Goal: Task Accomplishment & Management: Manage account settings

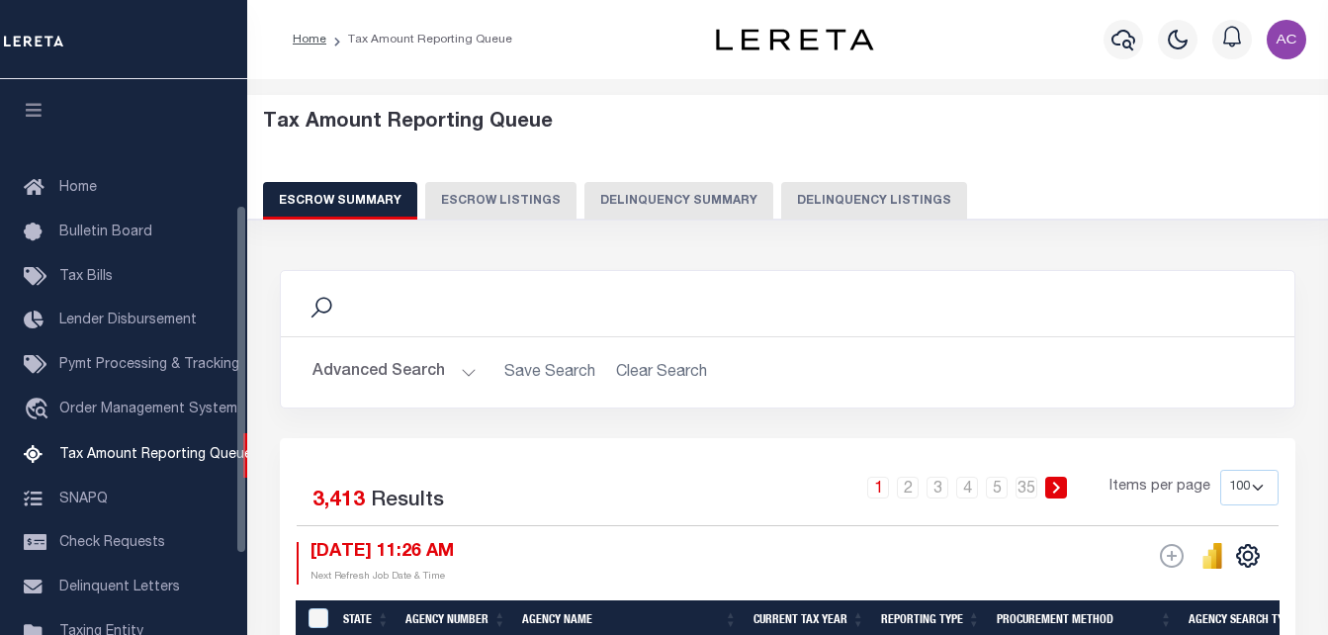
select select "100"
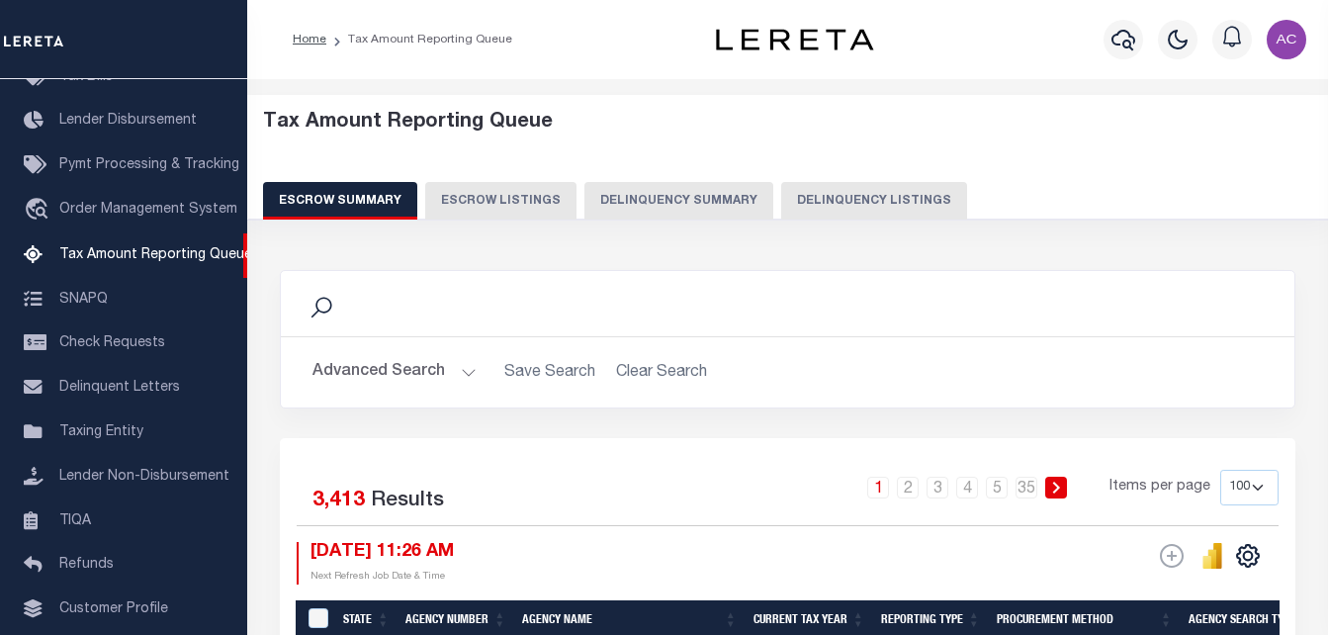
click at [903, 198] on button "Delinquency Listings" at bounding box center [874, 201] width 186 height 38
select select "100"
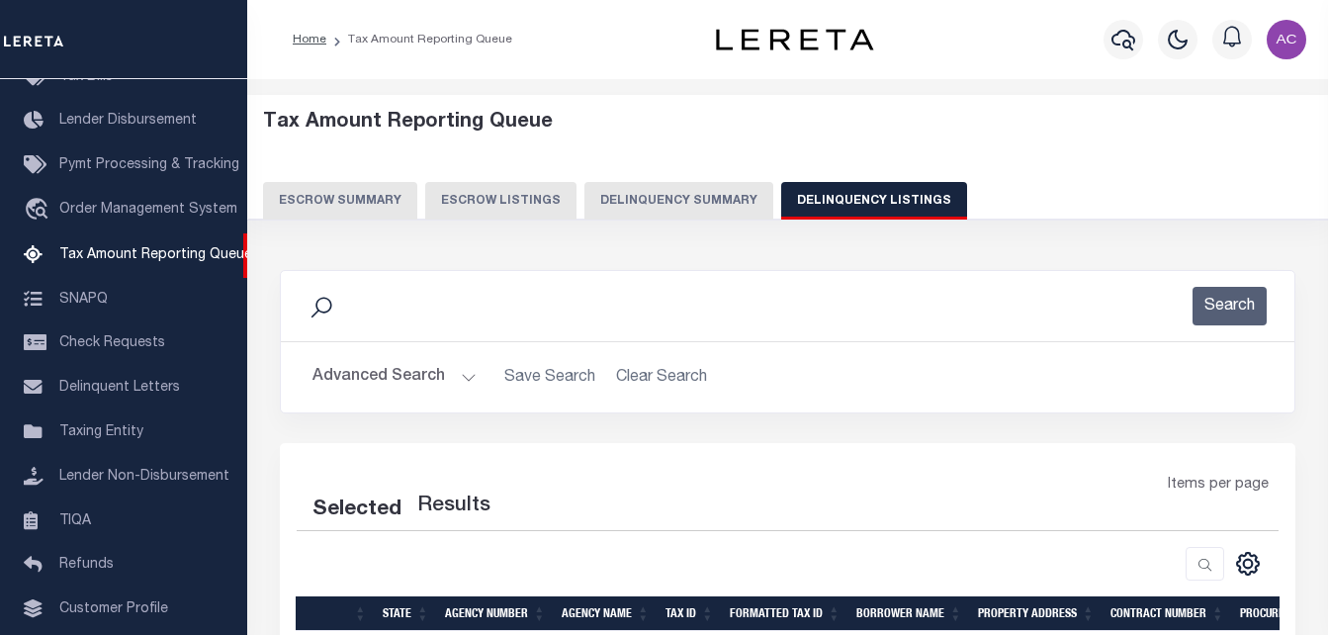
select select "100"
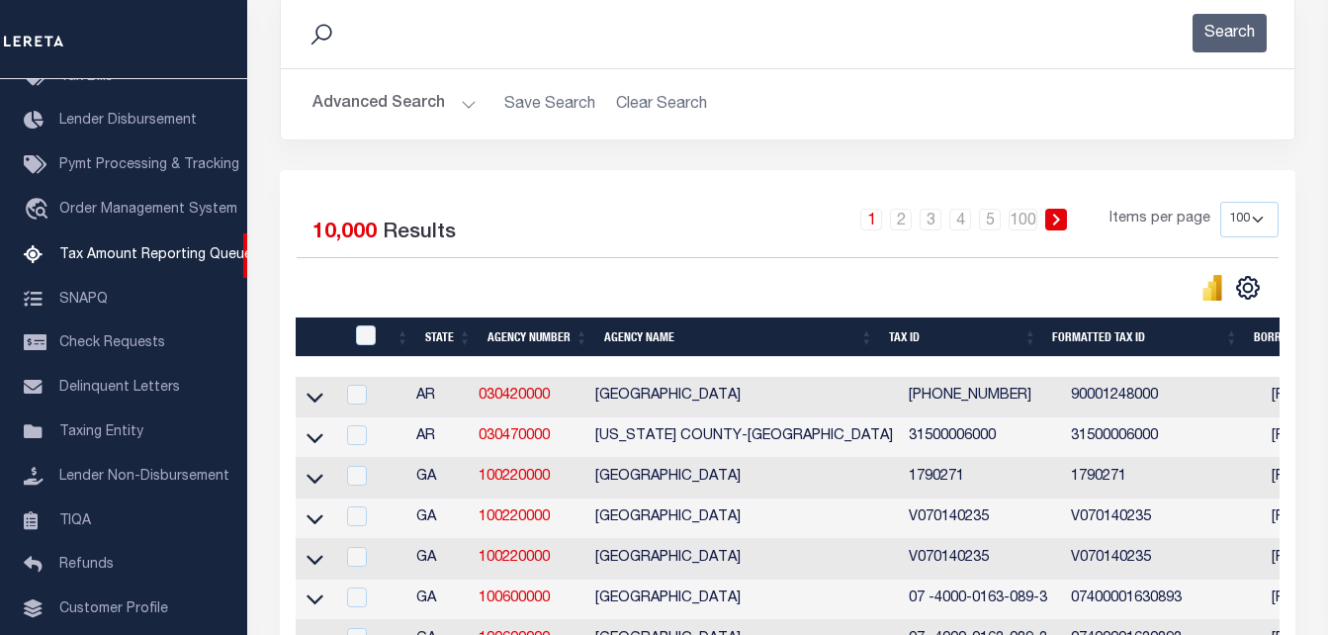
scroll to position [99, 0]
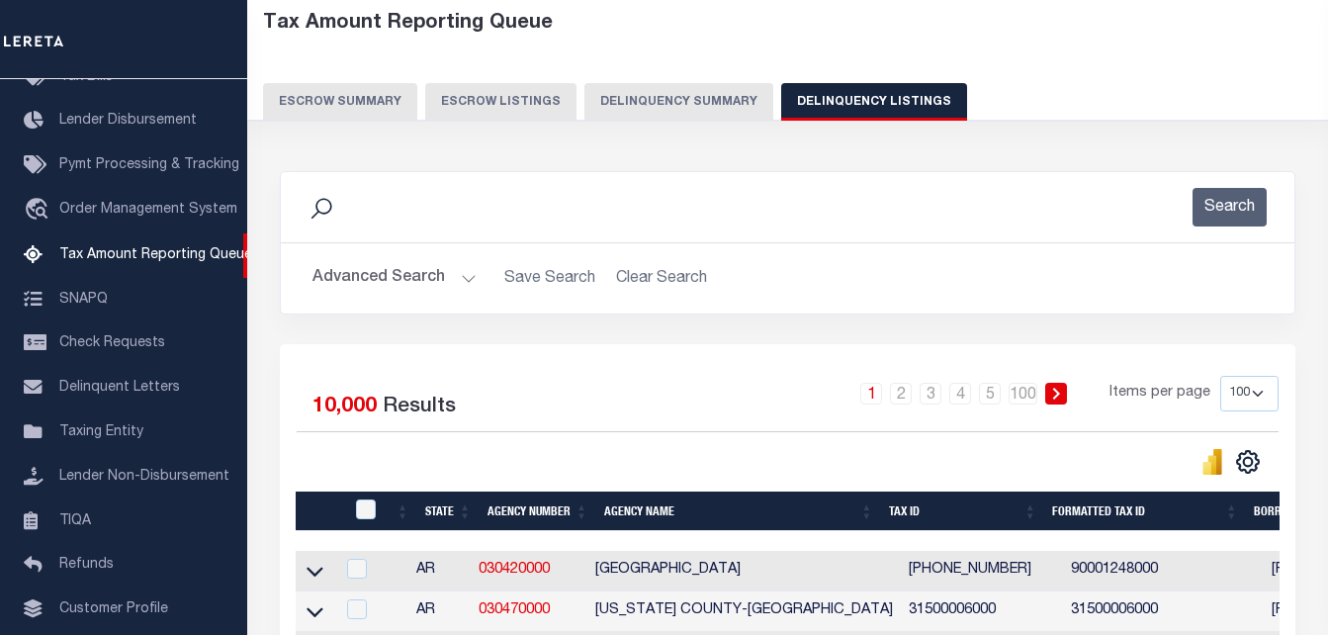
click at [336, 284] on button "Advanced Search" at bounding box center [394, 278] width 164 height 39
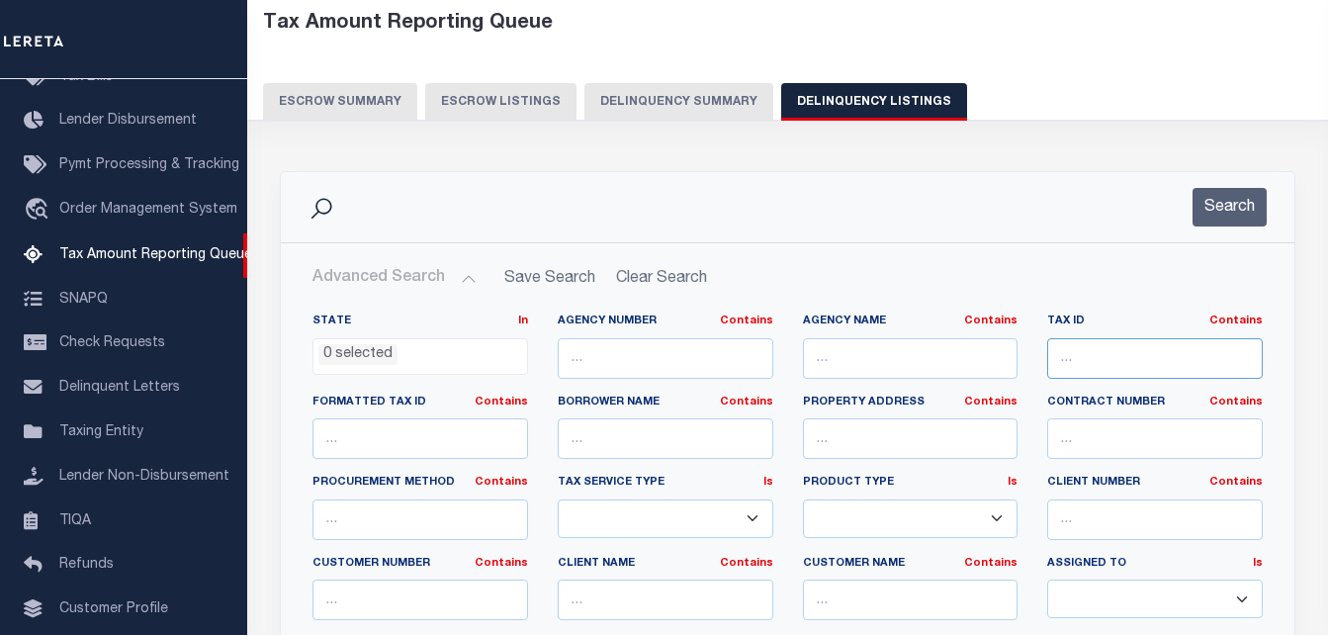
click at [1093, 364] on input "text" at bounding box center [1155, 358] width 216 height 41
paste input "14.01.3.50.001"
type input "14.01.3.50.001"
click at [1232, 211] on button "Search" at bounding box center [1230, 207] width 74 height 39
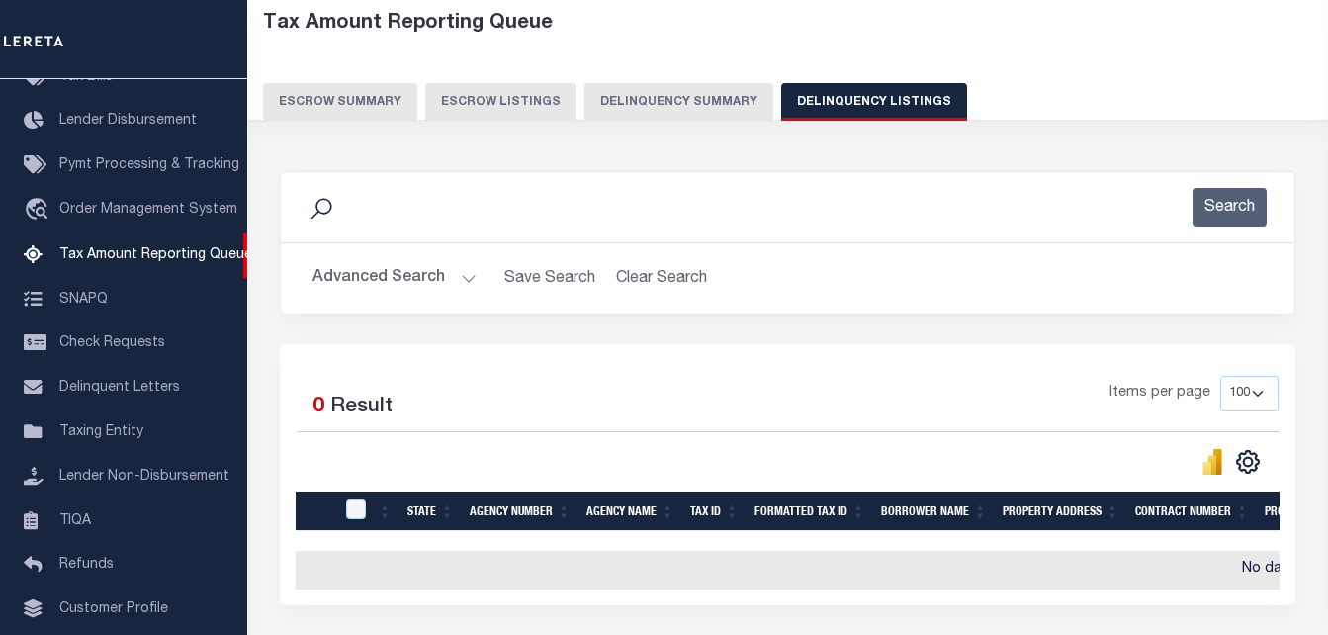
click at [356, 279] on button "Advanced Search" at bounding box center [394, 278] width 164 height 39
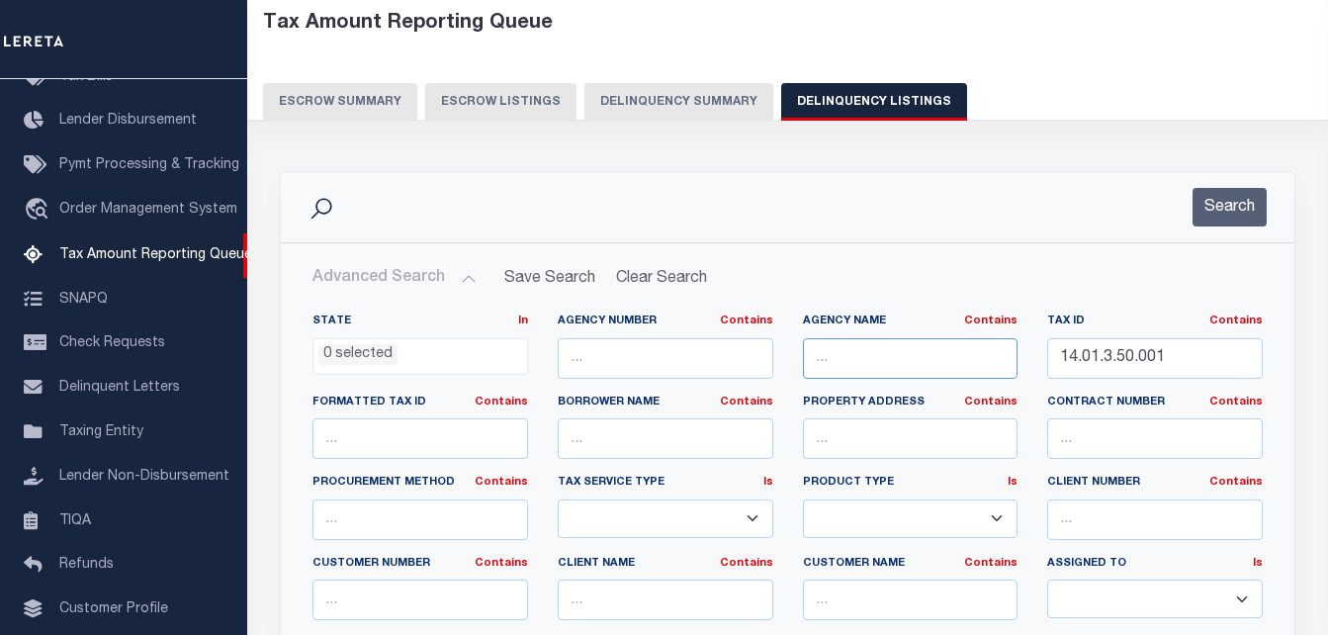
click at [885, 356] on input "text" at bounding box center [911, 358] width 216 height 41
paste input "RICE COUNTY"
type input "RICE COUNTY"
click at [1222, 208] on button "Search" at bounding box center [1230, 207] width 74 height 39
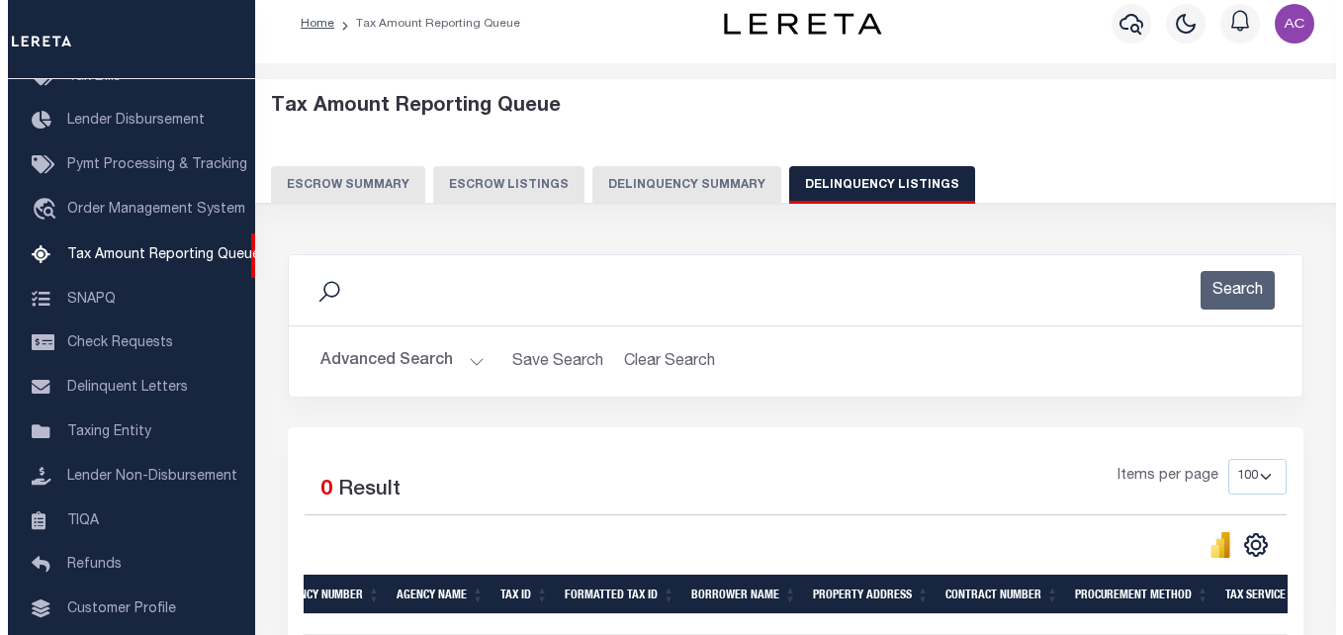
scroll to position [0, 0]
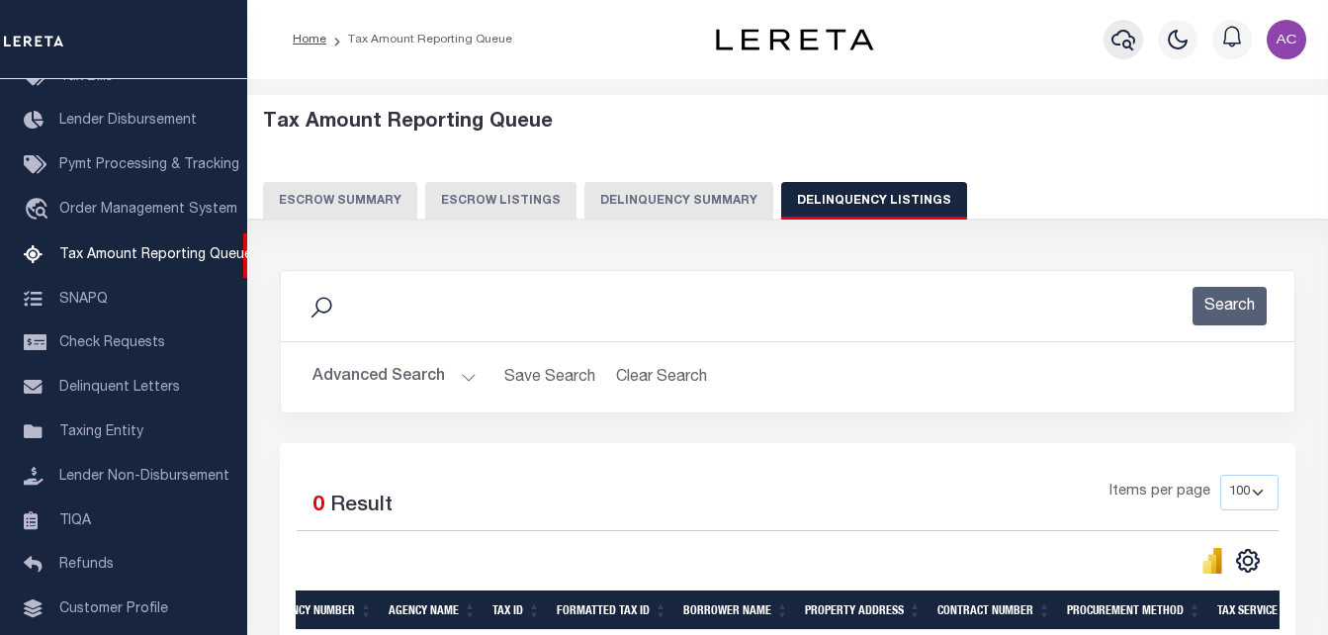
click at [1125, 43] on icon "button" at bounding box center [1124, 40] width 24 height 21
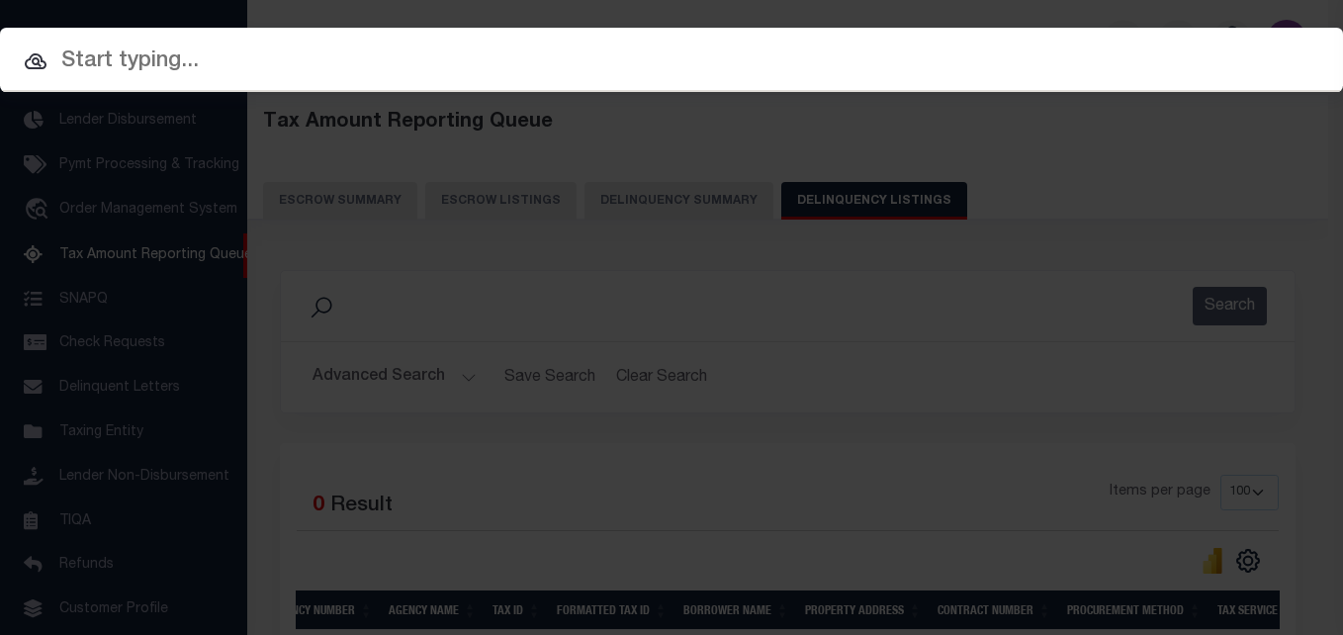
click at [268, 58] on input "text" at bounding box center [671, 62] width 1343 height 35
paste input "14.01.3.50.001"
type input "14.01.3.50.001"
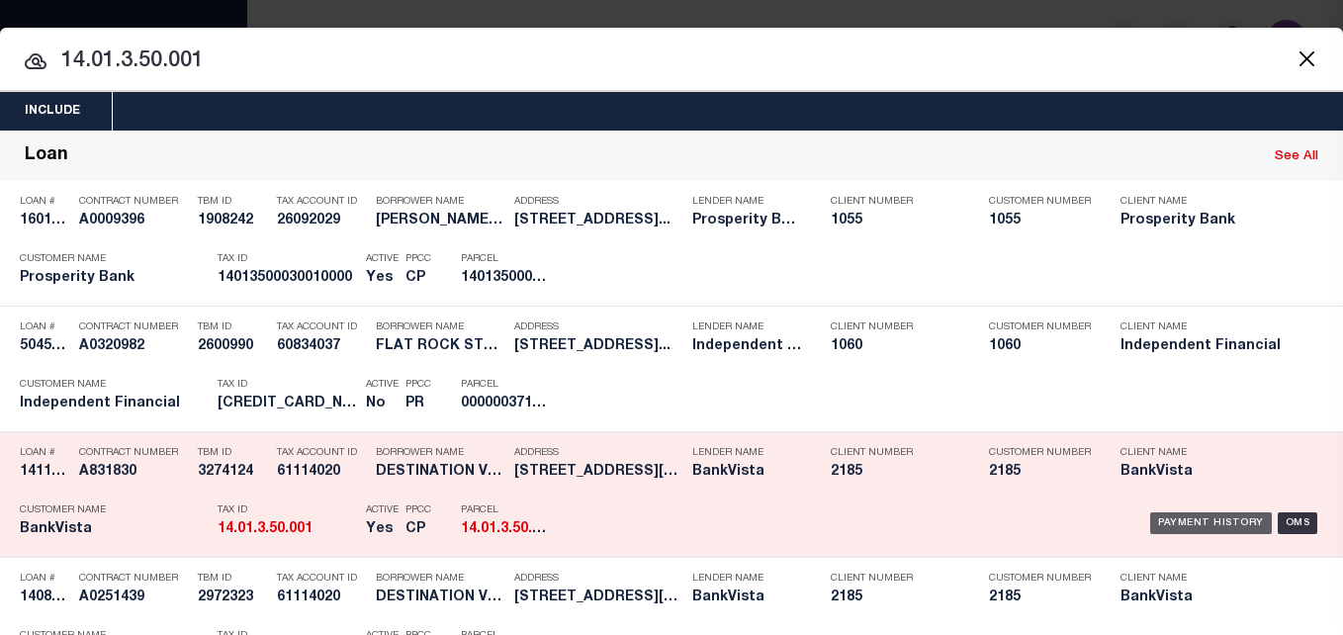
click at [1171, 526] on div "Payment History" at bounding box center [1211, 523] width 122 height 22
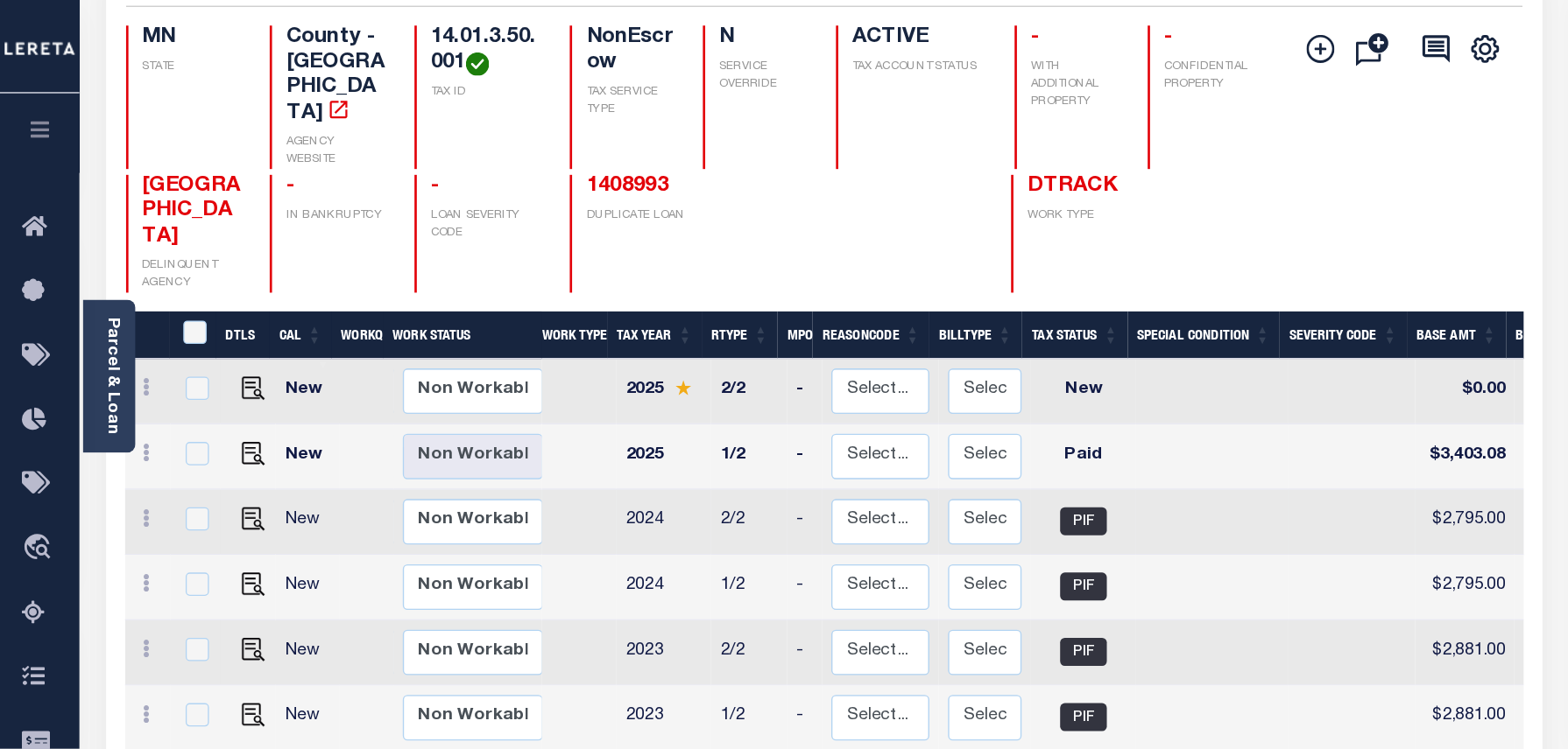
scroll to position [175, 0]
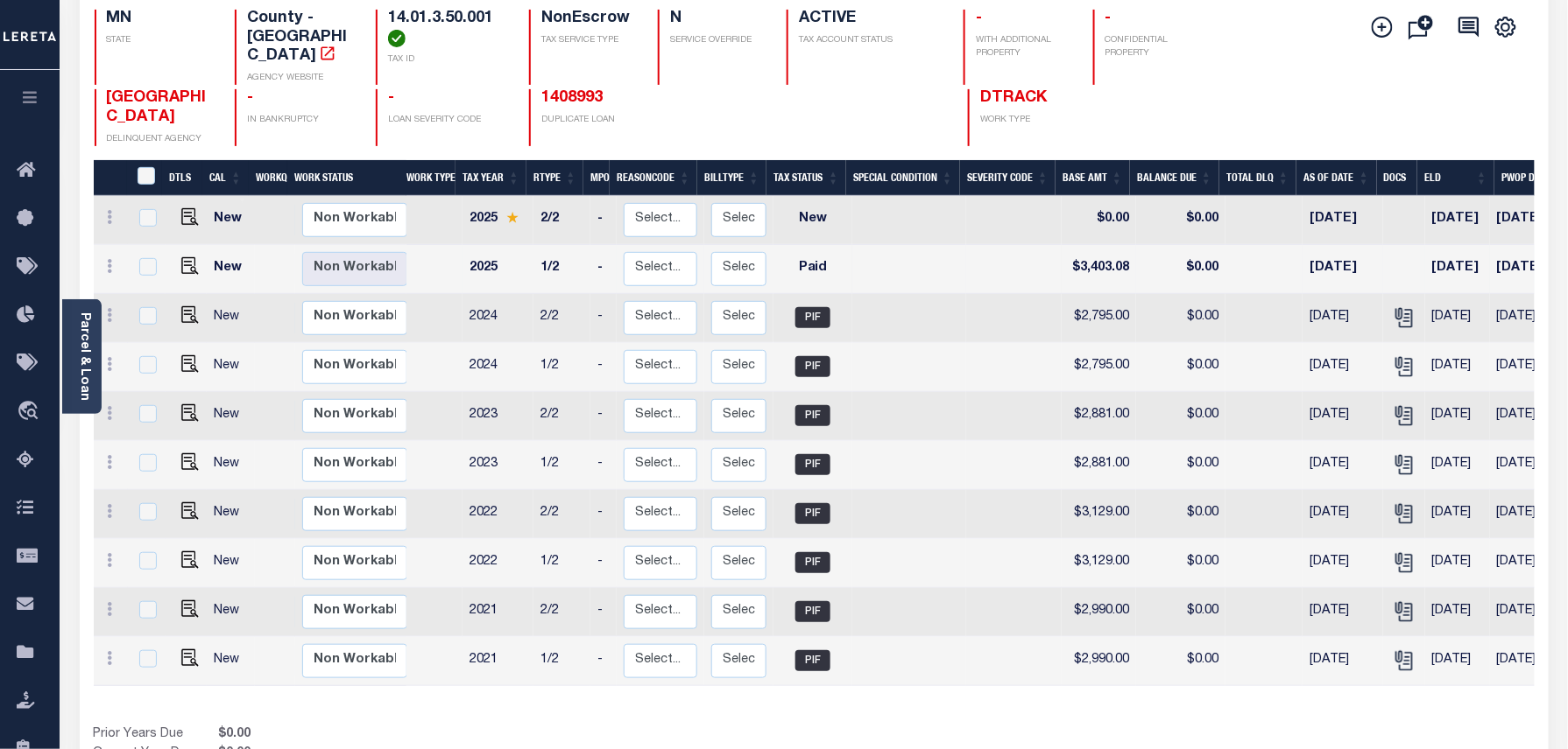
click at [1176, 272] on td "[DATE]" at bounding box center [1529, 269] width 79 height 49
checkbox input "true"
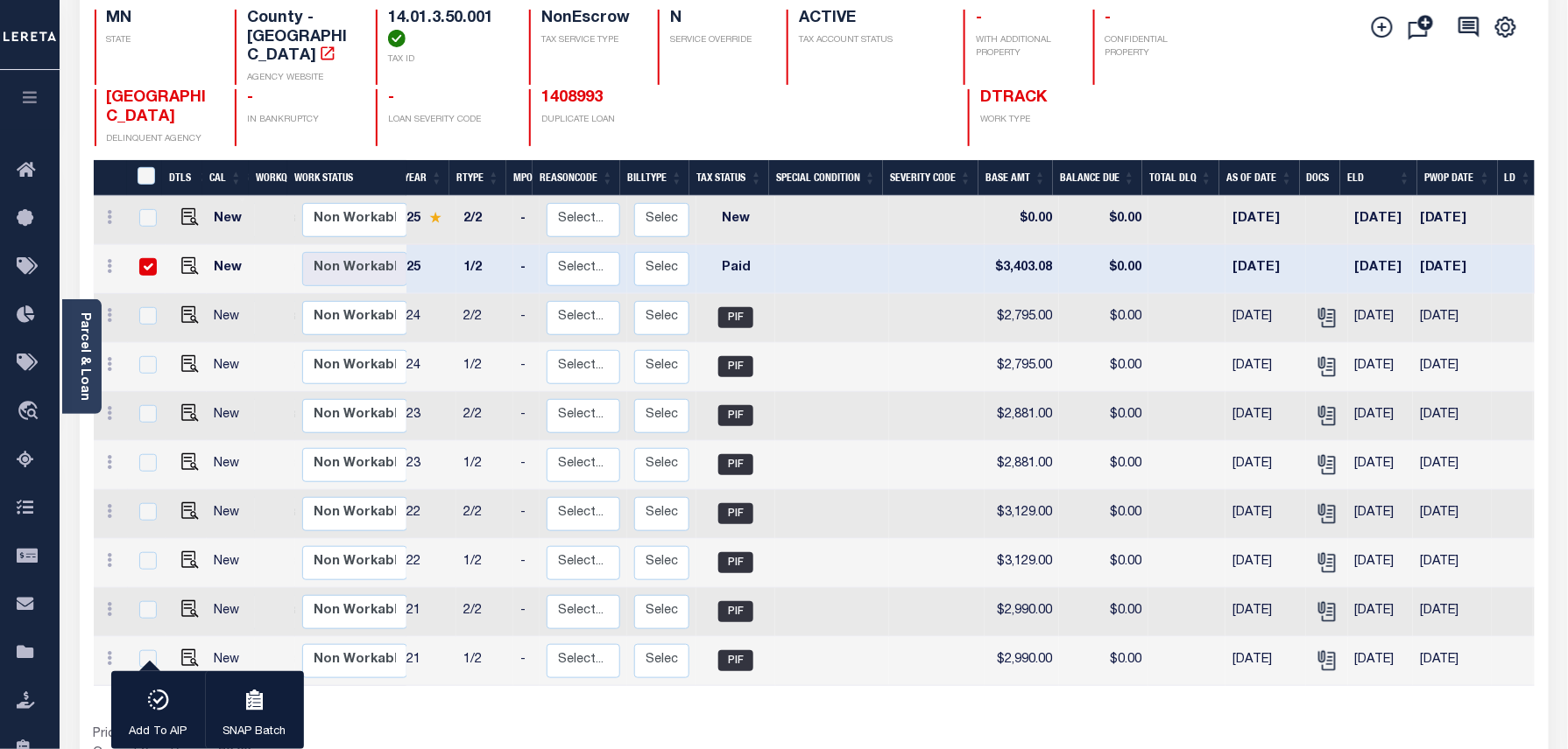
scroll to position [0, 0]
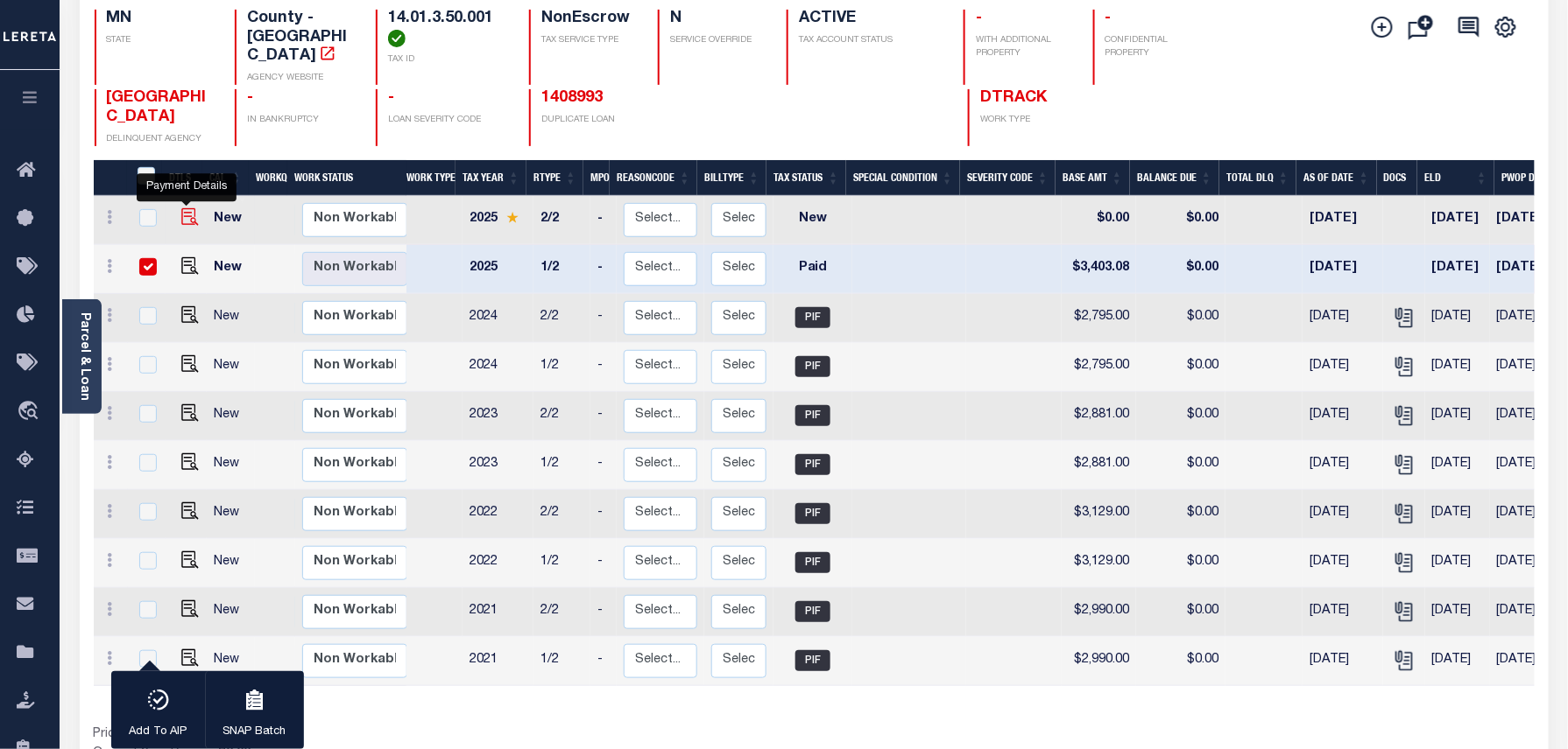
click at [182, 208] on img "" at bounding box center [190, 217] width 18 height 18
checkbox input "true"
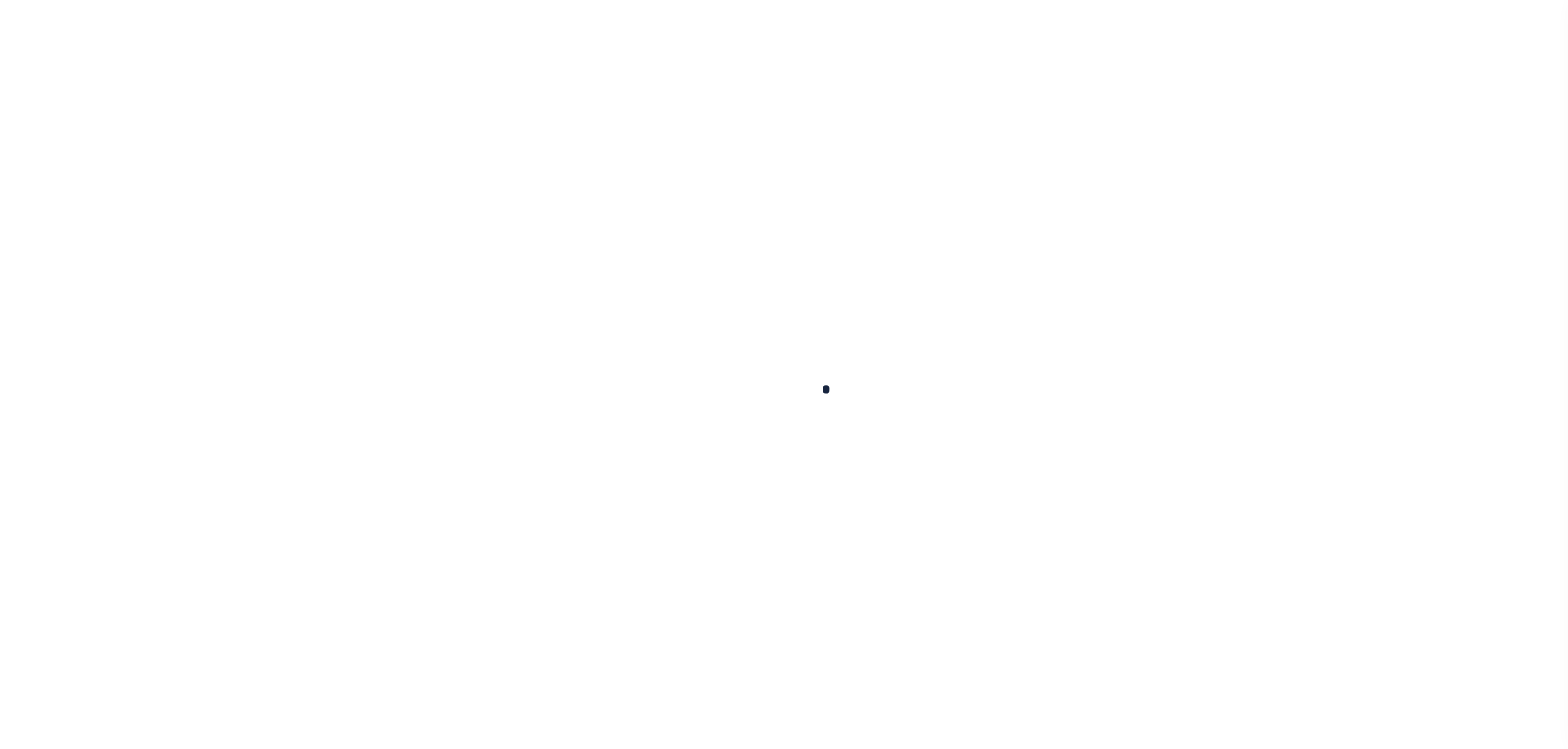
checkbox input "false"
type input "[DATE]"
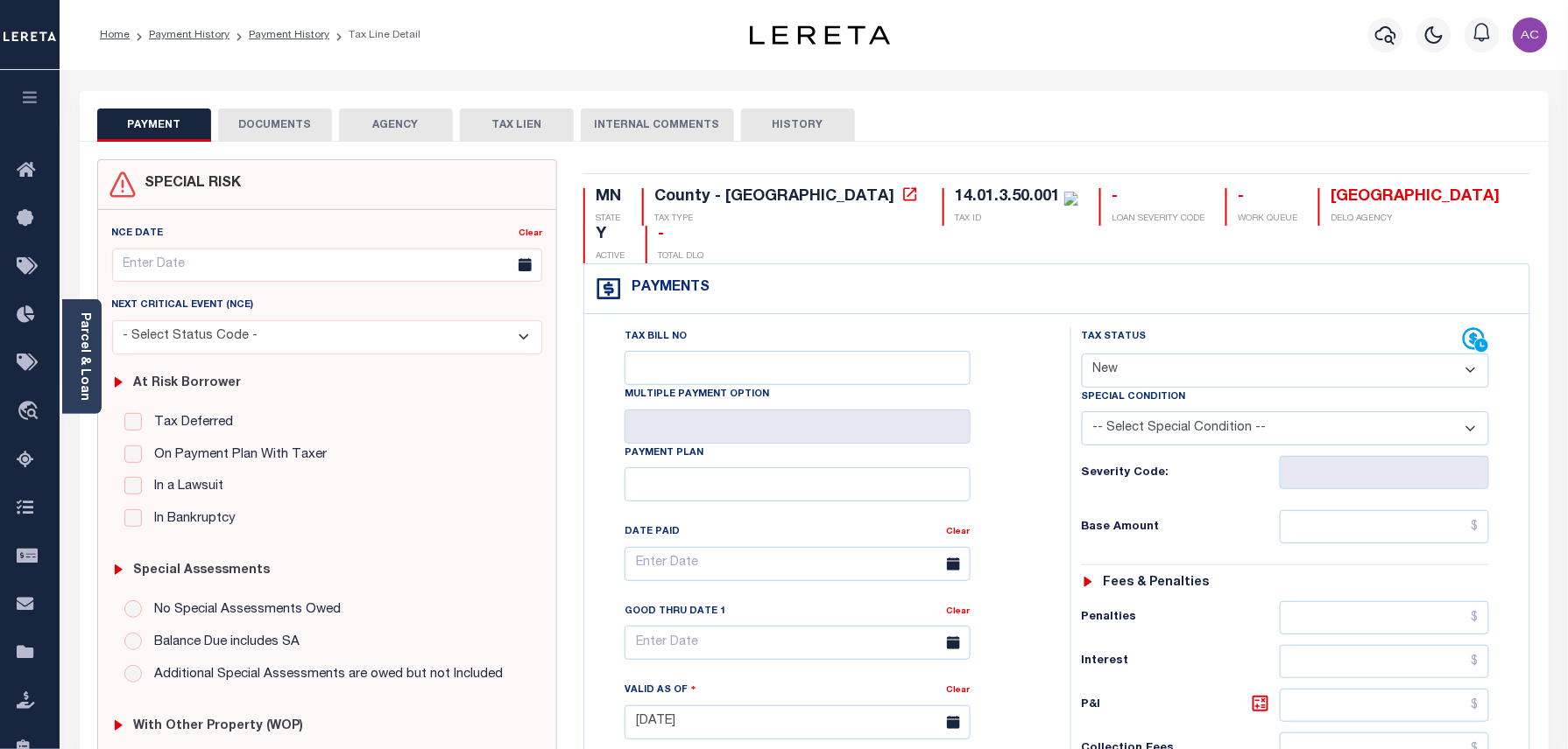
click at [1035, 386] on div "Tax Bill No Multiple Payment Option Payment Plan Clear" at bounding box center [822, 573] width 442 height 491
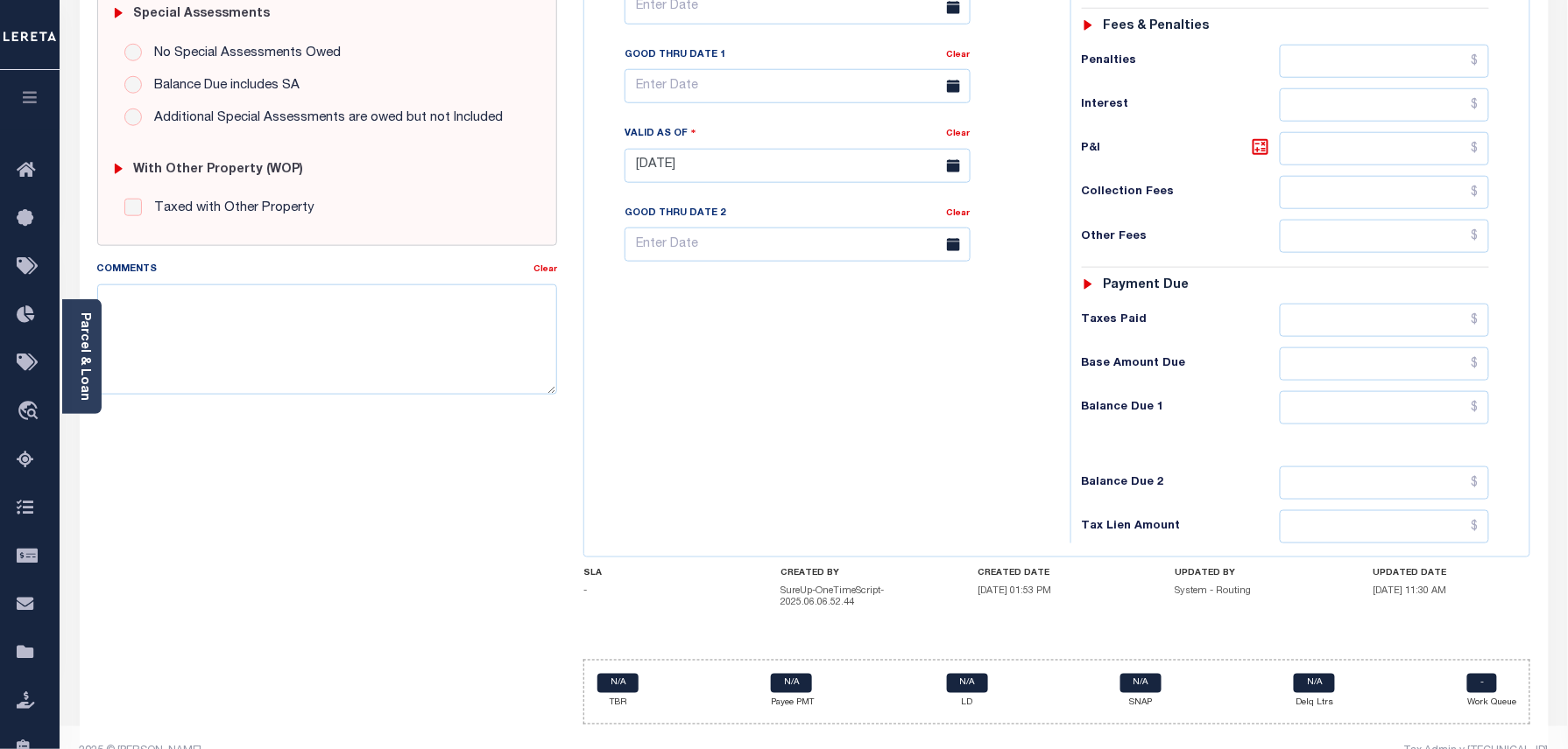
scroll to position [561, 0]
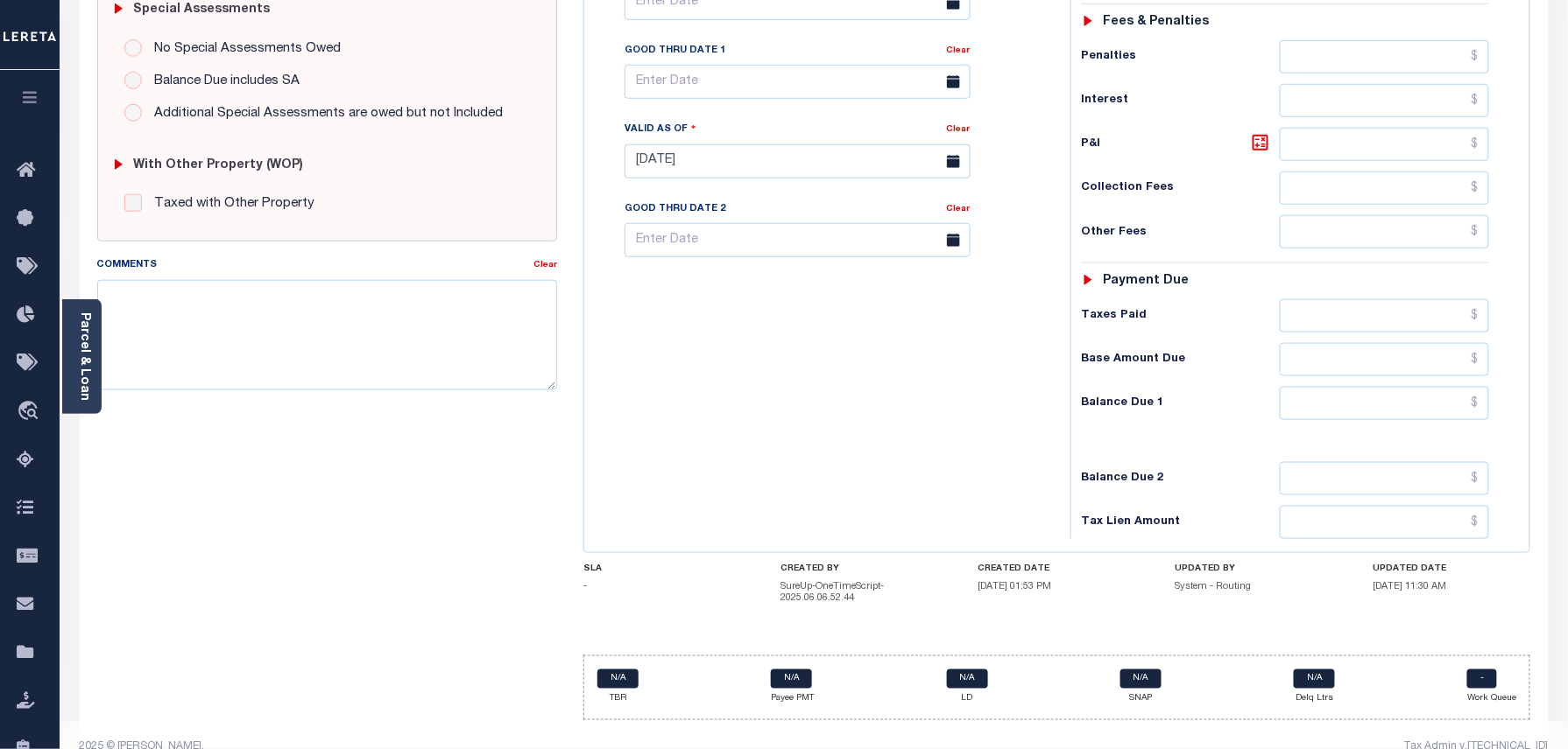
click at [806, 348] on div "Tax Bill No Multiple Payment Option Payment Plan Clear" at bounding box center [823, 152] width 469 height 773
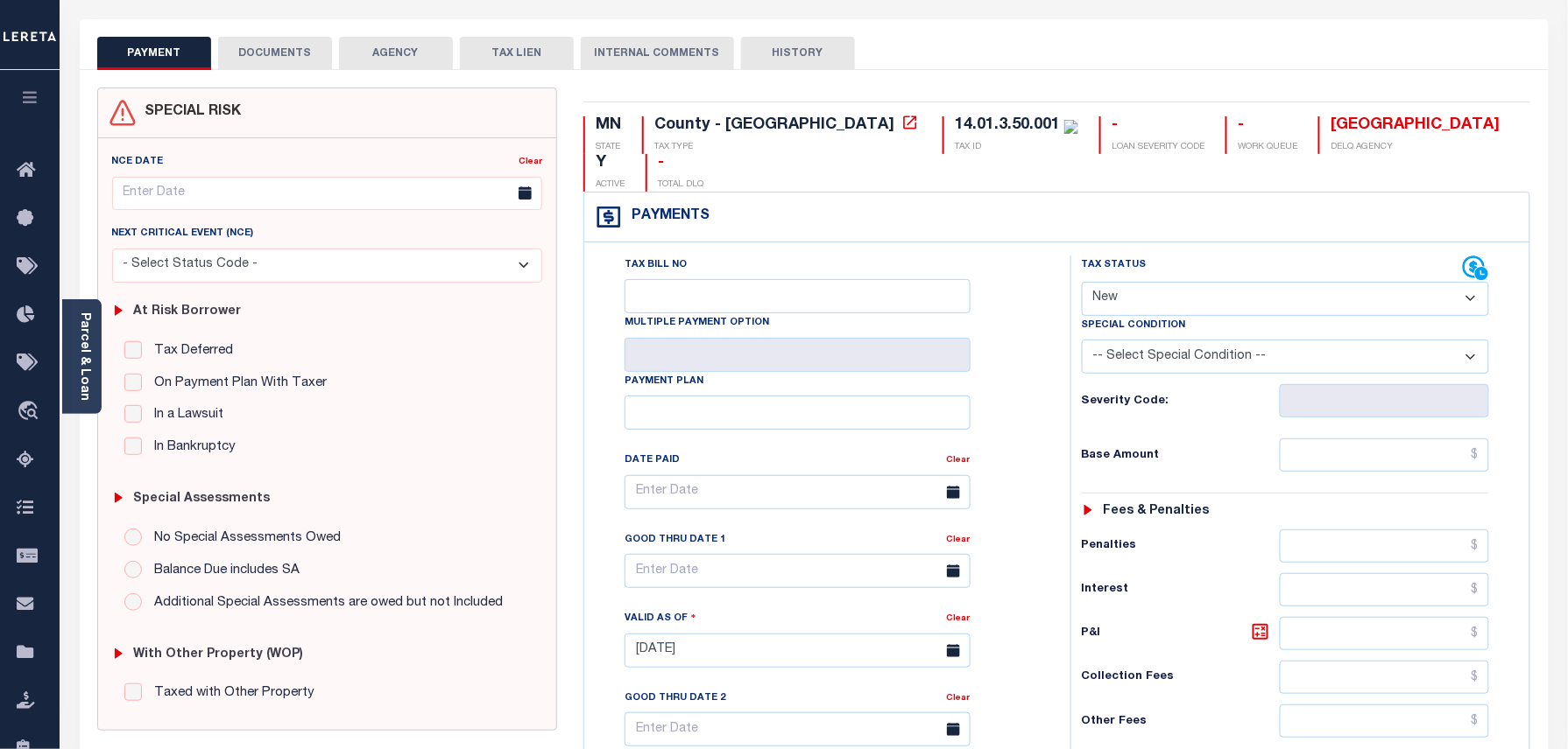
scroll to position [0, 0]
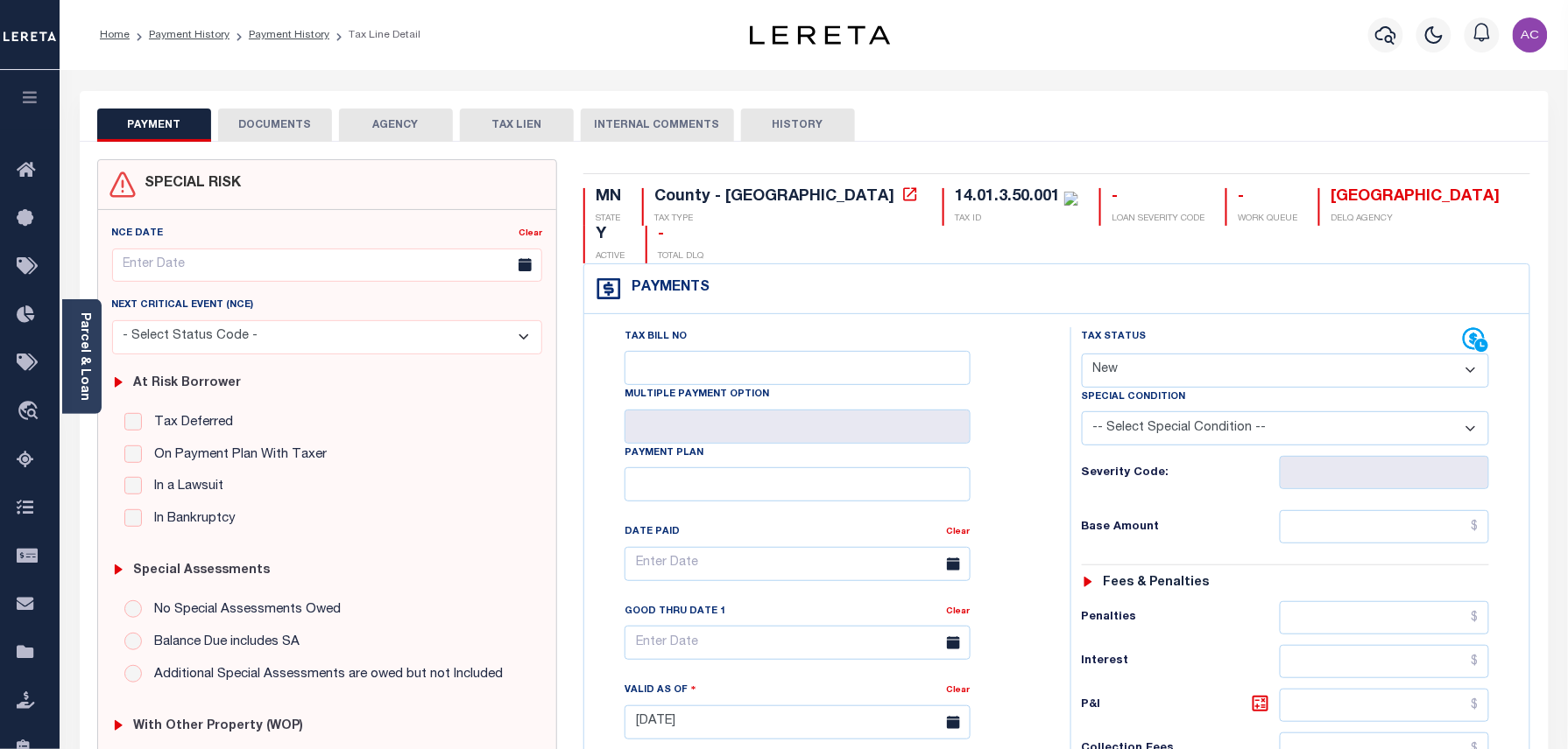
click at [1136, 354] on select "- Select Status Code - Open Due/Unpaid Paid Incomplete No Tax Due Internal Refu…" at bounding box center [1285, 371] width 408 height 35
select select "DUE"
click at [1082, 354] on select "- Select Status Code - Open Due/Unpaid Paid Incomplete No Tax Due Internal Refu…" at bounding box center [1285, 371] width 408 height 35
type input "09/12/2025"
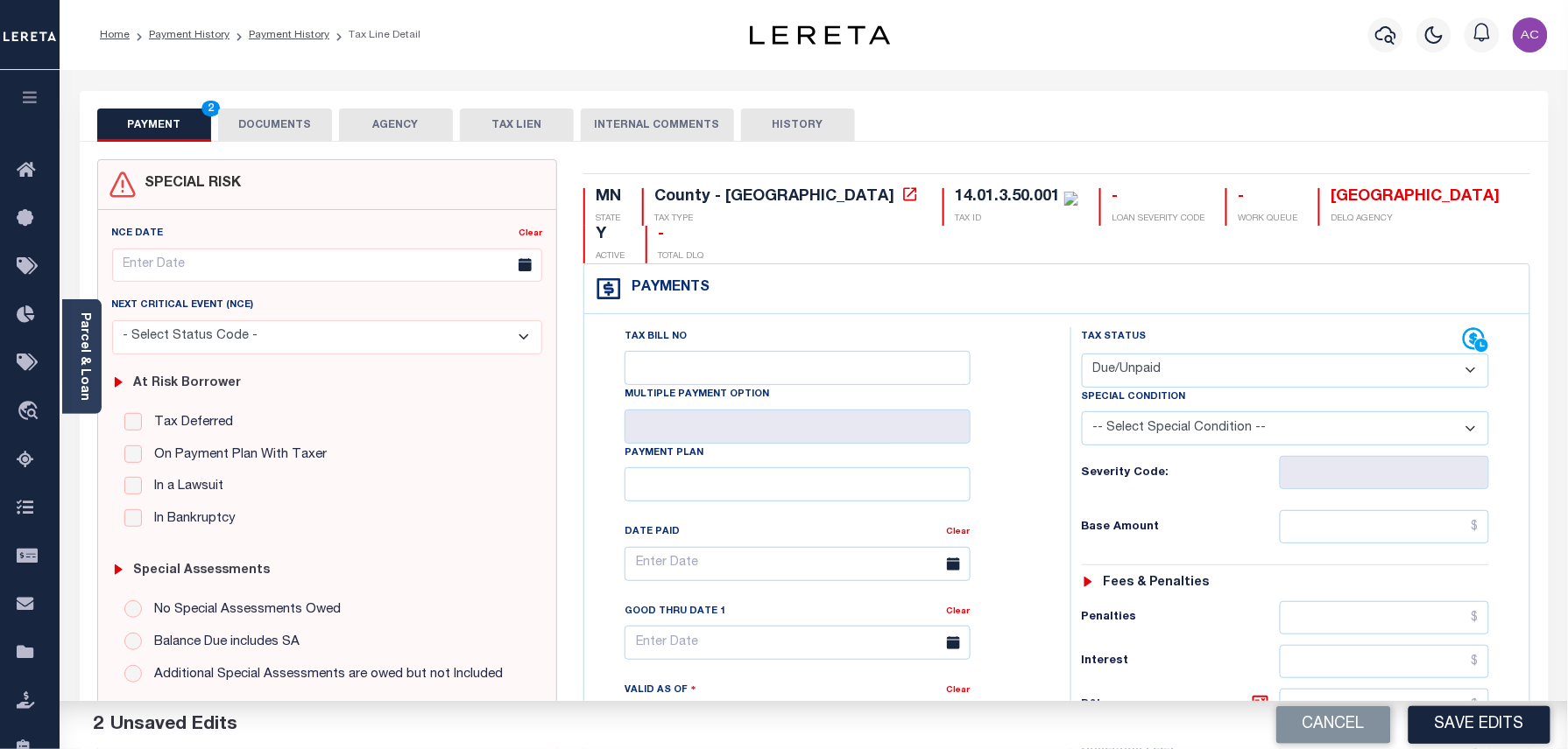
click at [1157, 354] on select "- Select Status Code - Open Due/Unpaid Paid Incomplete No Tax Due Internal Refu…" at bounding box center [1285, 371] width 408 height 35
select select "PYD"
click at [1082, 354] on select "- Select Status Code - Open Due/Unpaid Paid Incomplete No Tax Due Internal Refu…" at bounding box center [1285, 371] width 408 height 35
click at [1318, 511] on input "text" at bounding box center [1385, 528] width 210 height 34
click at [1344, 511] on input "text" at bounding box center [1385, 528] width 210 height 34
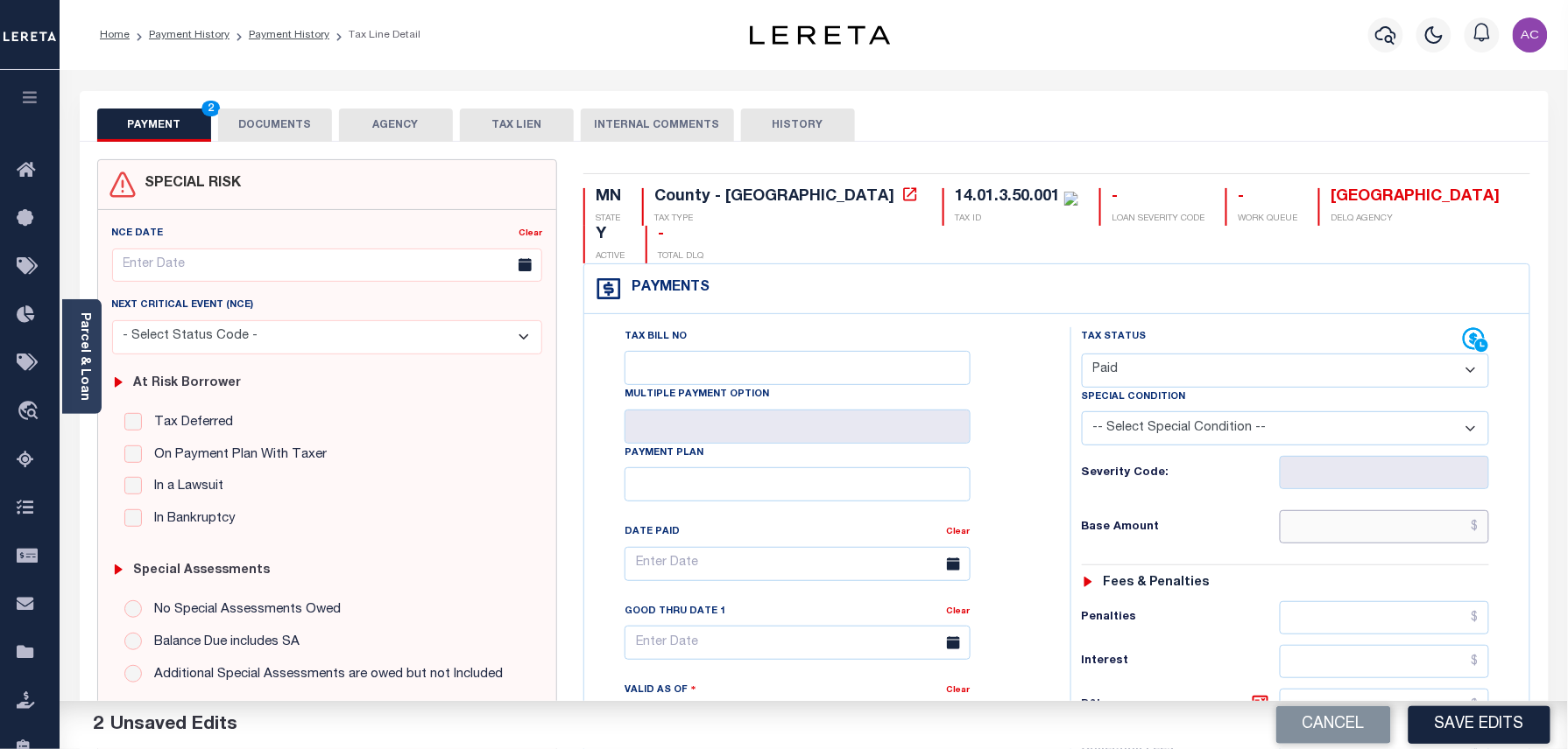
click at [1421, 511] on input "text" at bounding box center [1385, 528] width 210 height 34
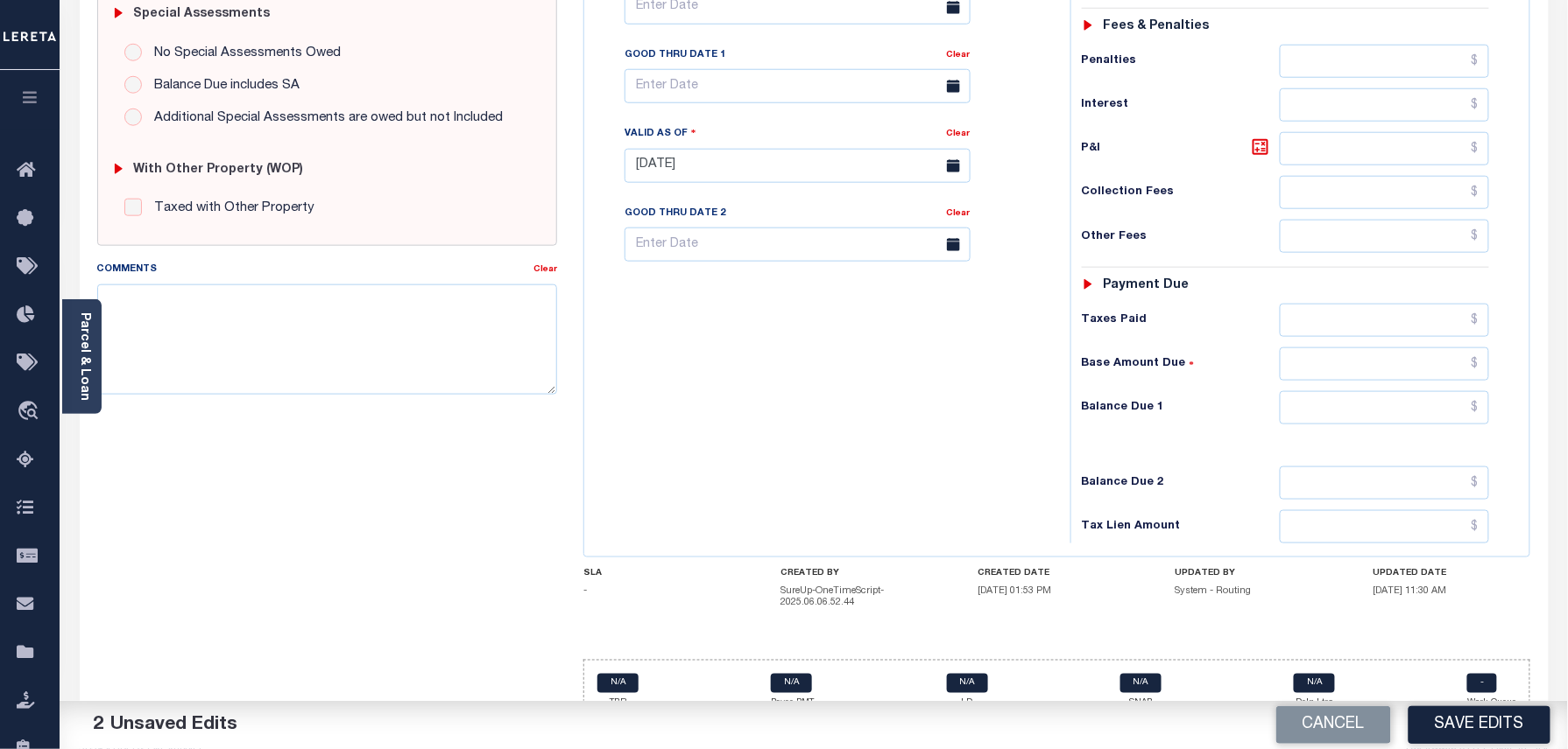
scroll to position [561, 0]
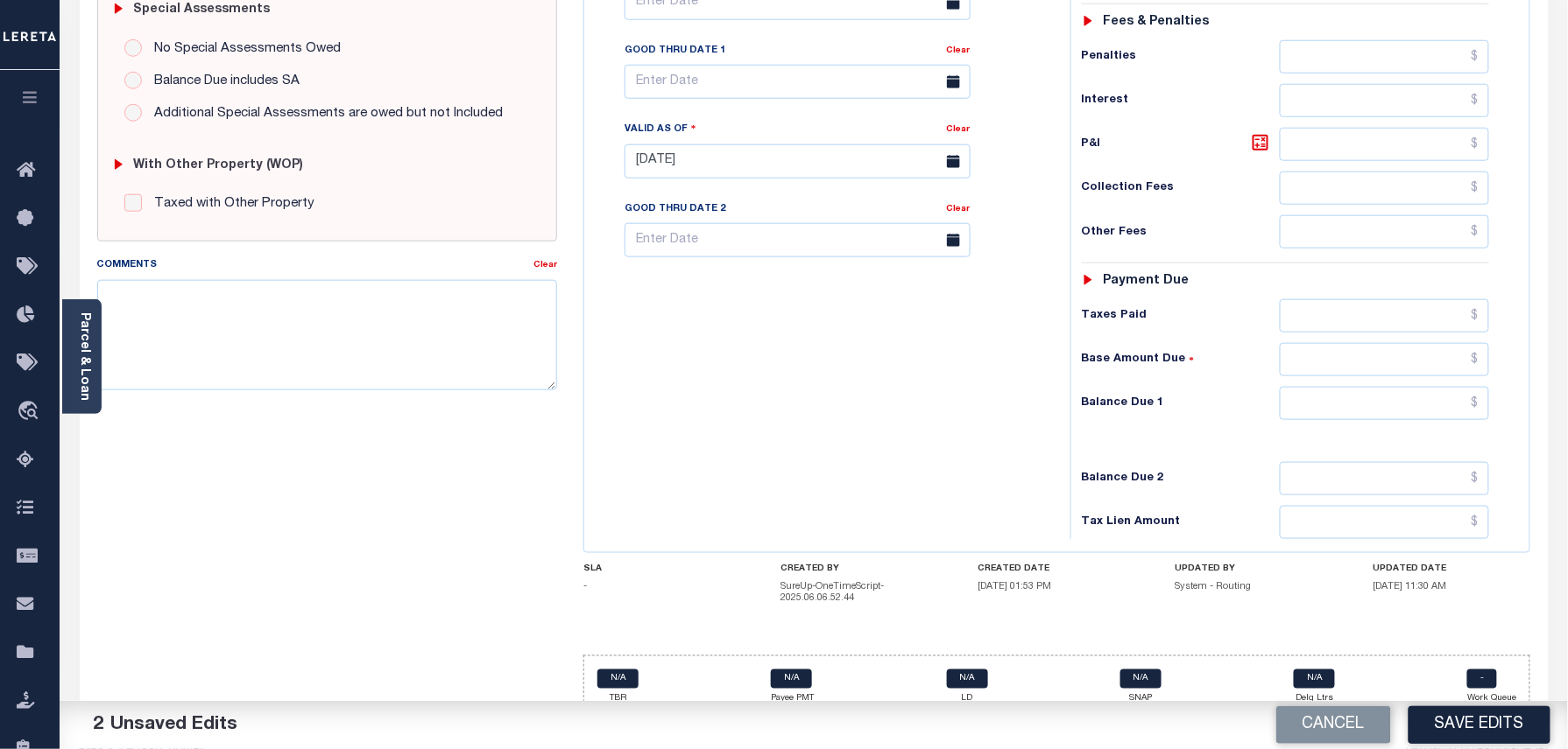
type input "$0.00"
click at [1365, 387] on input "text" at bounding box center [1385, 404] width 210 height 34
type input "$0.00"
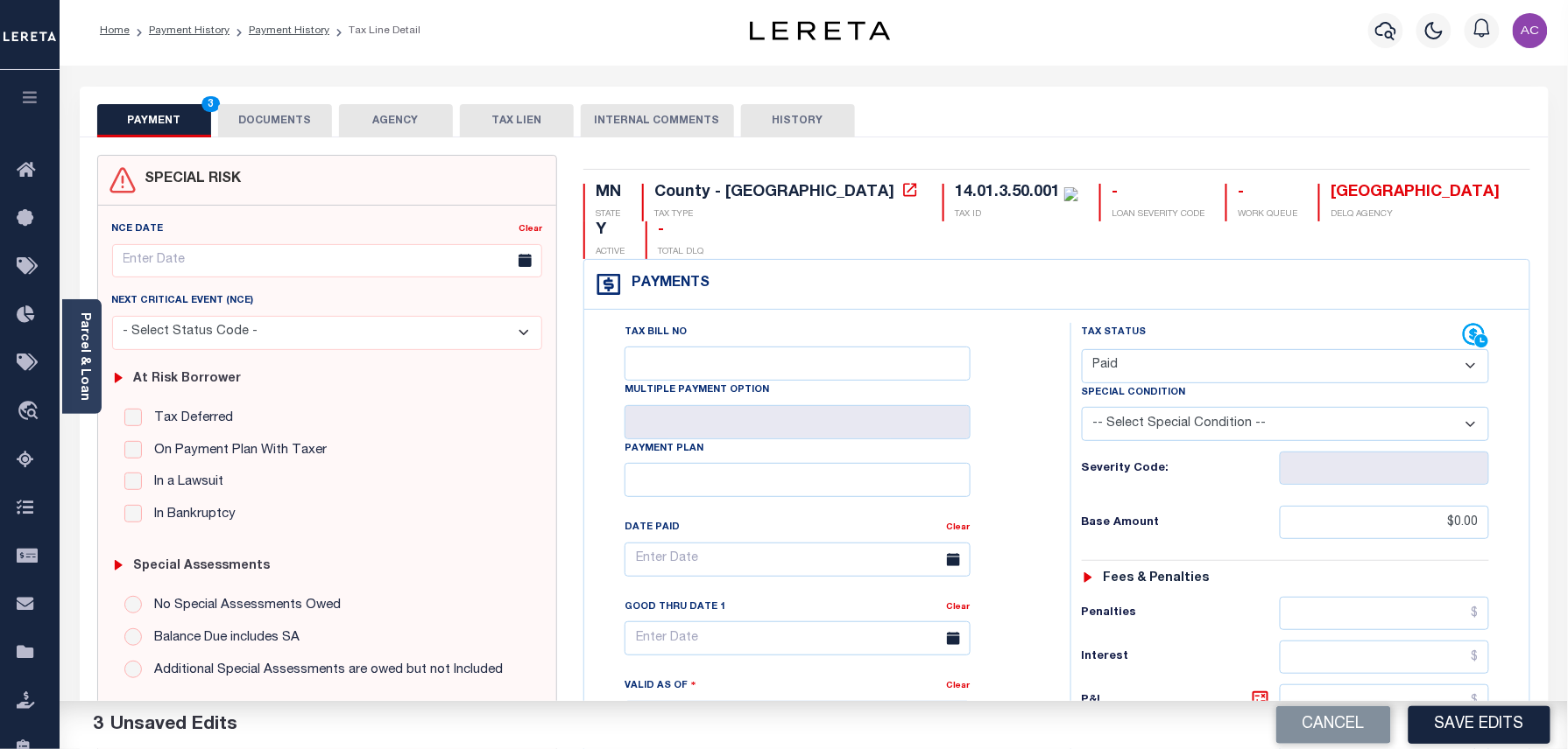
scroll to position [0, 0]
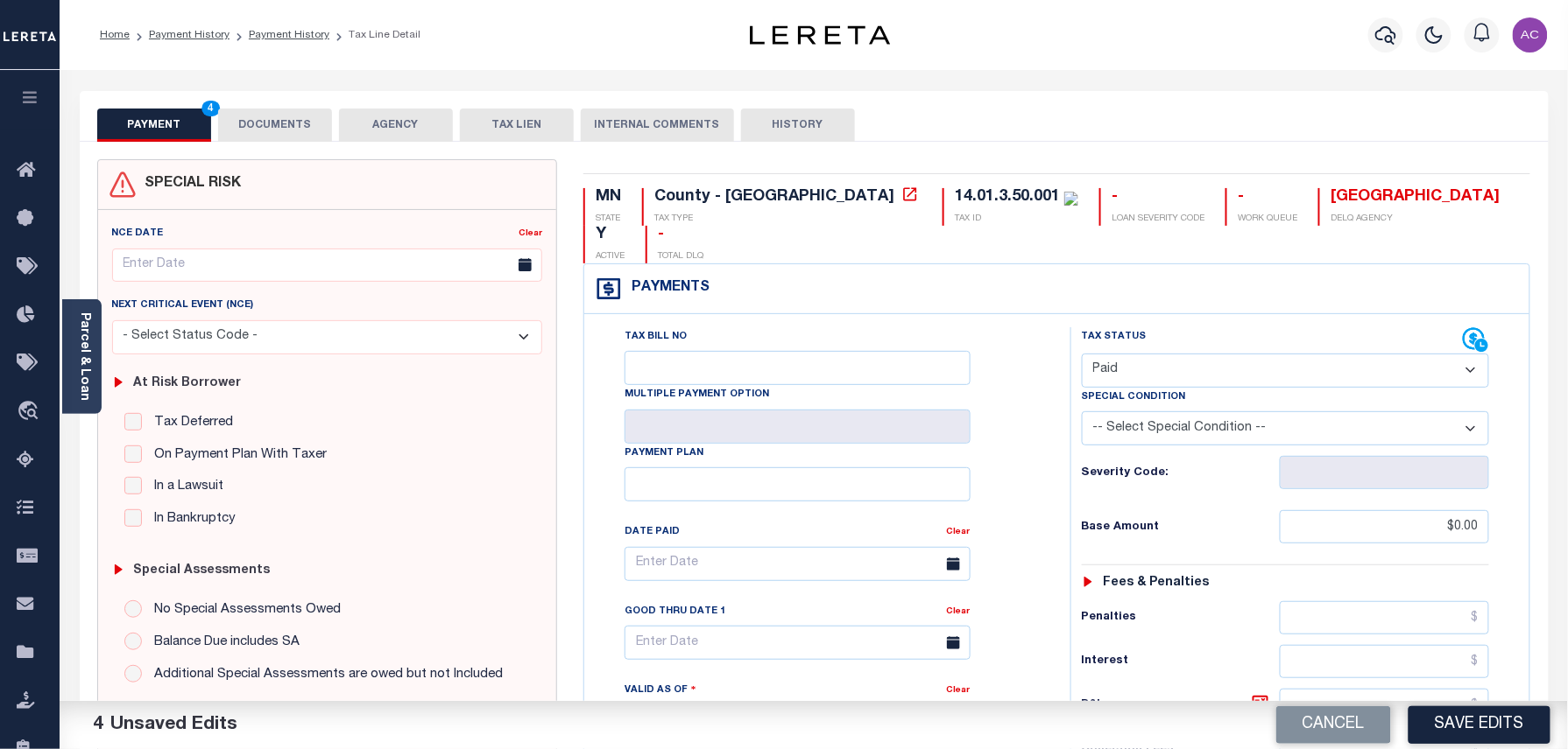
click at [274, 126] on button "DOCUMENTS" at bounding box center [275, 126] width 114 height 34
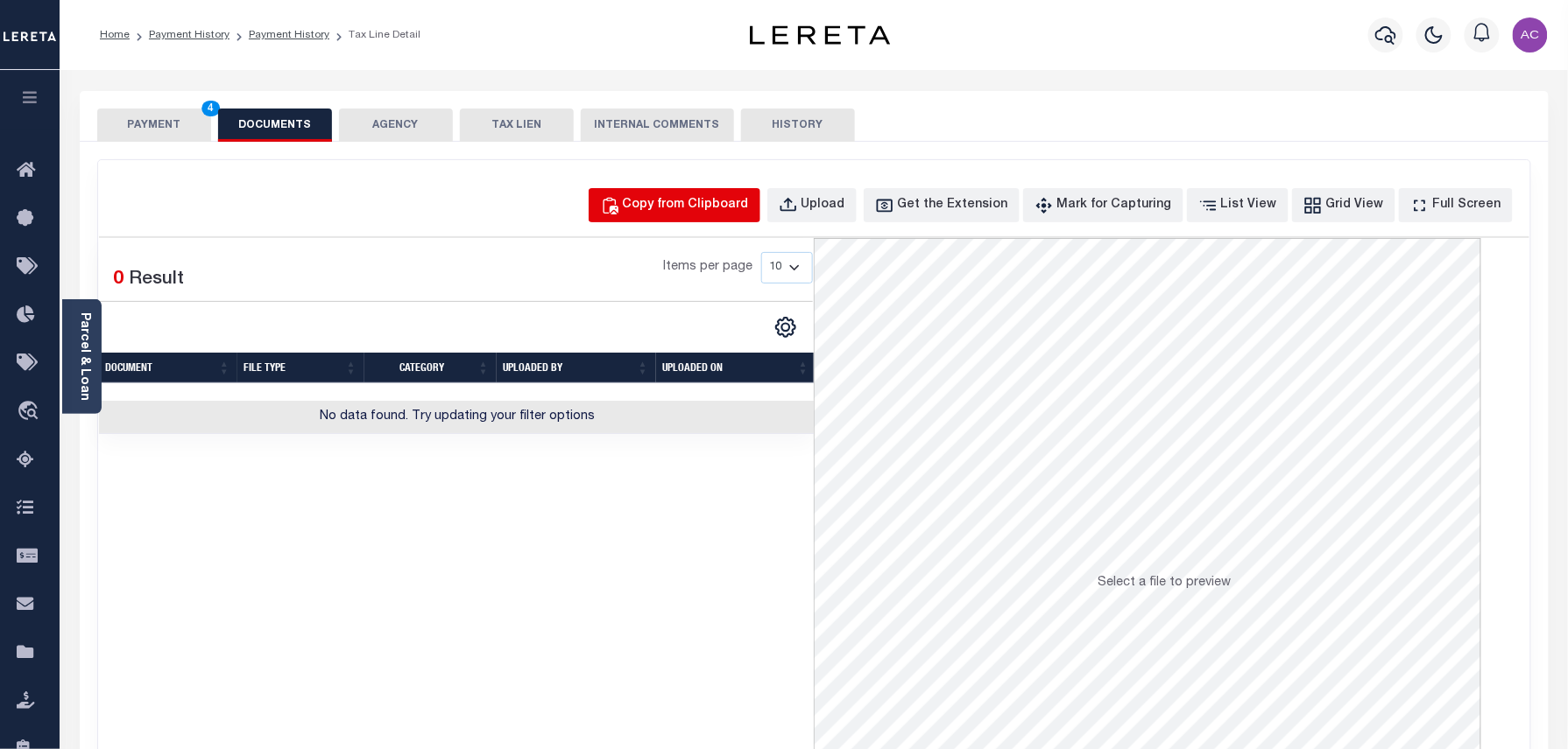
click at [702, 208] on div "Copy from Clipboard" at bounding box center [686, 206] width 126 height 19
select select "POP"
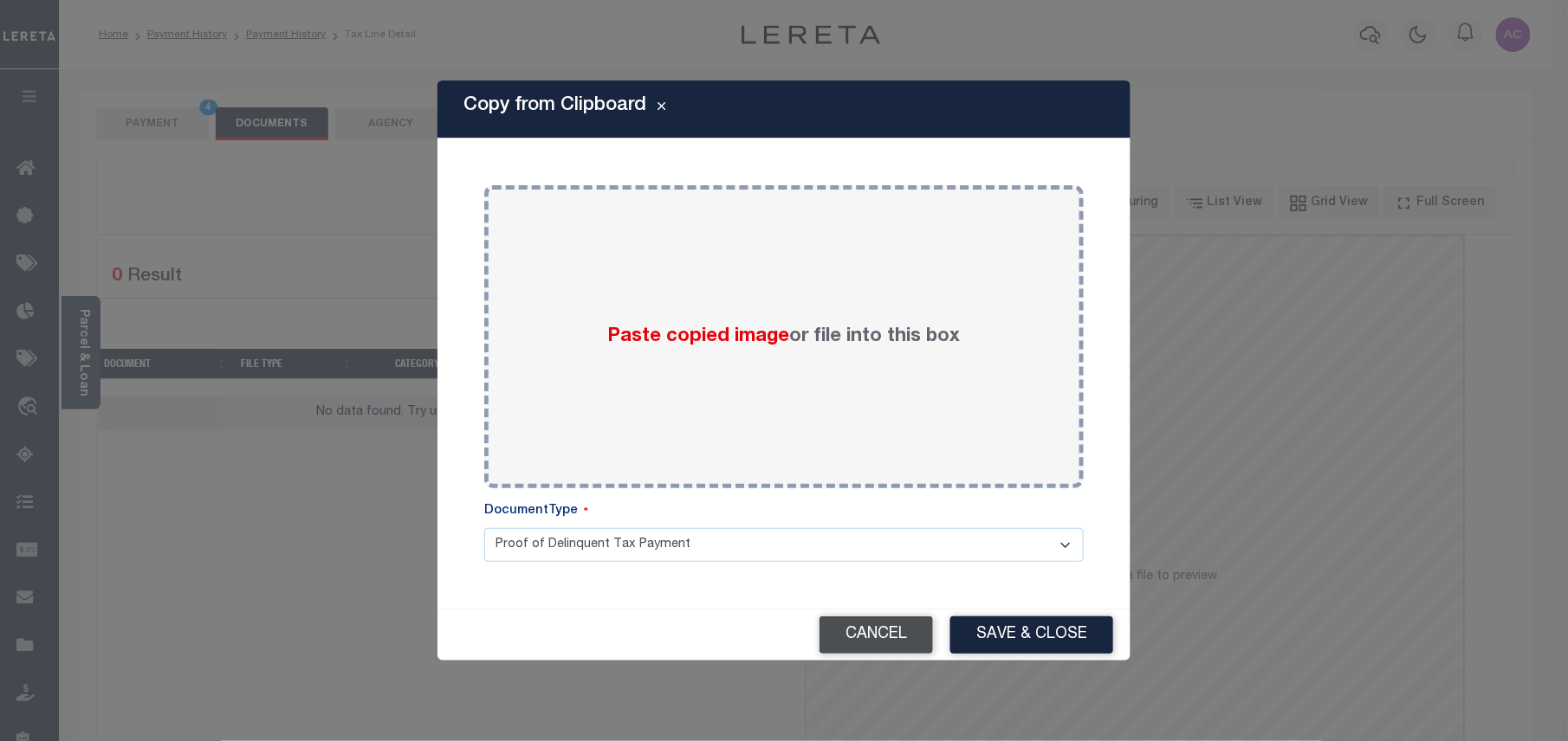
click at [863, 635] on button "Cancel" at bounding box center [876, 635] width 114 height 38
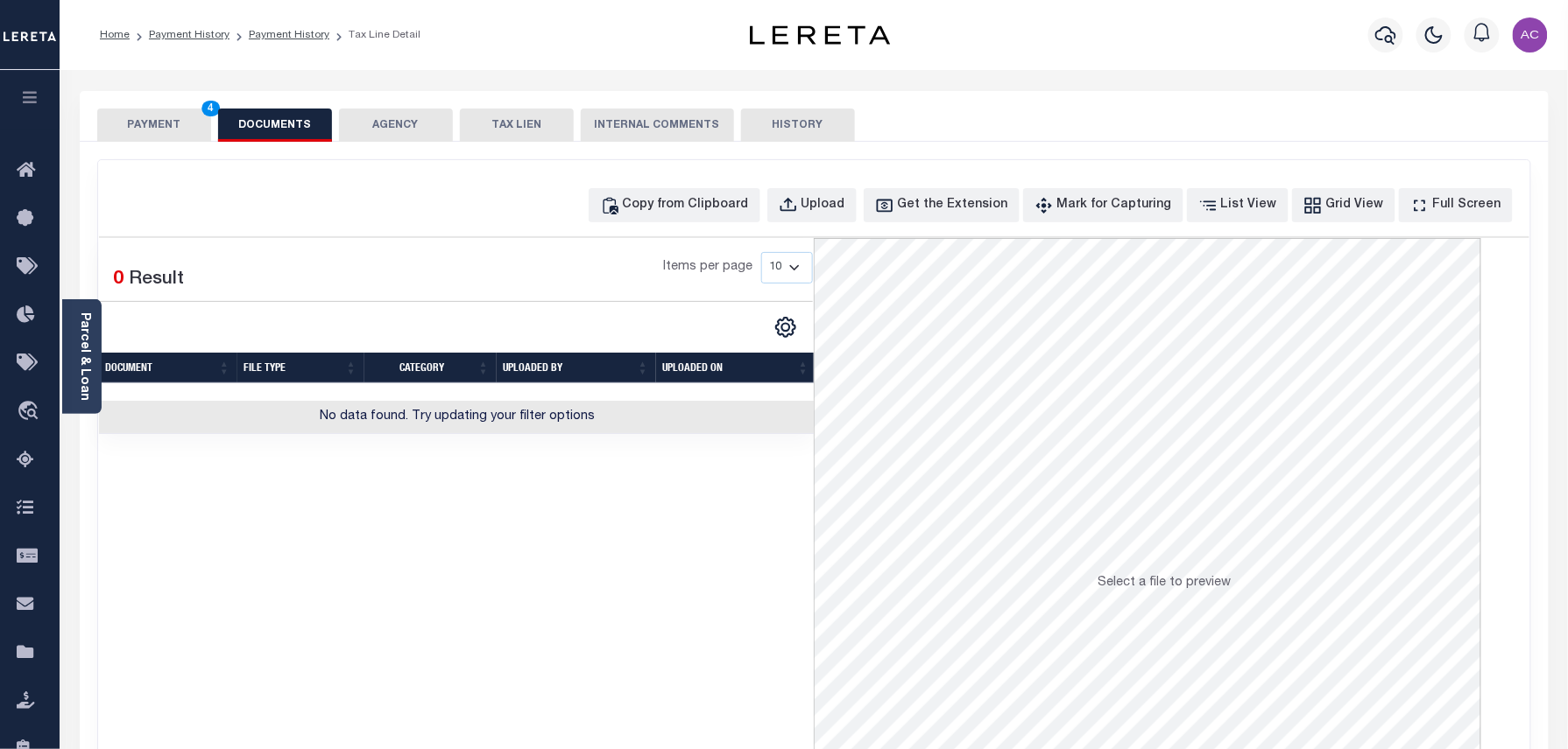
click at [148, 133] on button "PAYMENT 4" at bounding box center [154, 126] width 114 height 34
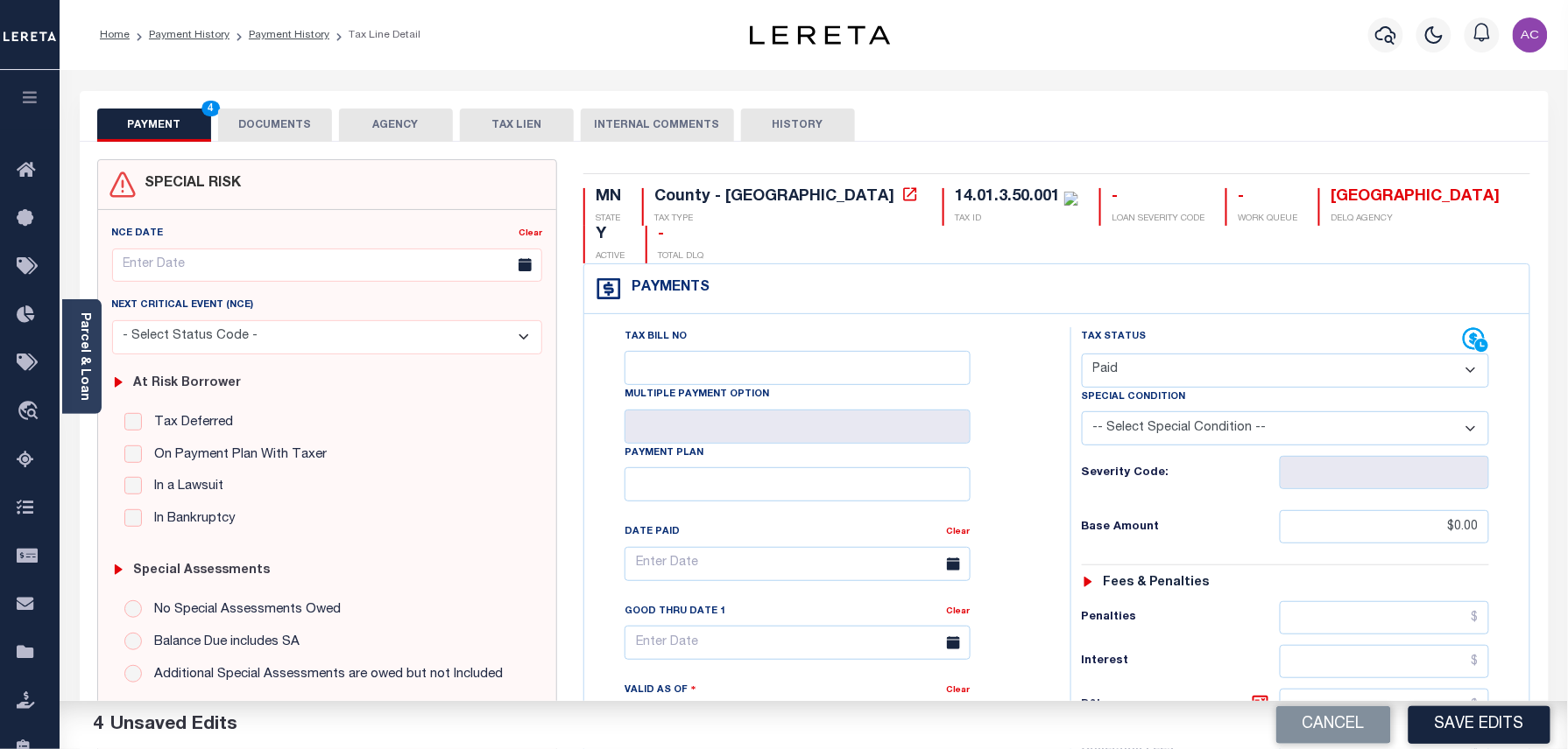
click at [1041, 371] on div "Tax Bill No Multiple Payment Option Payment Plan Clear" at bounding box center [822, 573] width 442 height 491
click at [1154, 354] on select "- Select Status Code - Open Due/Unpaid Paid Incomplete No Tax Due Internal Refu…" at bounding box center [1285, 371] width 408 height 35
select select "DUE"
click at [1082, 354] on select "- Select Status Code - Open Due/Unpaid Paid Incomplete No Tax Due Internal Refu…" at bounding box center [1285, 371] width 408 height 35
click at [1038, 387] on div "Tax Bill No Multiple Payment Option Payment Plan Clear" at bounding box center [822, 573] width 442 height 491
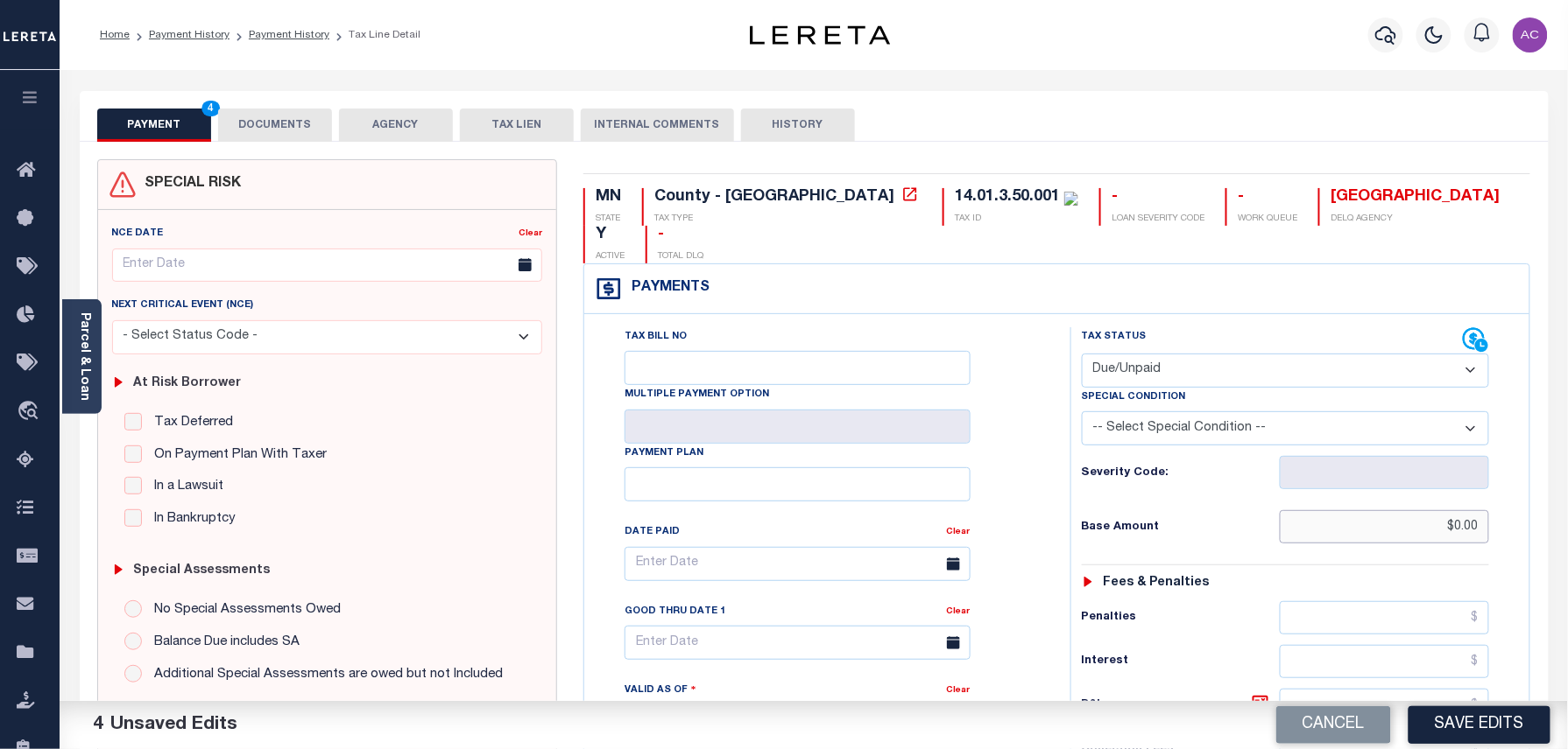
click at [1462, 511] on input "$0.00" at bounding box center [1385, 528] width 210 height 34
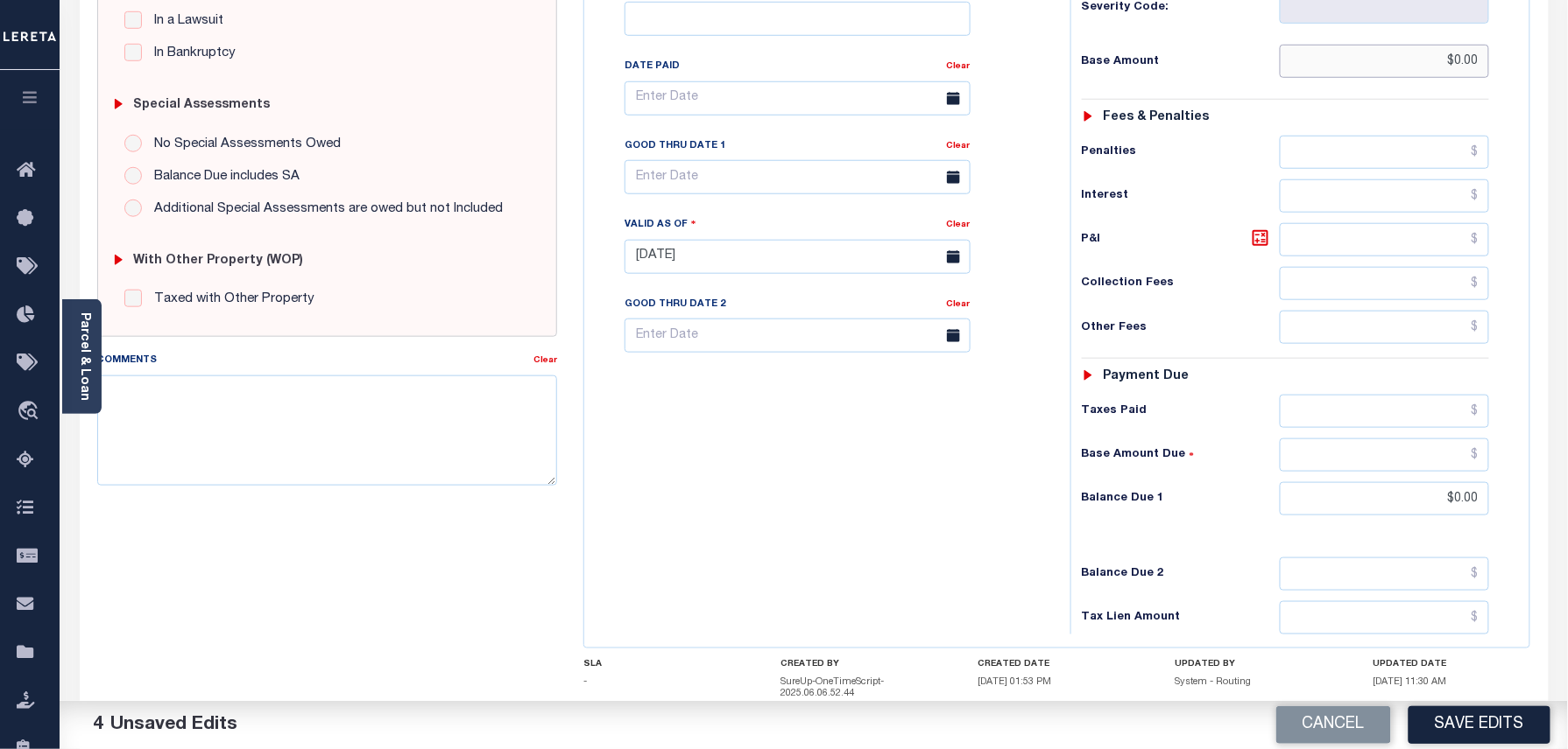
scroll to position [467, 0]
click at [1261, 227] on icon at bounding box center [1261, 237] width 21 height 21
type input "$0.00"
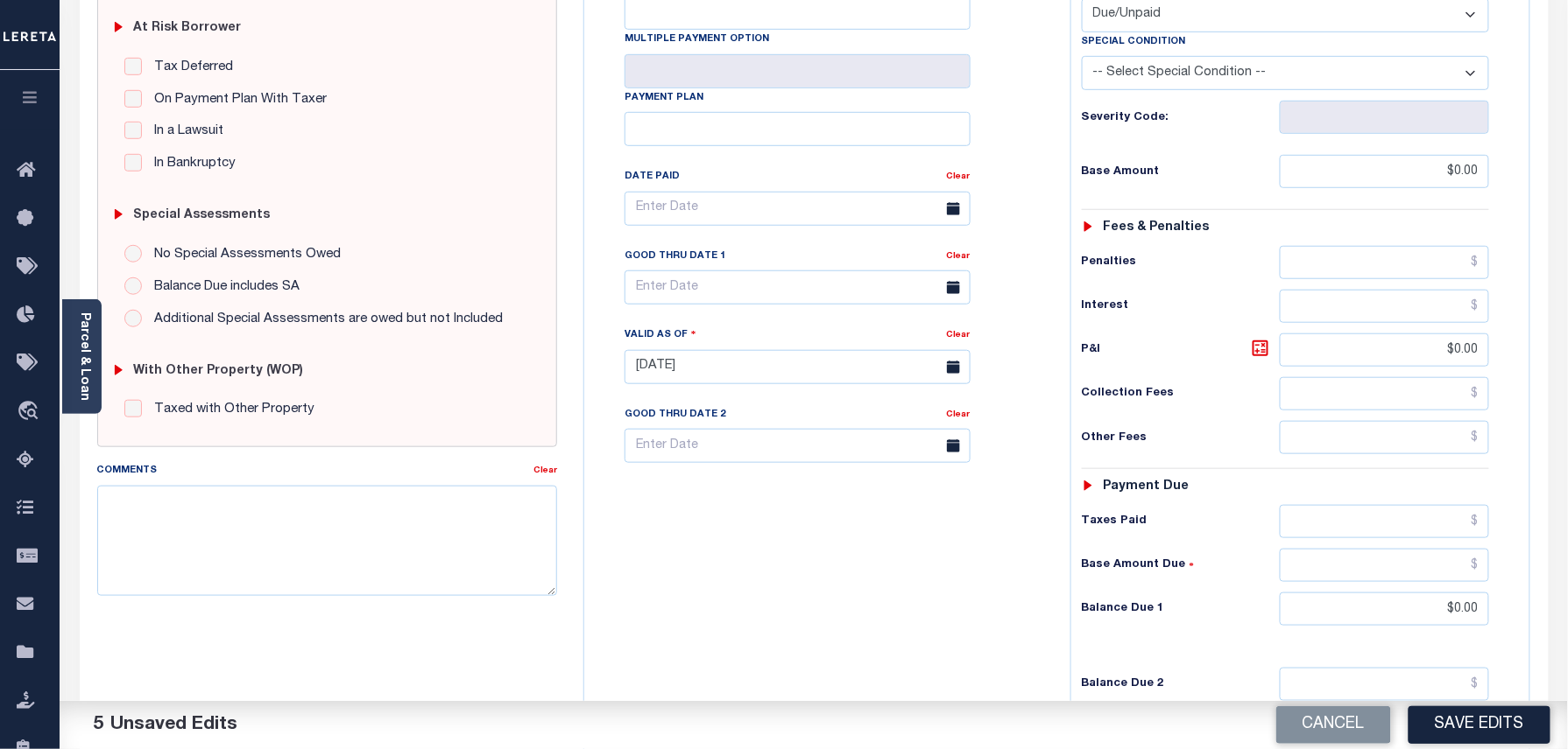
scroll to position [351, 0]
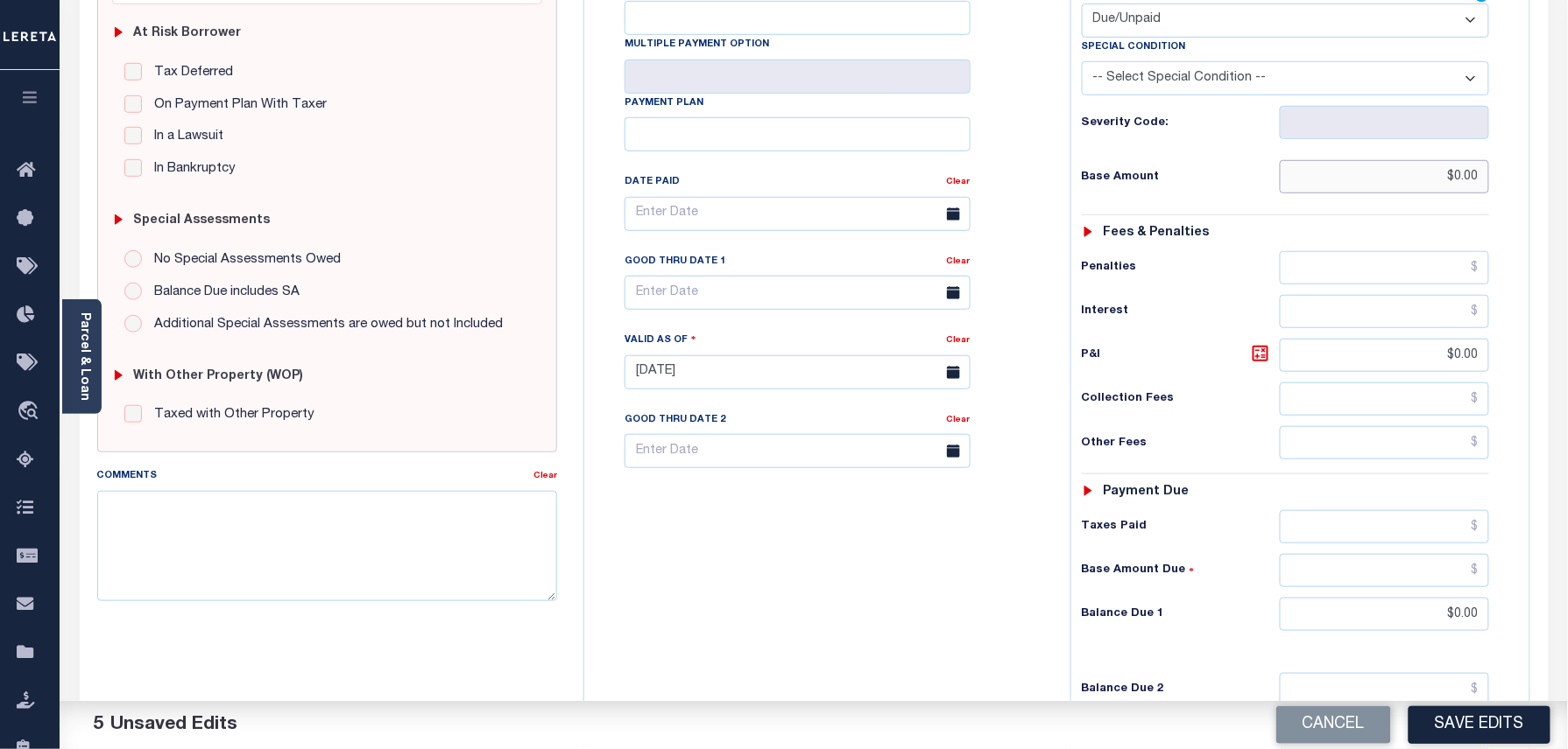
click at [1468, 160] on input "$0.00" at bounding box center [1385, 177] width 210 height 34
type input "$200.00"
click at [1475, 598] on input "$0.00" at bounding box center [1385, 614] width 210 height 34
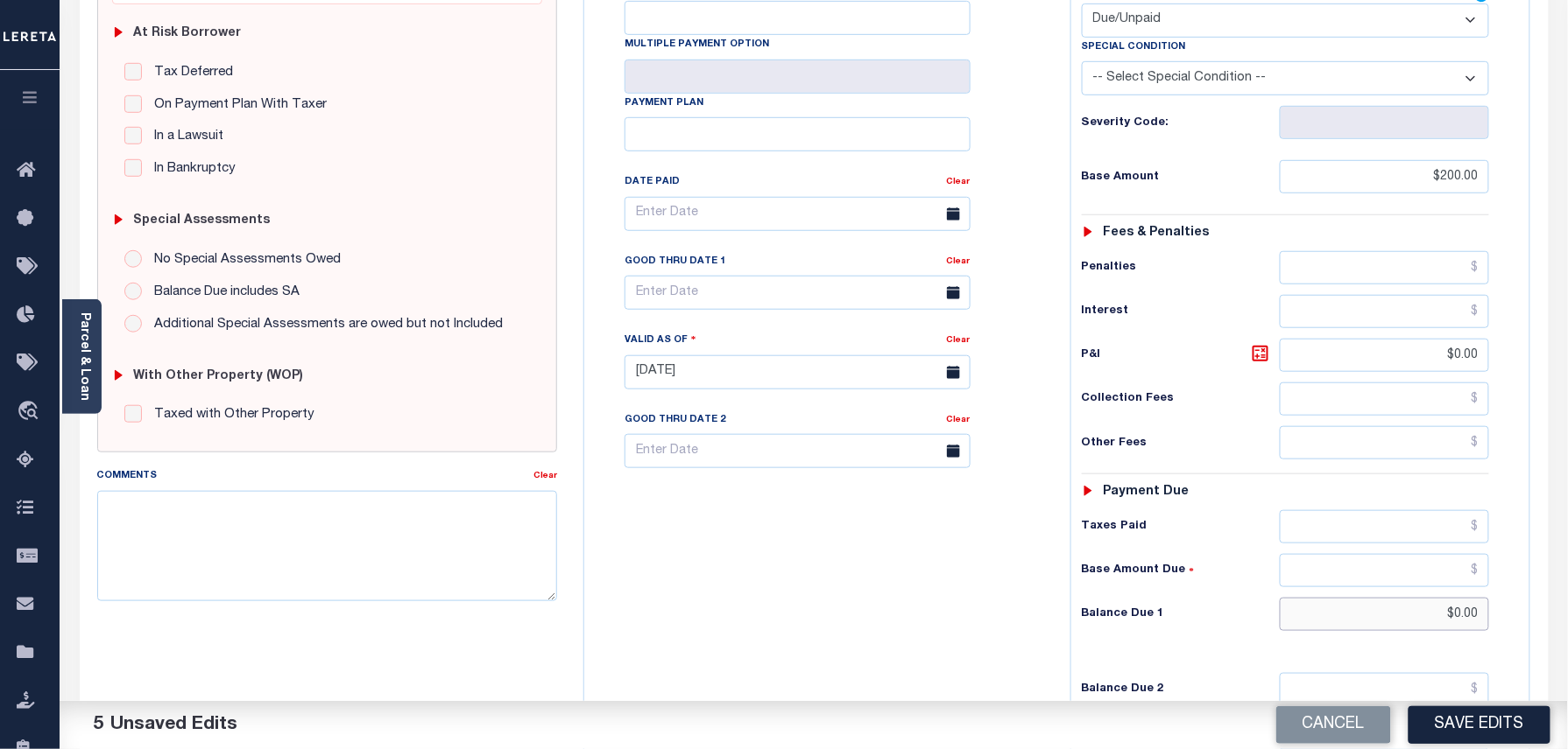
click at [1475, 598] on input "$0.00" at bounding box center [1385, 614] width 210 height 34
type input "$250.00"
click at [1260, 344] on icon at bounding box center [1261, 354] width 21 height 21
type input "$50.00"
click at [842, 527] on div "Tax Bill No Multiple Payment Option Payment Plan Clear" at bounding box center [823, 363] width 469 height 773
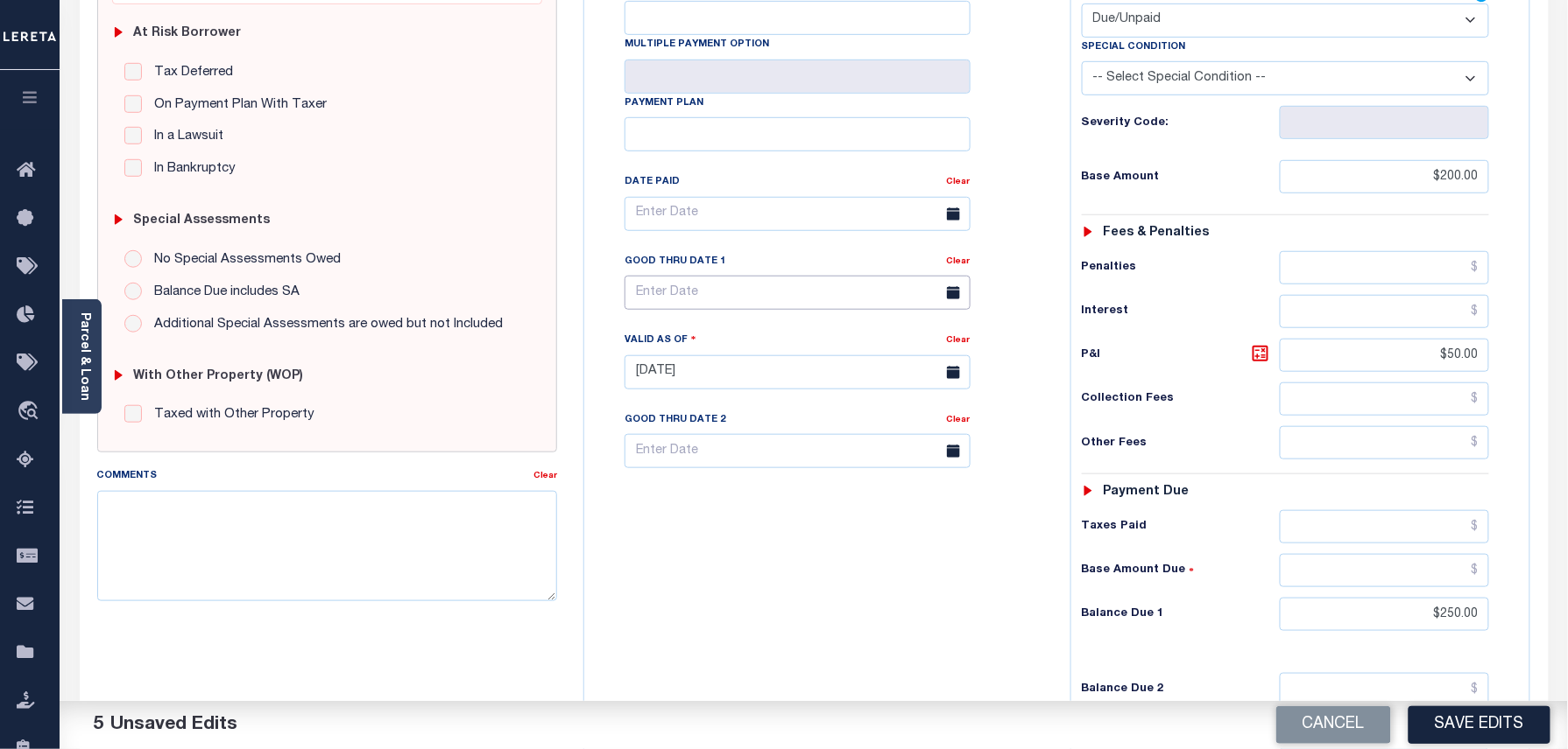
click at [667, 276] on input "text" at bounding box center [797, 293] width 346 height 35
click at [715, 498] on span "30" at bounding box center [721, 498] width 35 height 35
type input "[DATE]"
click at [904, 592] on div "Tax Bill No Multiple Payment Option Payment Plan Clear" at bounding box center [823, 363] width 469 height 773
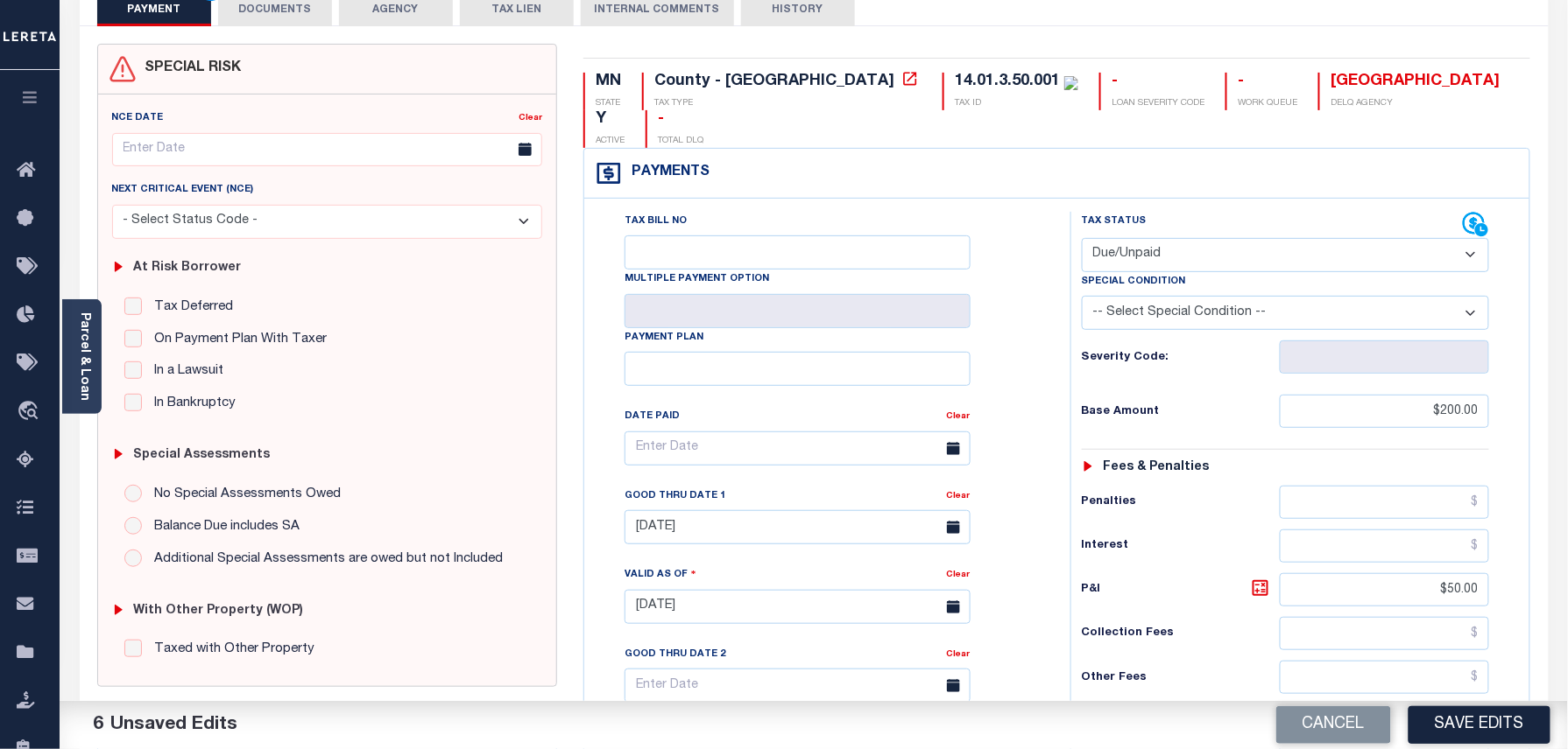
scroll to position [0, 0]
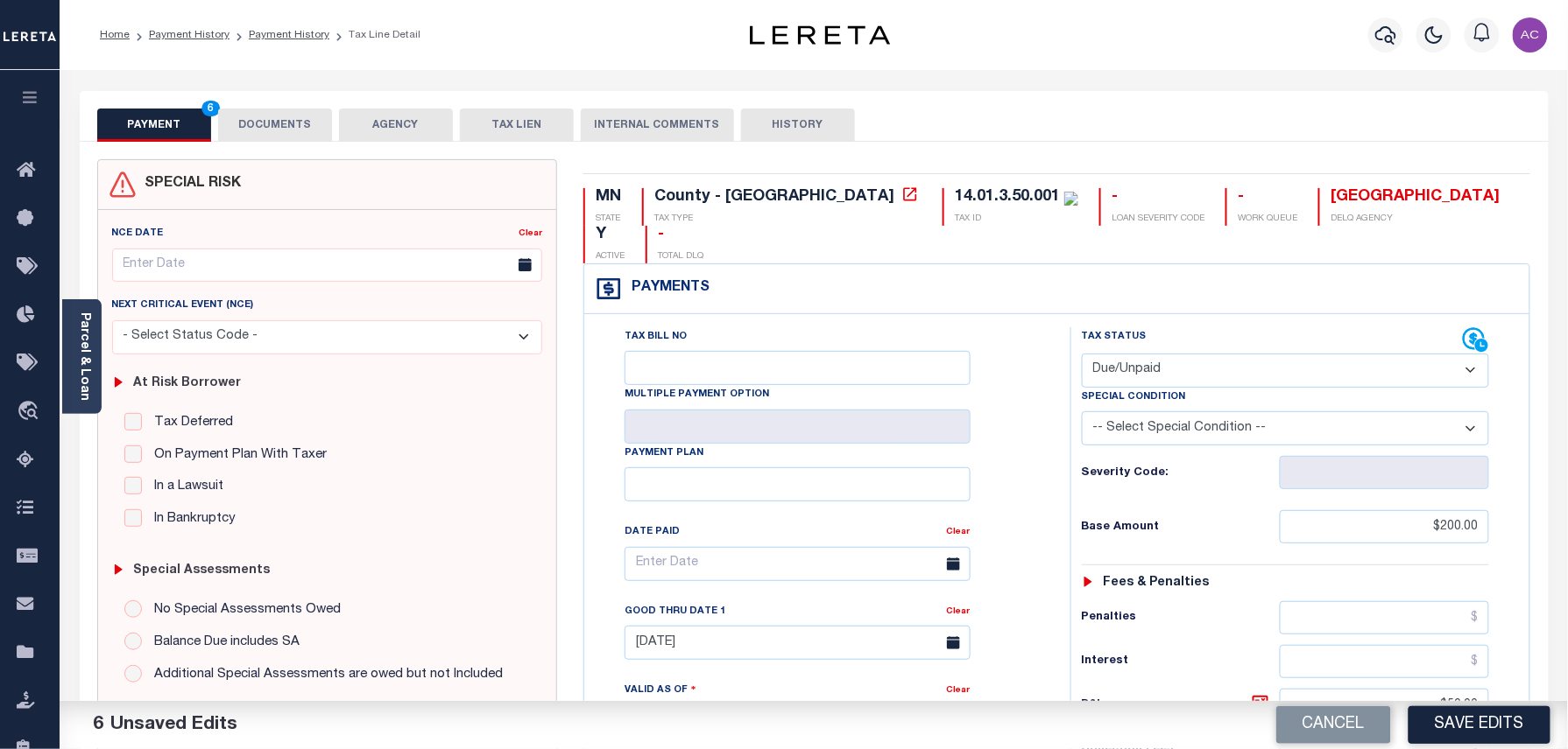
click at [307, 126] on button "DOCUMENTS" at bounding box center [275, 126] width 114 height 34
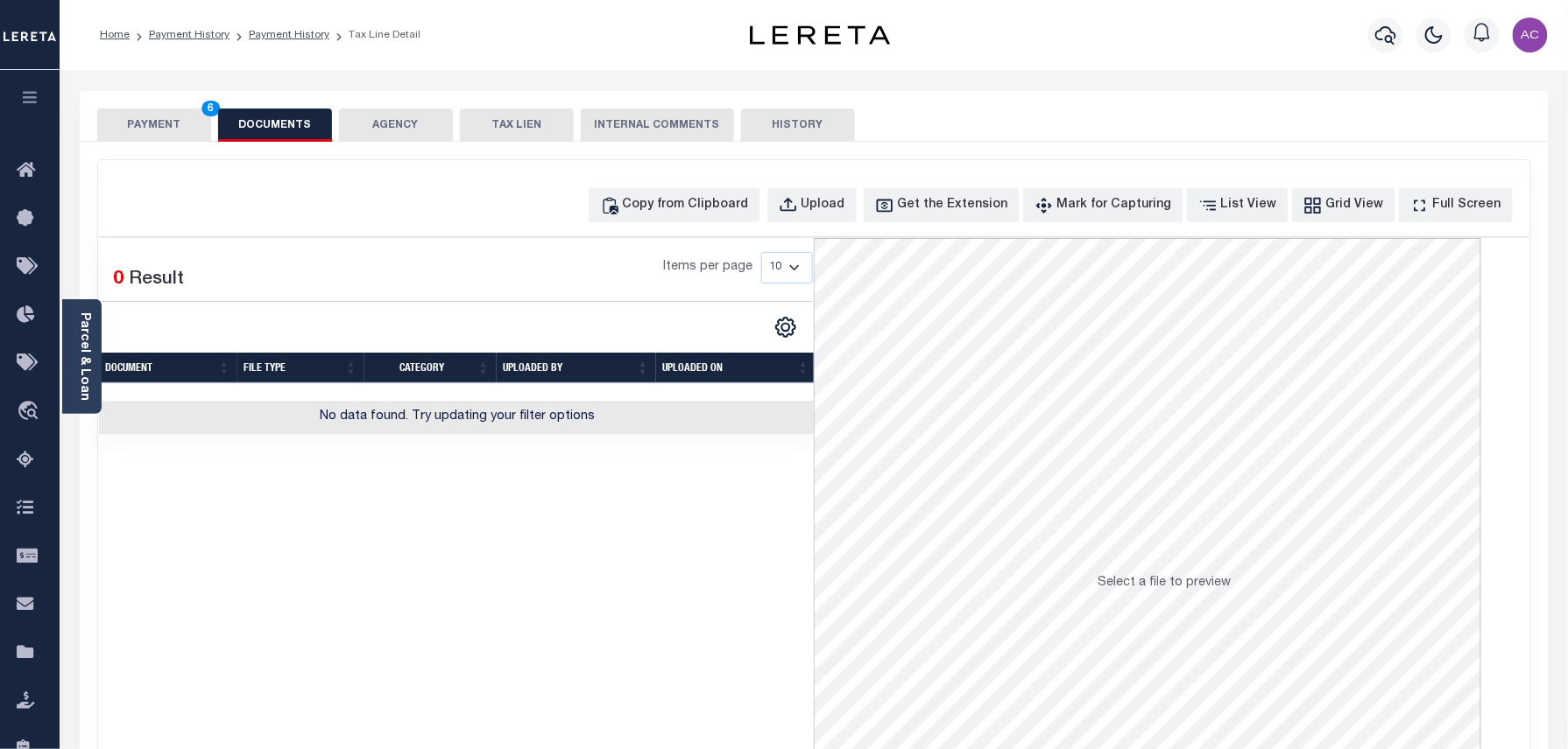
click at [138, 123] on button "PAYMENT 6" at bounding box center [154, 126] width 114 height 34
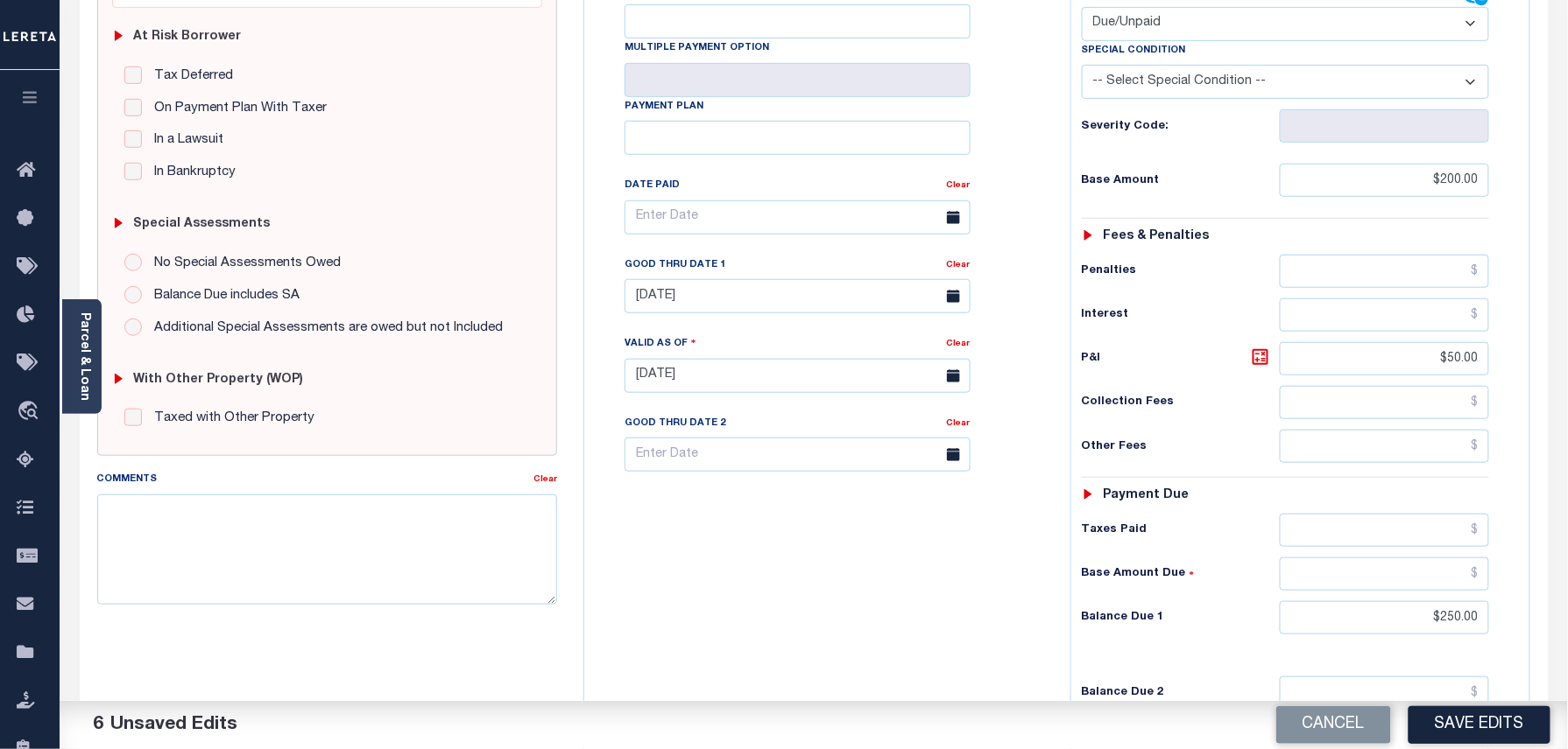
scroll to position [351, 0]
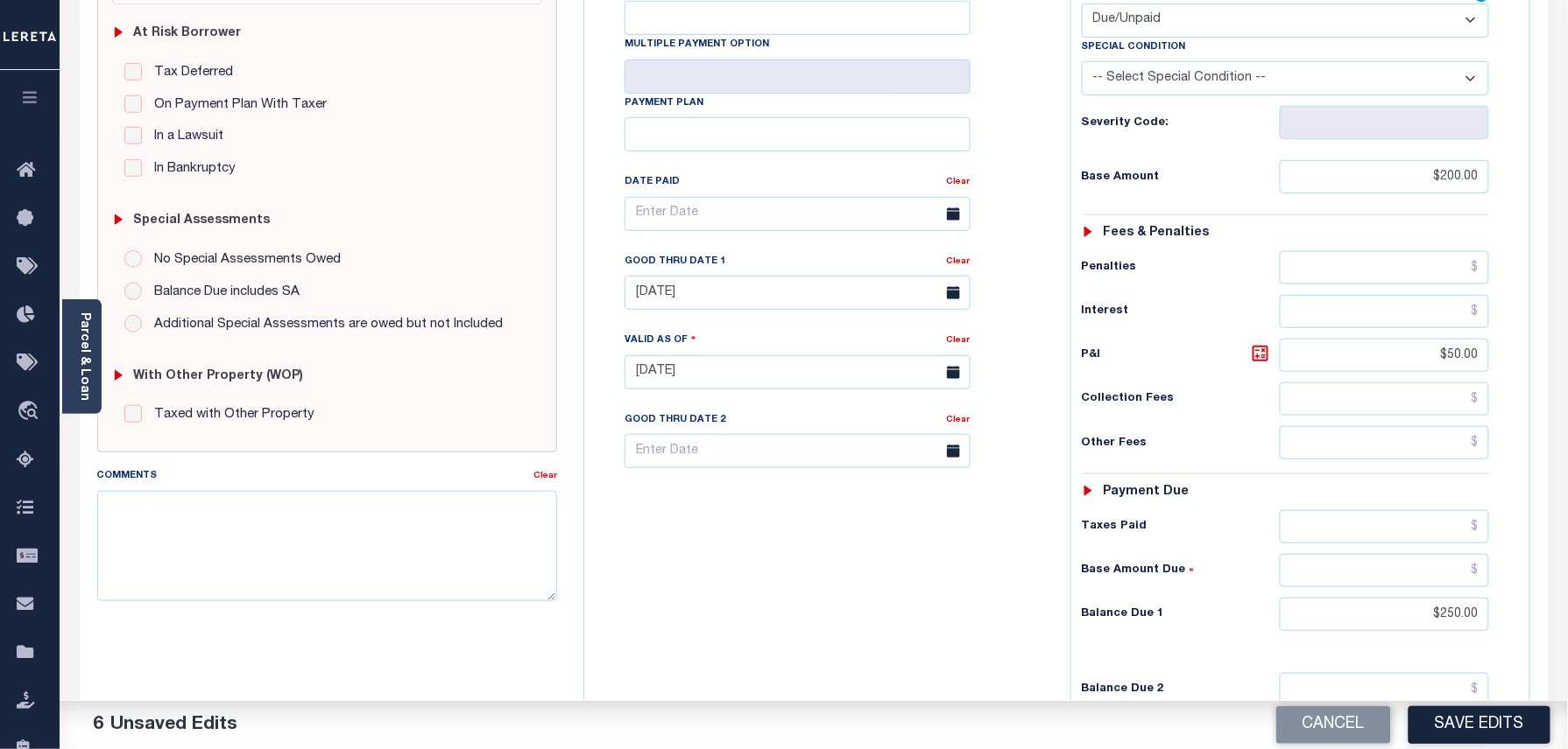
click at [741, 495] on div "Tax Bill No Multiple Payment Option Payment Plan Clear" at bounding box center [823, 363] width 469 height 773
click at [114, 523] on textarea "Comments" at bounding box center [328, 546] width 461 height 111
click at [786, 537] on div "Tax Bill No Multiple Payment Option Payment Plan Clear" at bounding box center [823, 363] width 469 height 773
click at [322, 513] on textarea "Comments" at bounding box center [328, 546] width 461 height 111
click at [1463, 598] on input "$250.00" at bounding box center [1385, 614] width 210 height 34
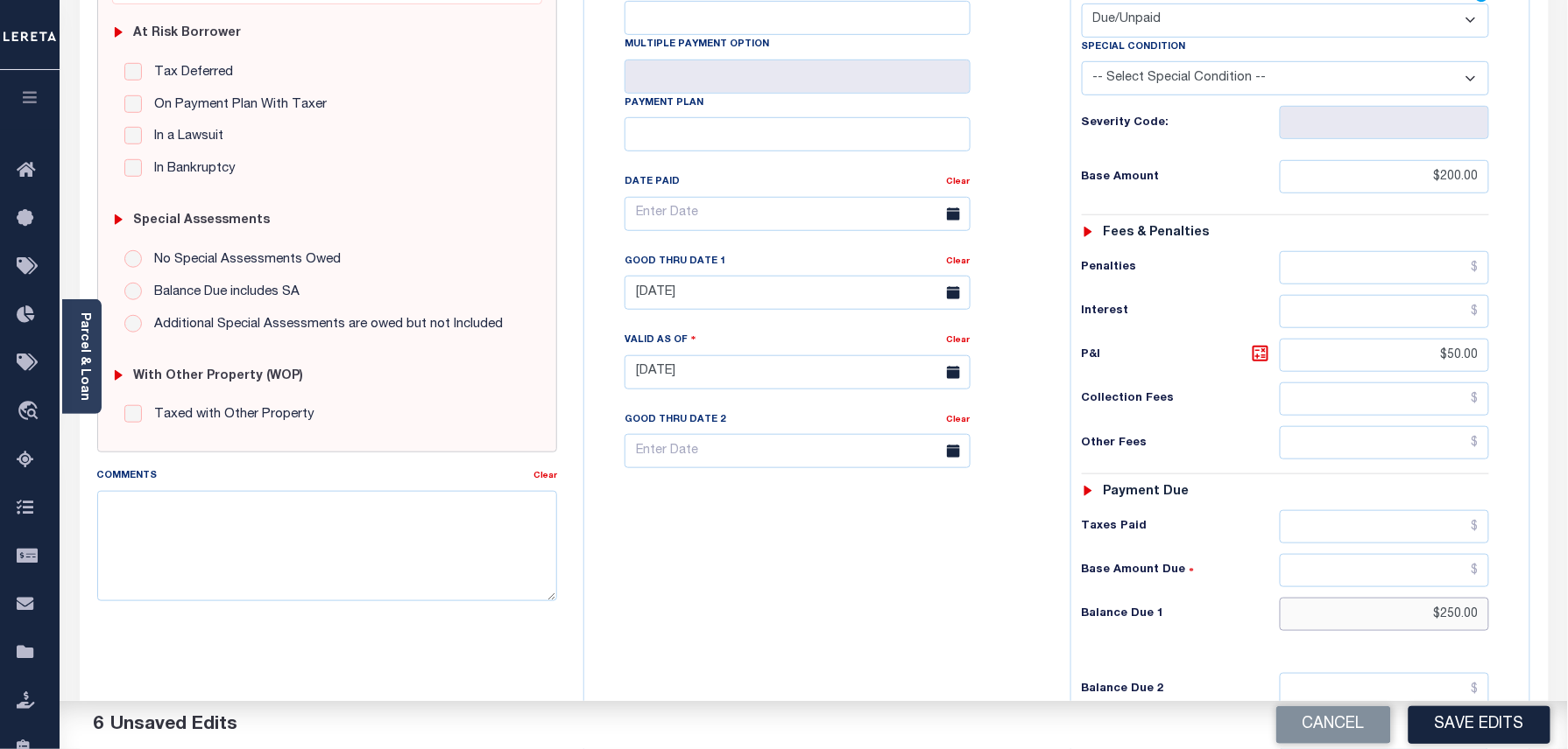
click at [1463, 598] on input "$250.00" at bounding box center [1385, 614] width 210 height 34
click at [1459, 339] on input "$50.00" at bounding box center [1385, 356] width 210 height 34
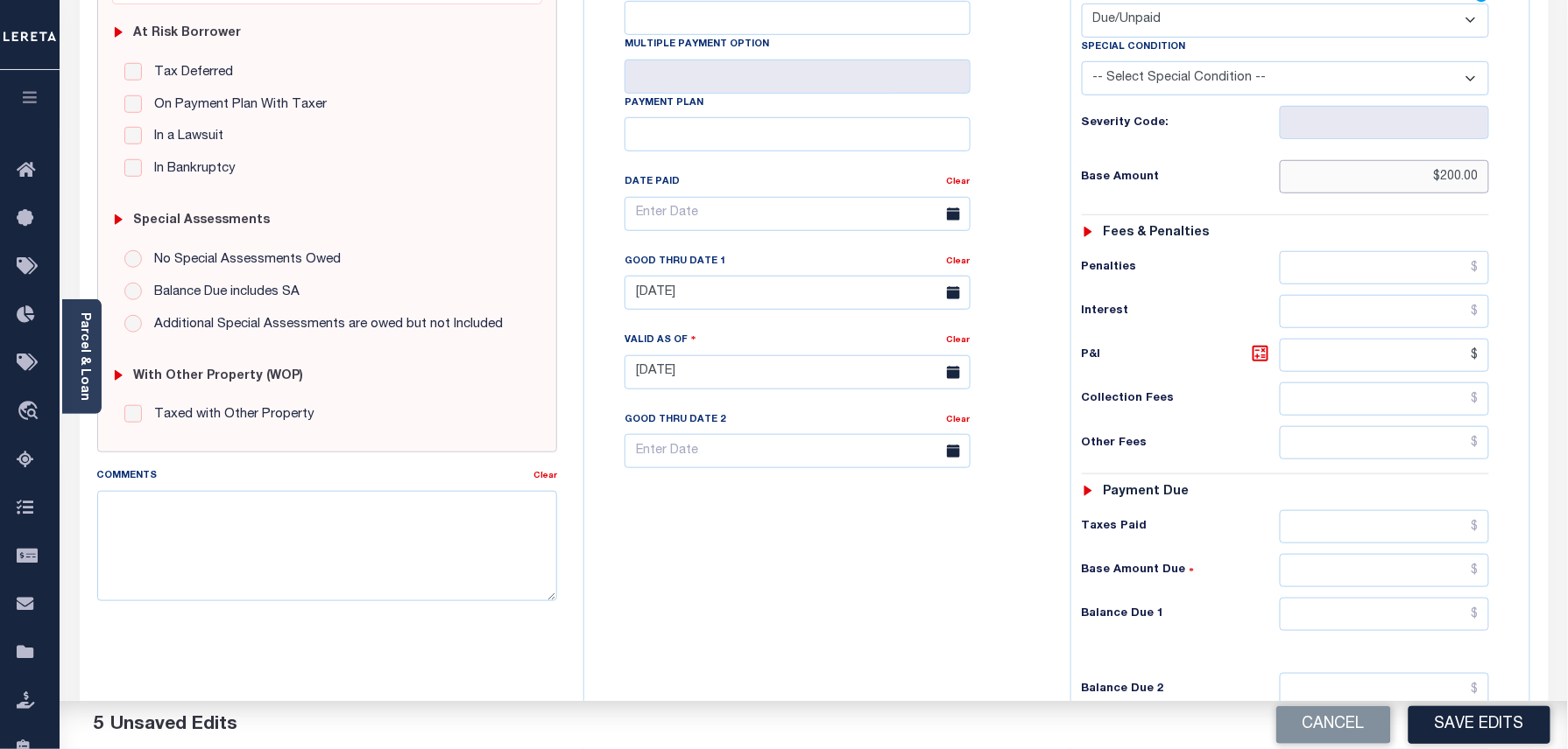
type input "$.00"
click at [1469, 160] on input "$200.00" at bounding box center [1385, 177] width 210 height 34
drag, startPoint x: 911, startPoint y: 476, endPoint x: 928, endPoint y: 498, distance: 27.8
click at [911, 476] on div "Tax Bill No Multiple Payment Option Payment Plan Clear" at bounding box center [823, 363] width 469 height 773
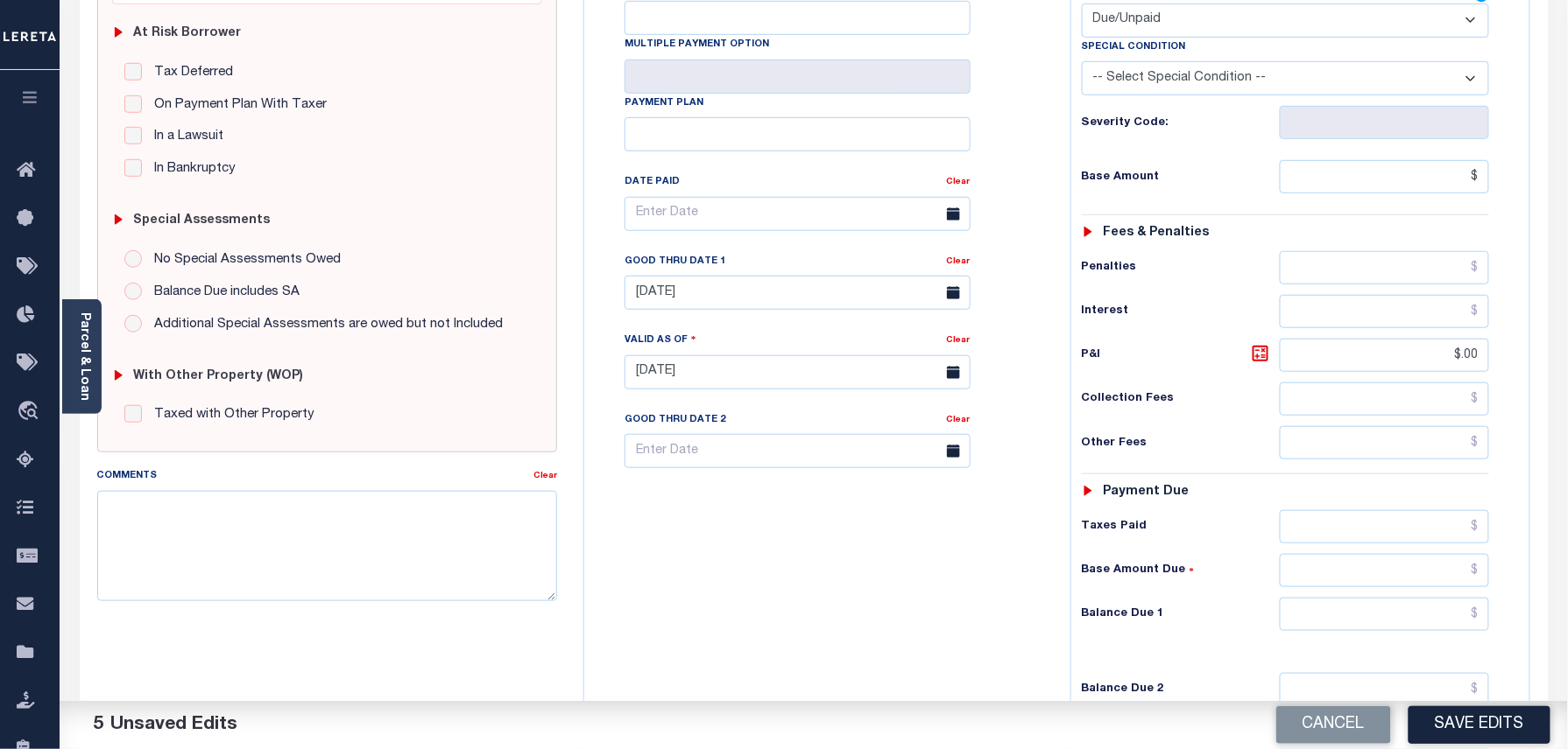
type input "$.00"
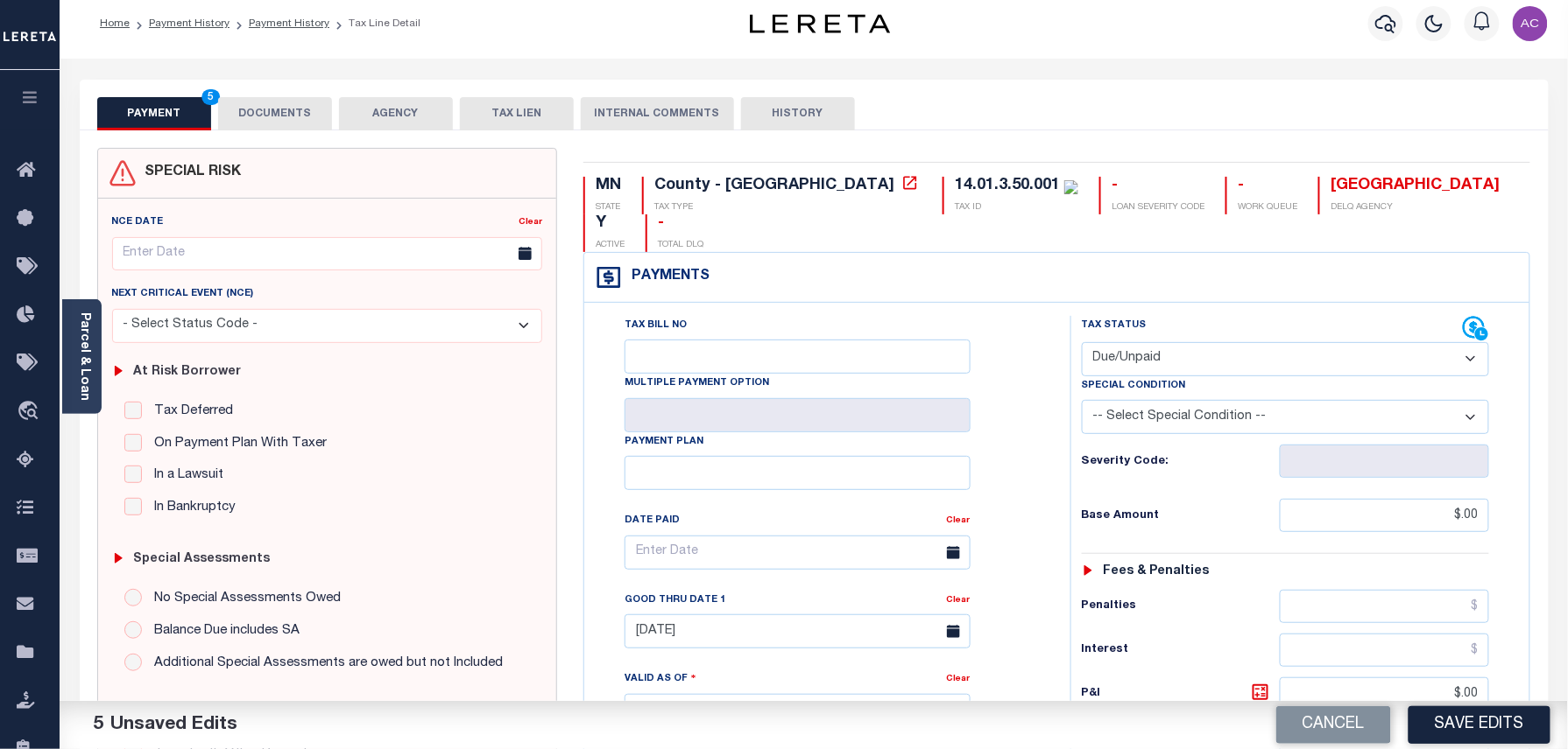
scroll to position [0, 0]
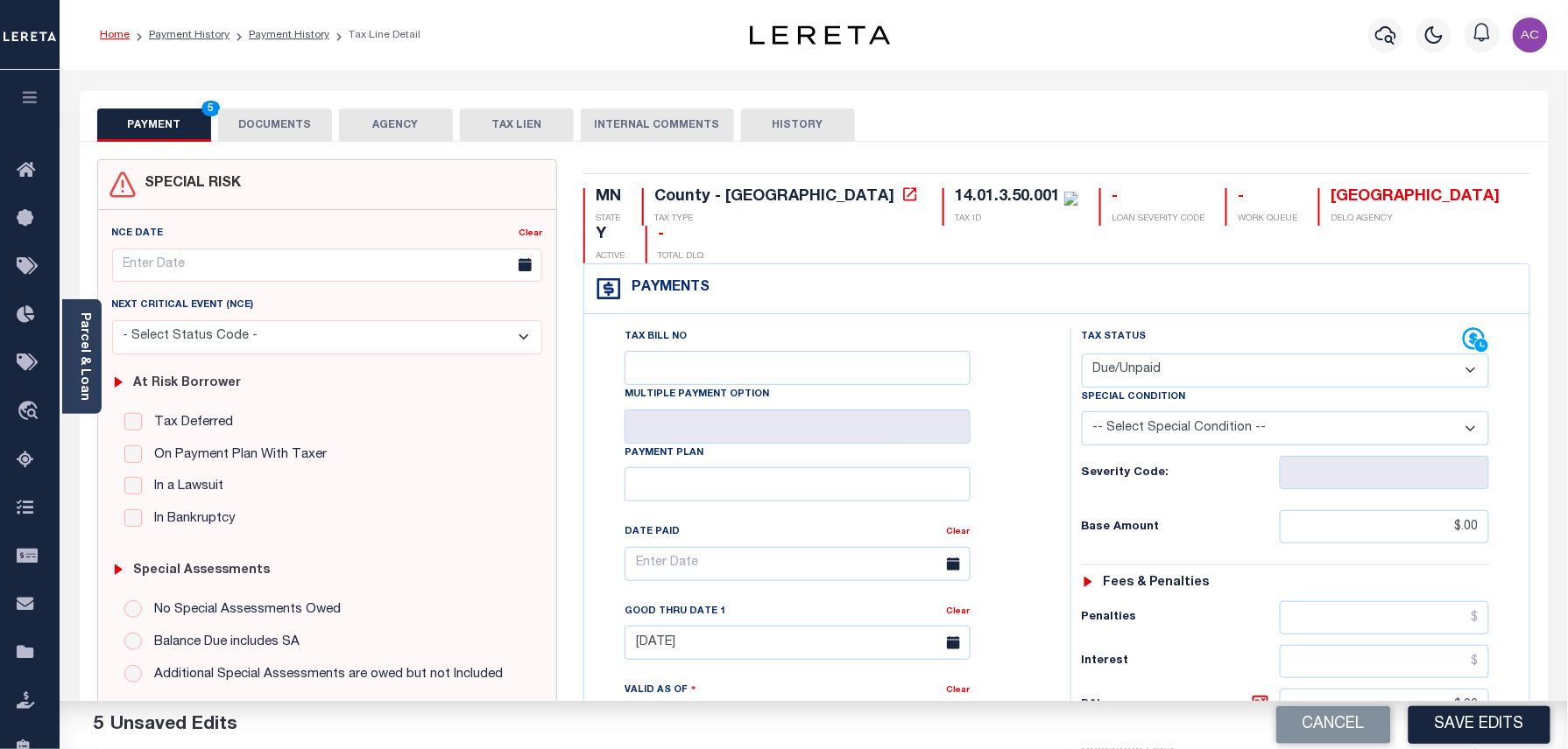
click at [111, 32] on link "Home" at bounding box center [115, 35] width 30 height 11
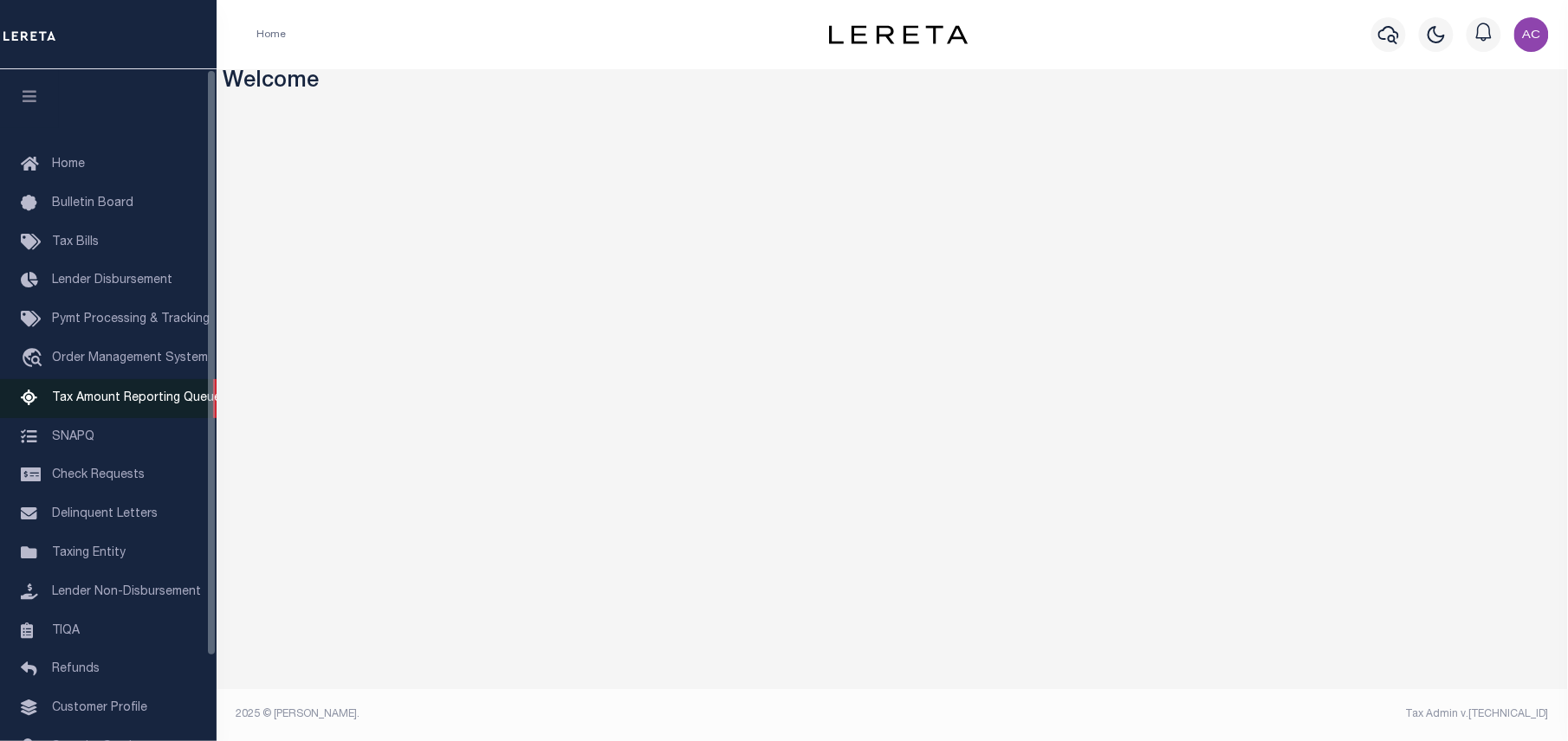
click at [117, 397] on span "Tax Amount Reporting Queue" at bounding box center [136, 399] width 169 height 12
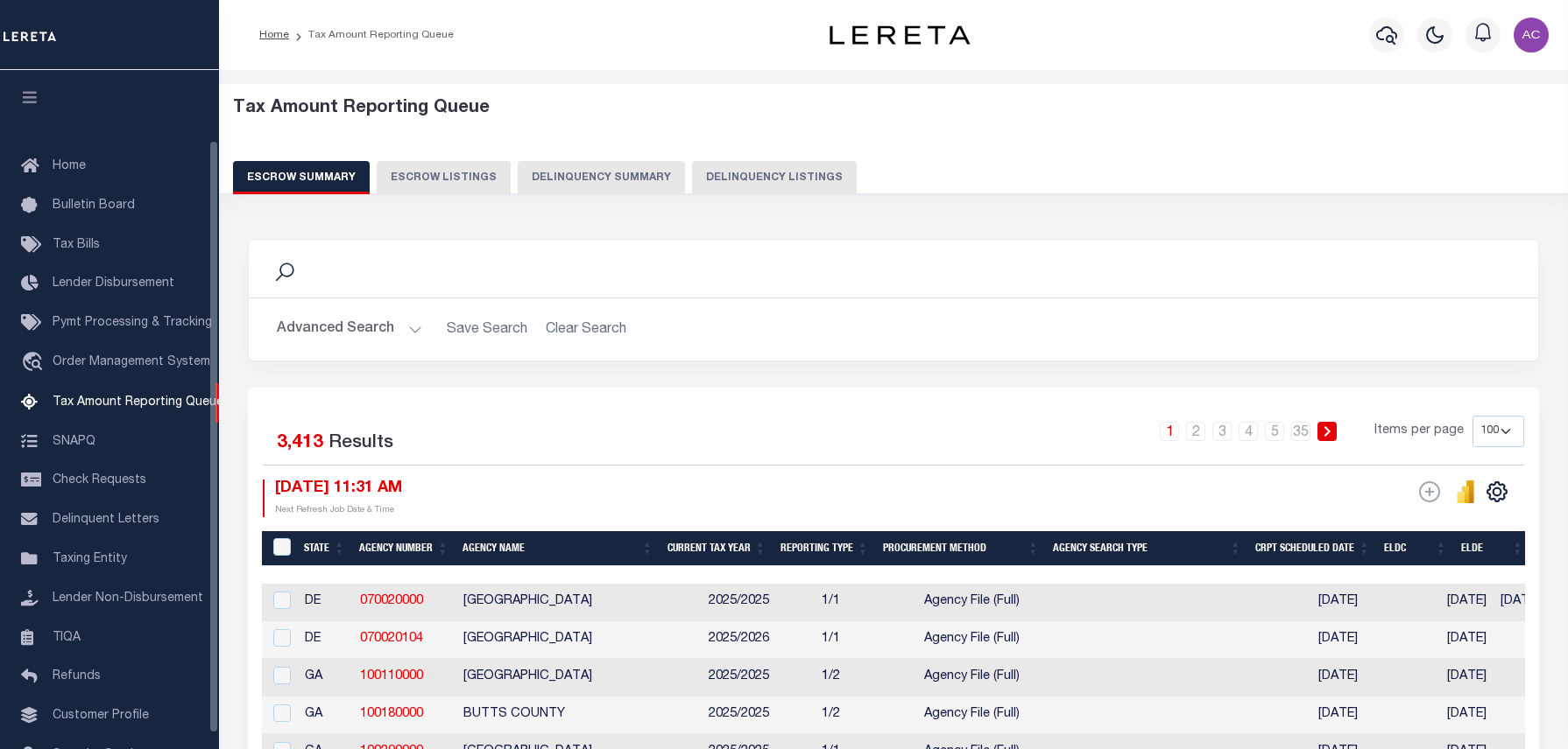
click at [734, 174] on button "Delinquency Listings" at bounding box center [774, 178] width 165 height 34
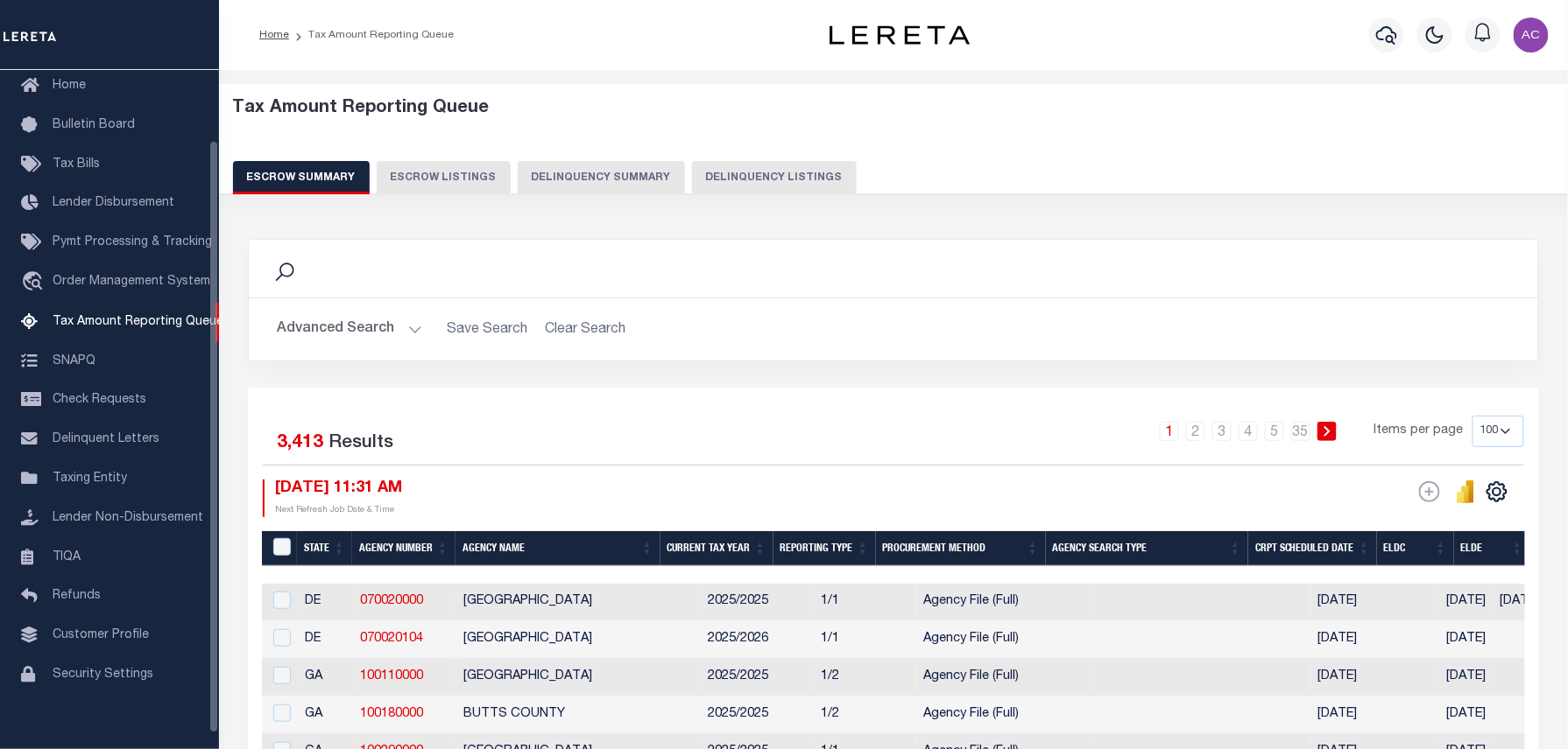
select select "100"
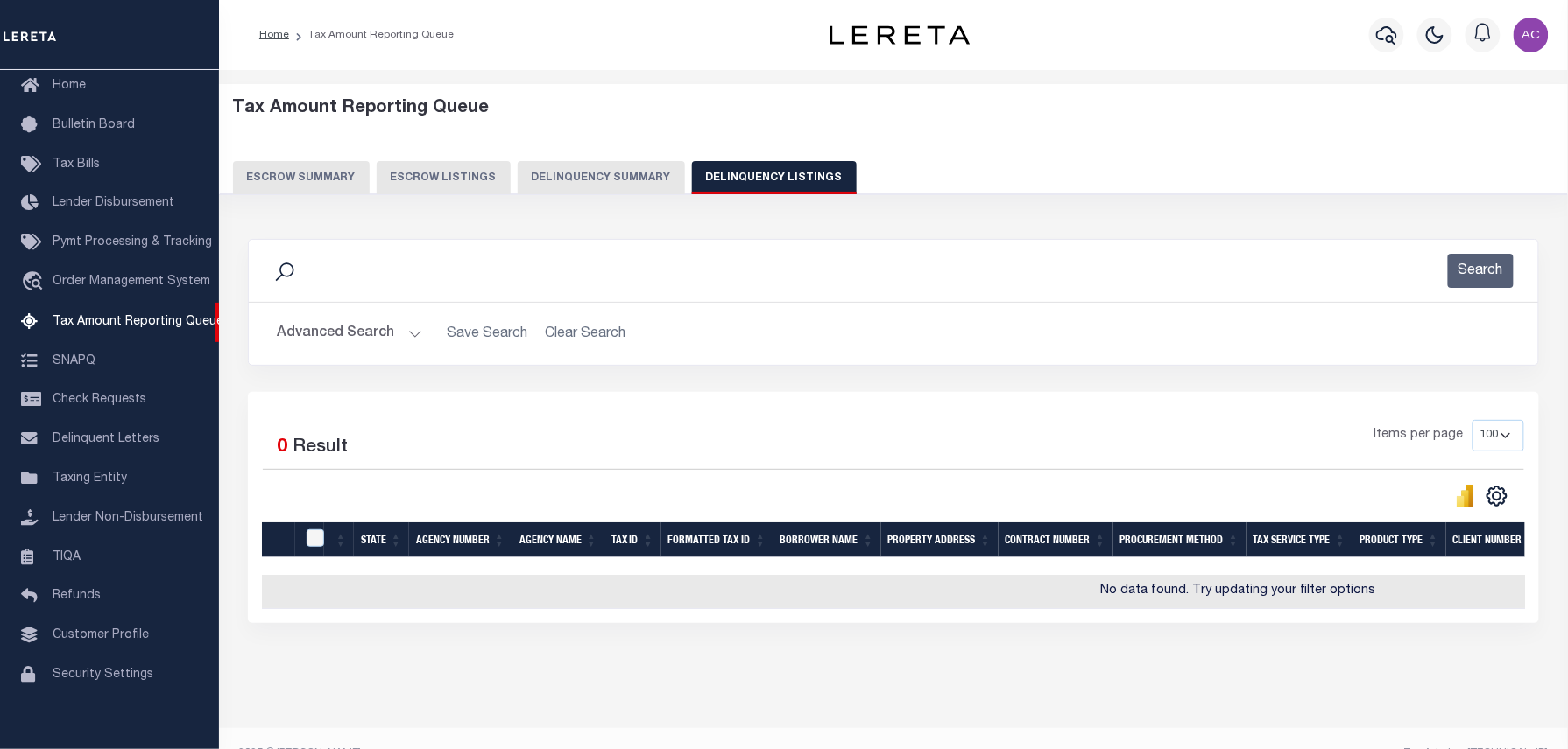
click at [333, 336] on button "Advanced Search" at bounding box center [349, 334] width 145 height 35
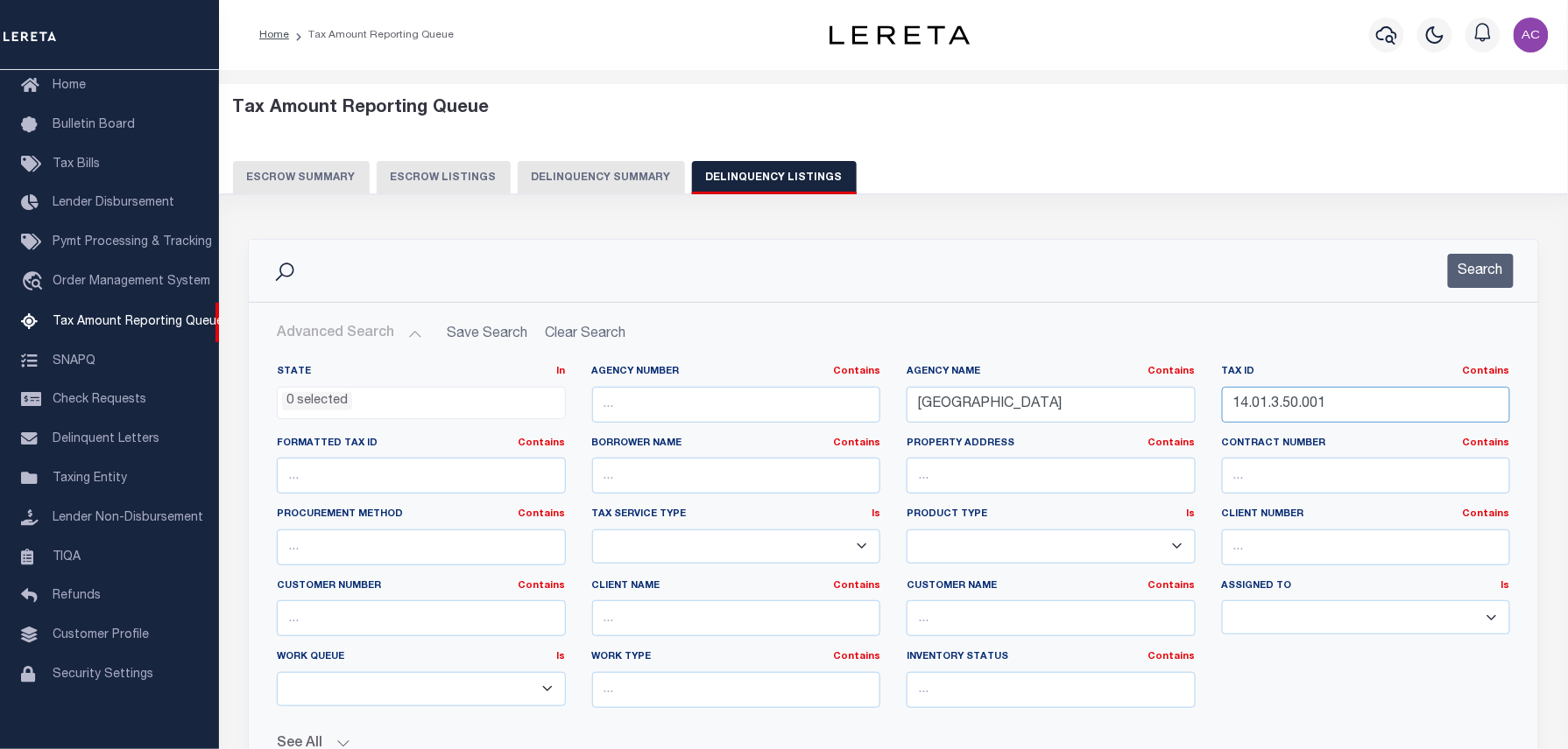
click at [1276, 408] on input "14.01.3.50.001" at bounding box center [1367, 405] width 289 height 36
paste input "70004905000C"
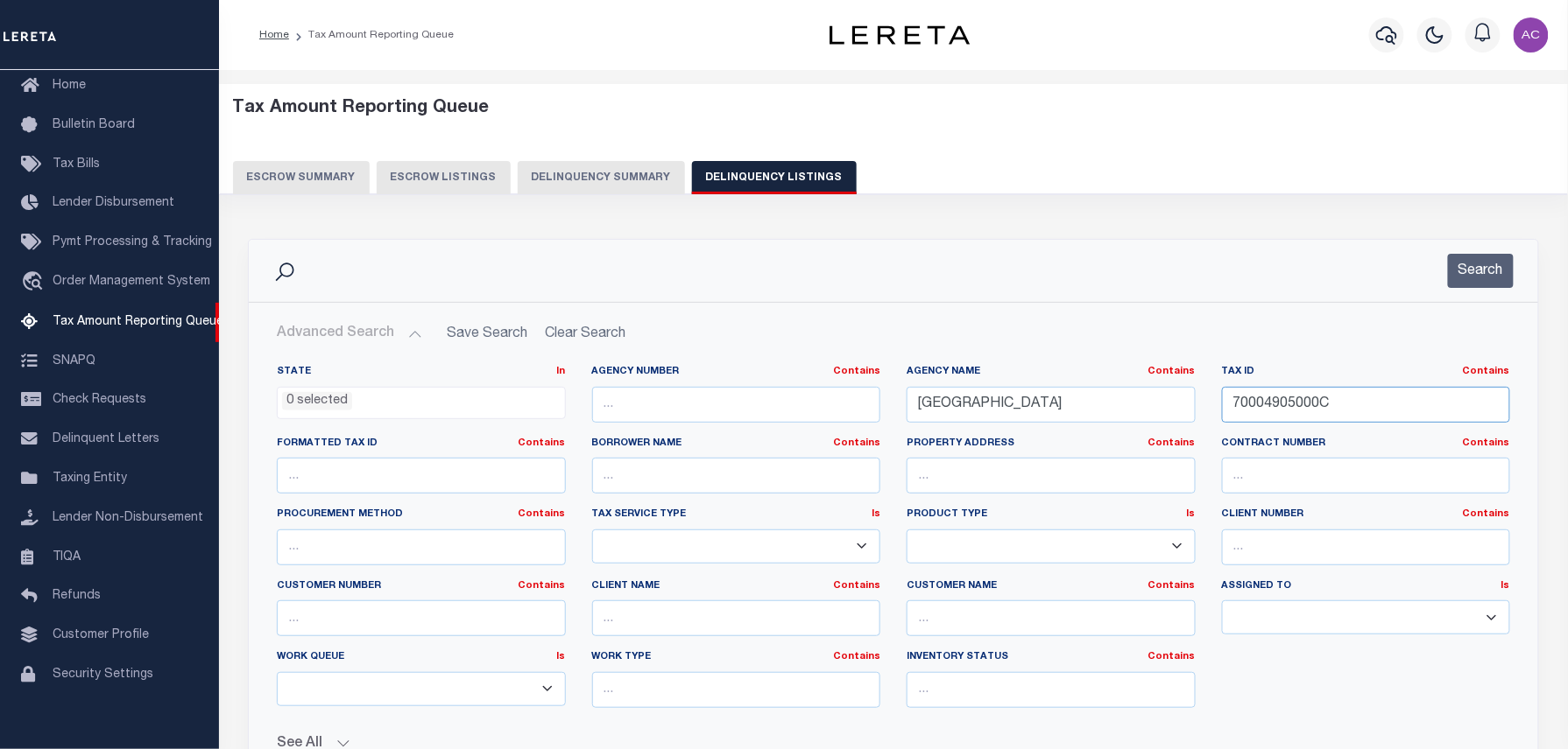
type input "70004905000C"
click at [982, 397] on input "RICE COUNTY" at bounding box center [1052, 405] width 289 height 36
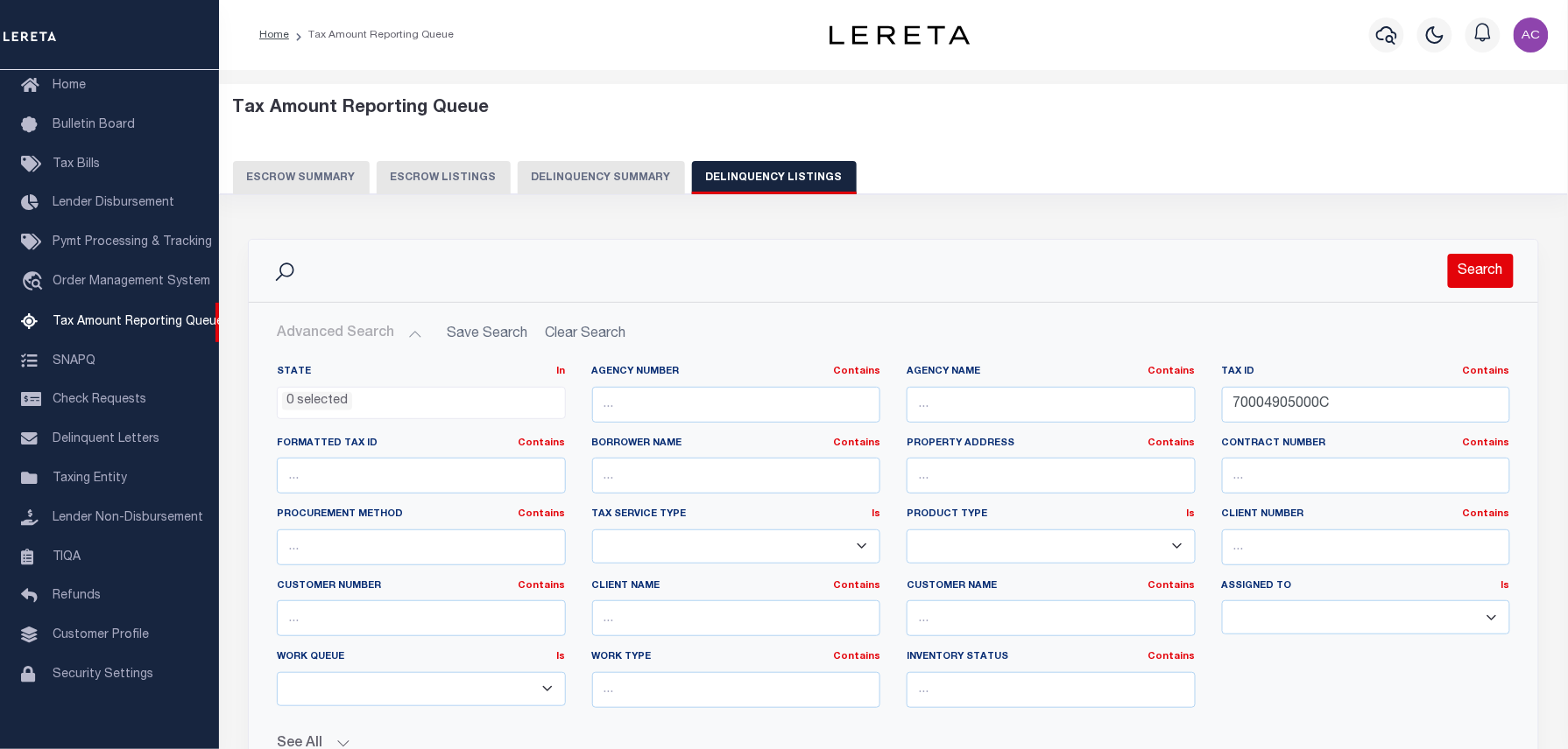
click at [1475, 264] on button "Search" at bounding box center [1481, 271] width 66 height 35
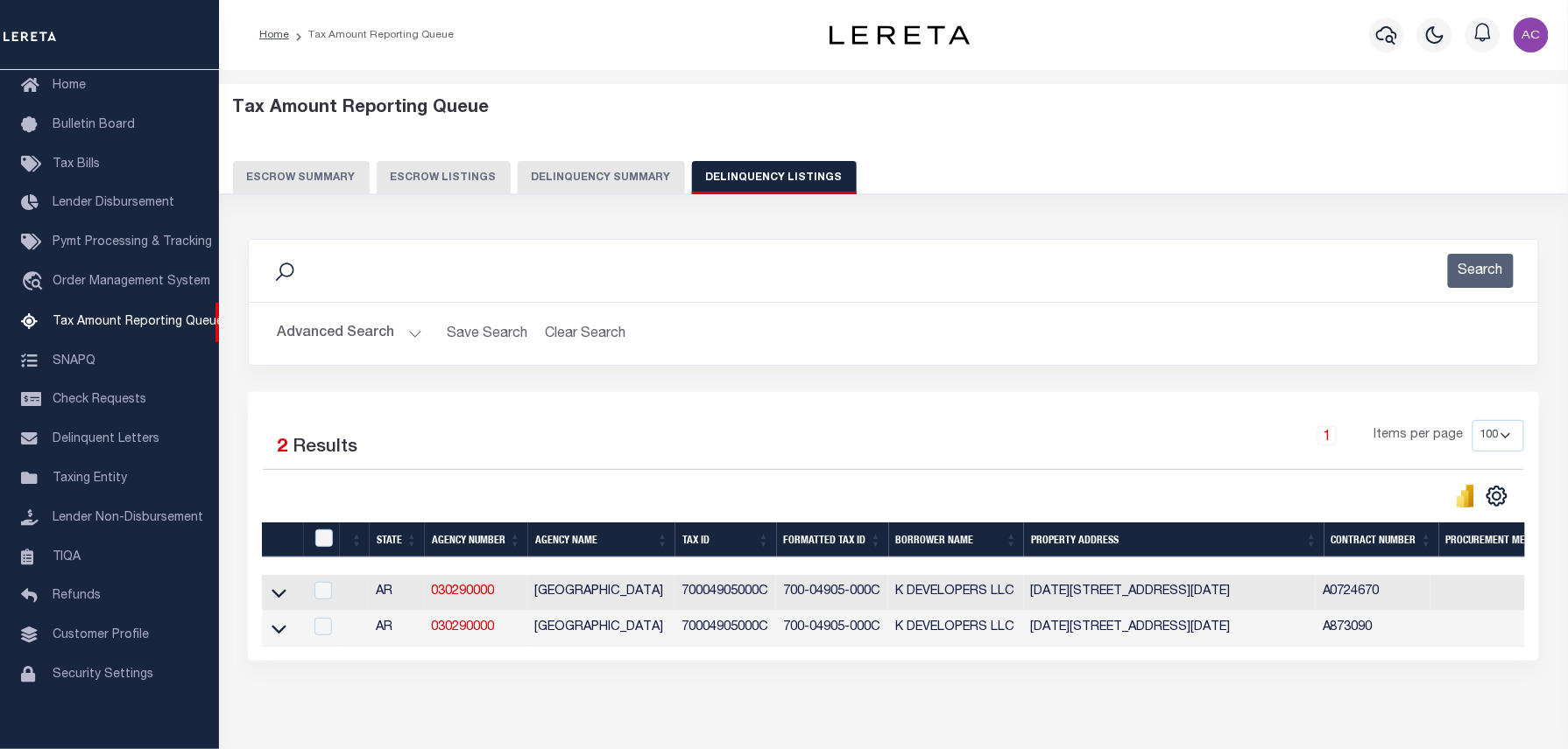
click at [302, 340] on button "Advanced Search" at bounding box center [349, 334] width 145 height 35
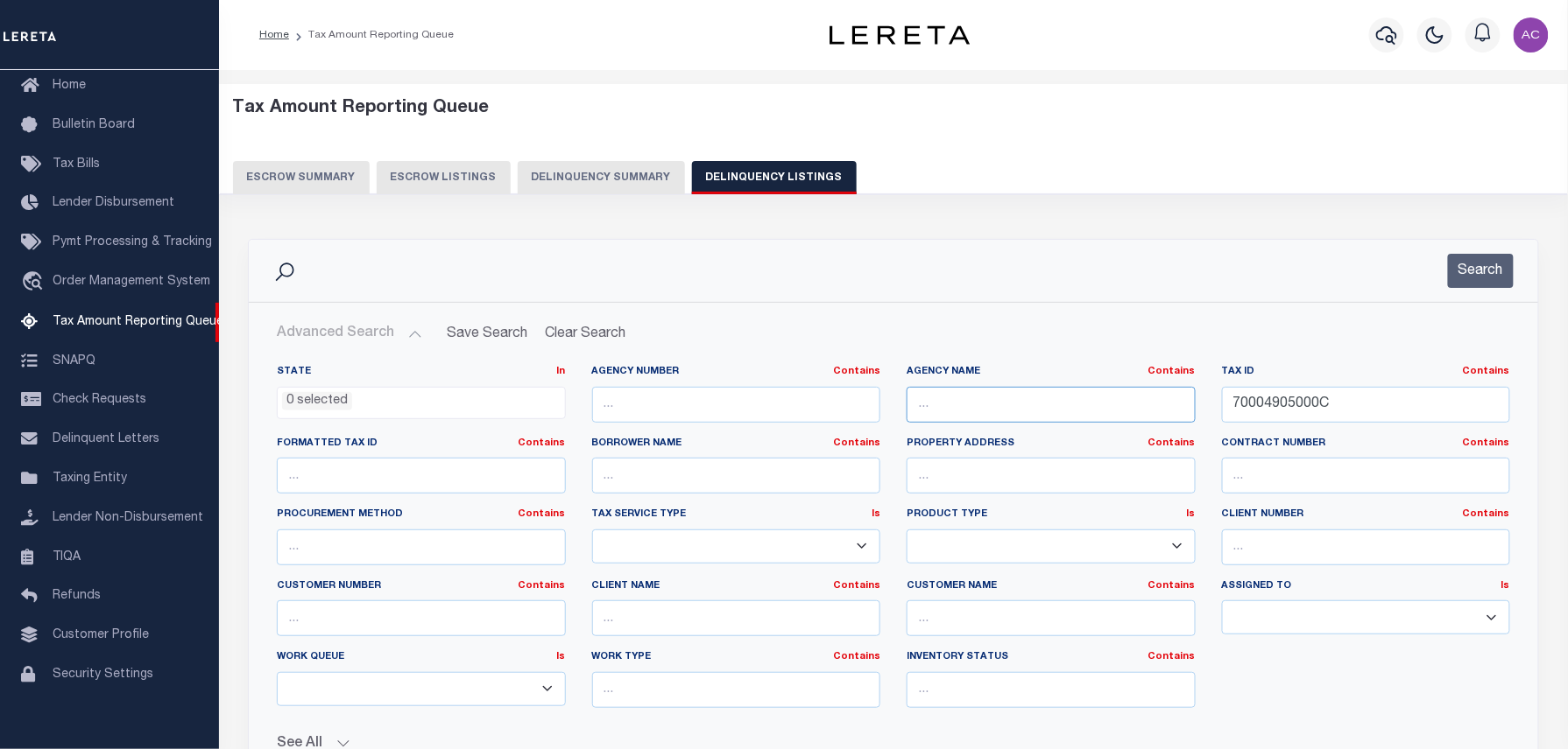
click at [962, 407] on input "text" at bounding box center [1052, 405] width 289 height 36
paste input "[GEOGRAPHIC_DATA]"
type input "[GEOGRAPHIC_DATA]"
click at [1480, 275] on button "Search" at bounding box center [1481, 271] width 66 height 35
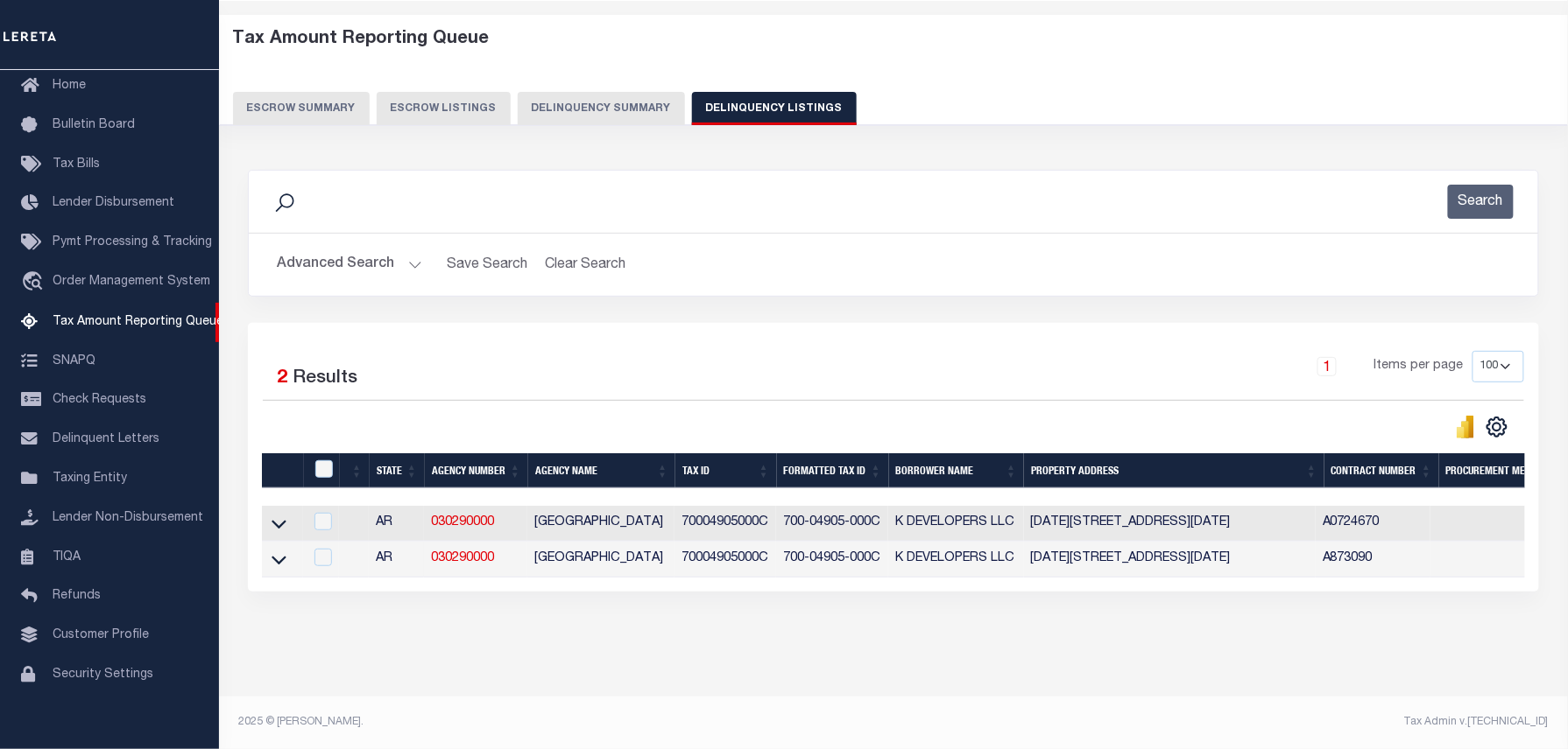
scroll to position [86, 0]
drag, startPoint x: 280, startPoint y: 513, endPoint x: 443, endPoint y: 415, distance: 190.2
click at [280, 514] on icon at bounding box center [279, 523] width 15 height 19
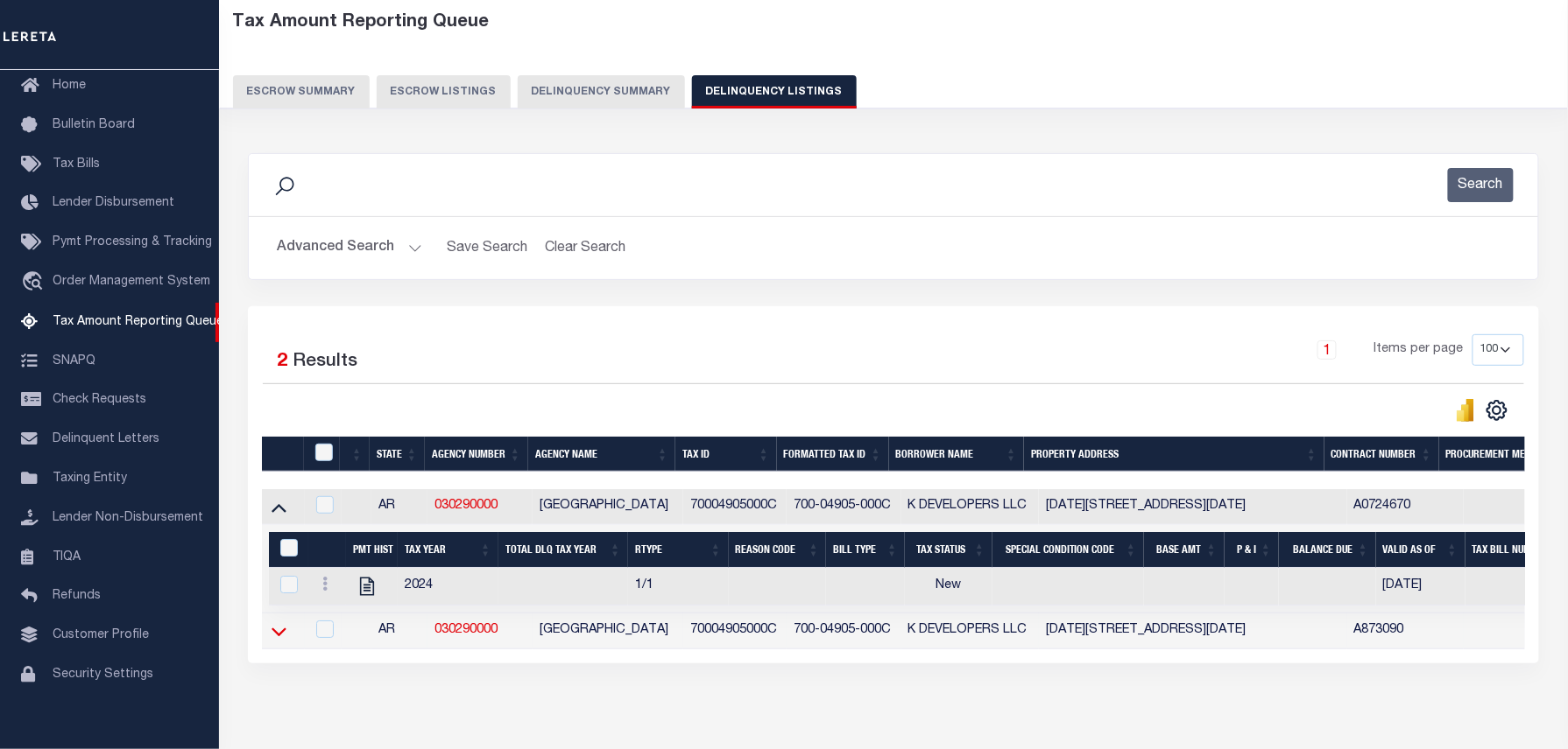
click at [276, 641] on icon at bounding box center [279, 631] width 15 height 19
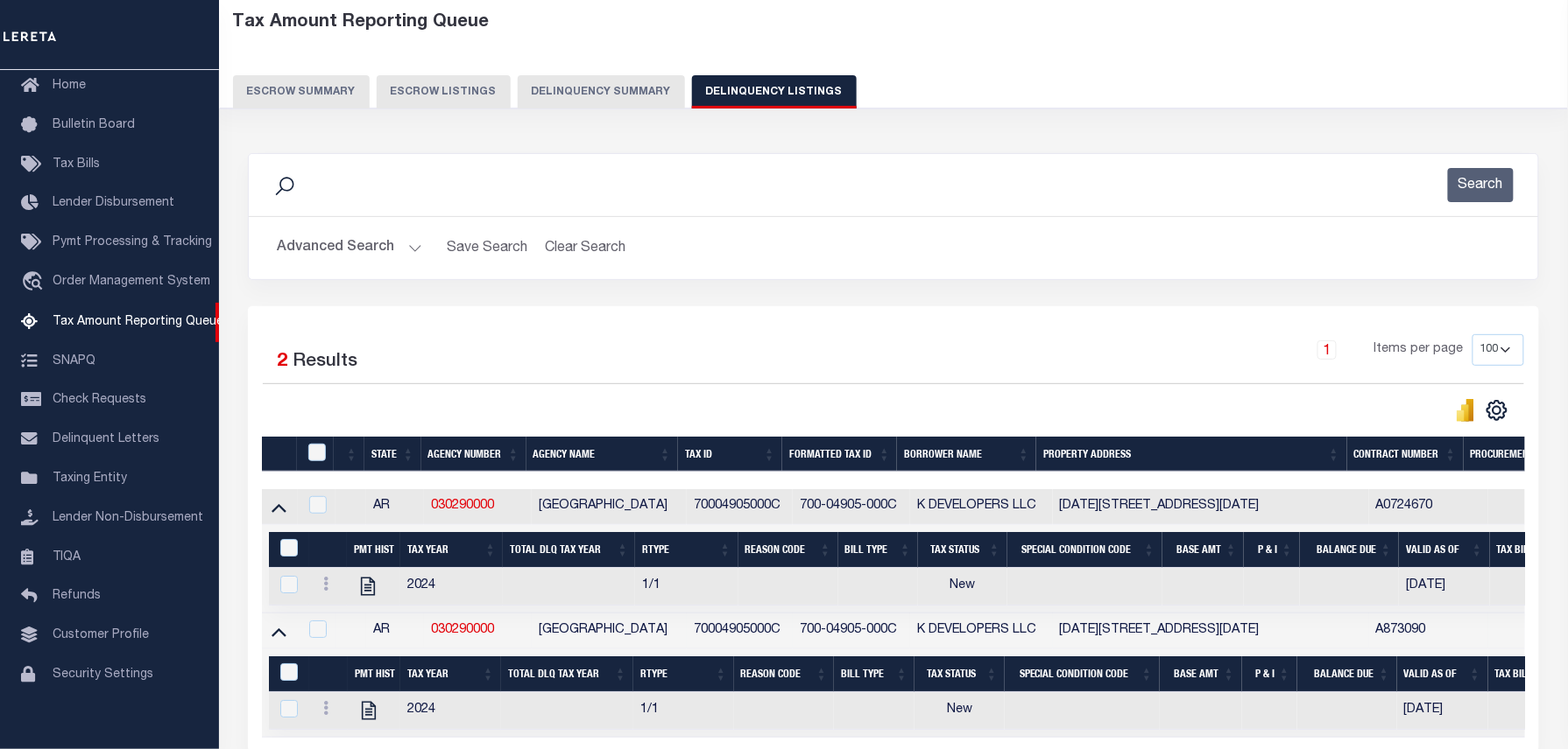
scroll to position [177, 0]
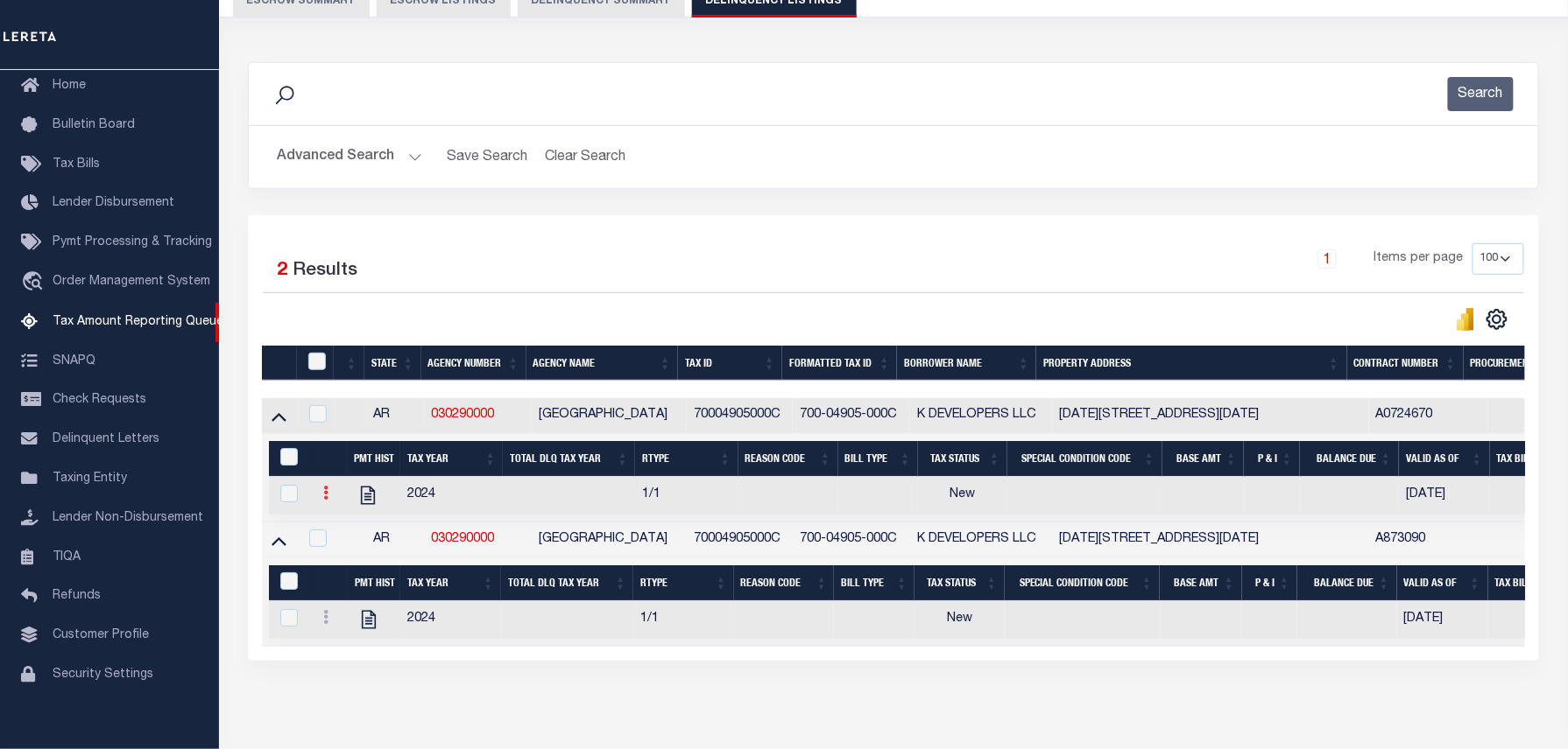
click at [327, 500] on icon at bounding box center [326, 493] width 5 height 14
click at [349, 522] on img "" at bounding box center [347, 521] width 18 height 18
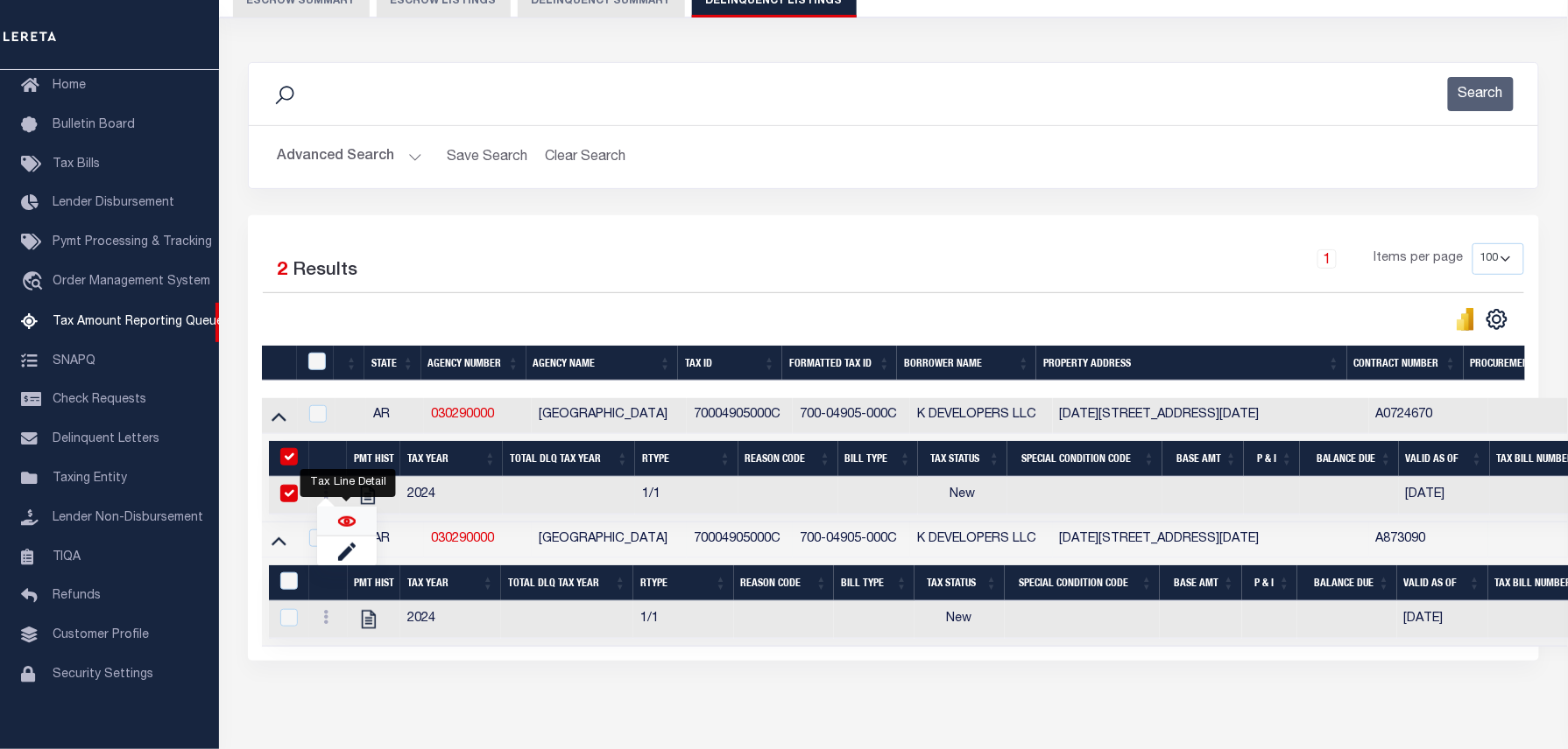
checkbox input "true"
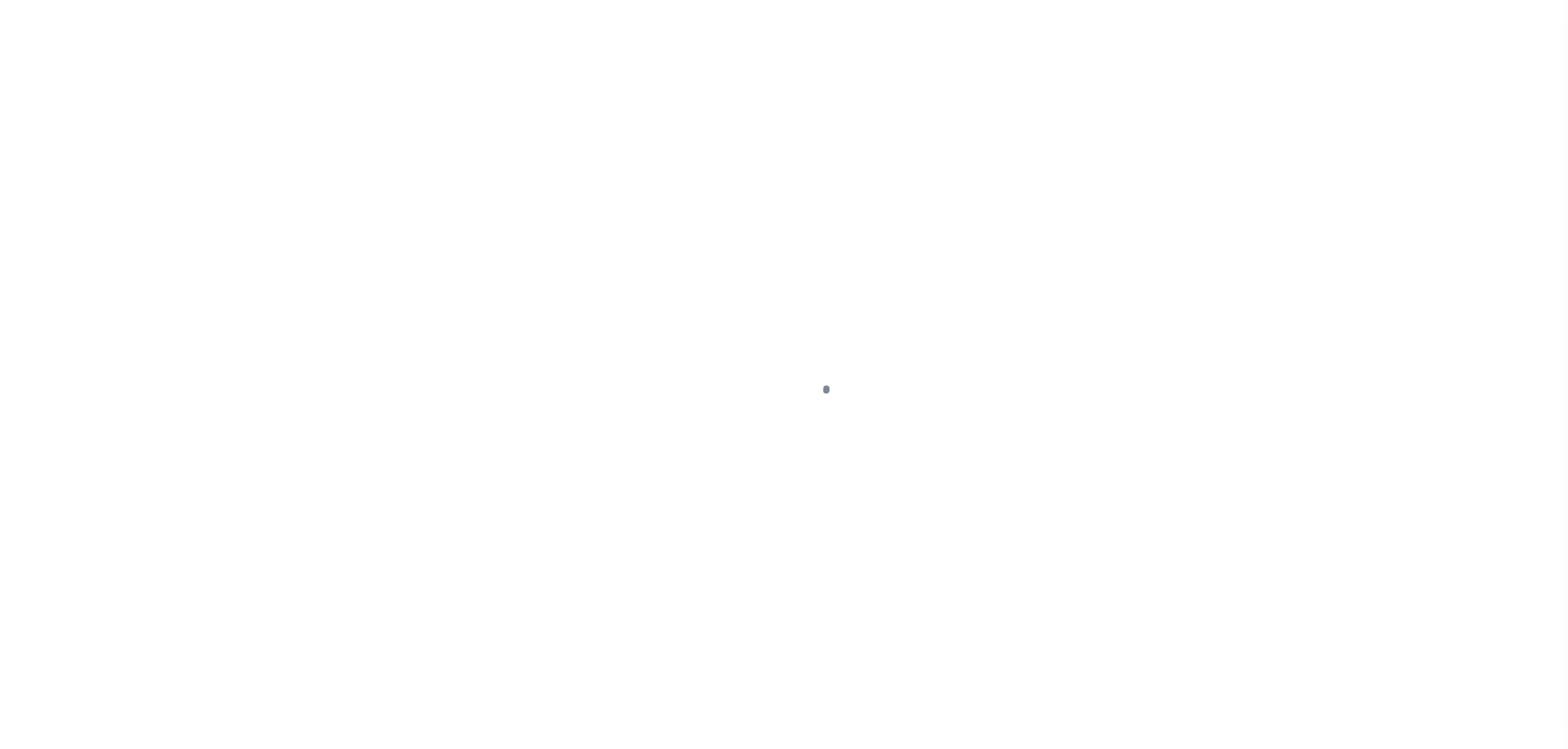
select select "NW2"
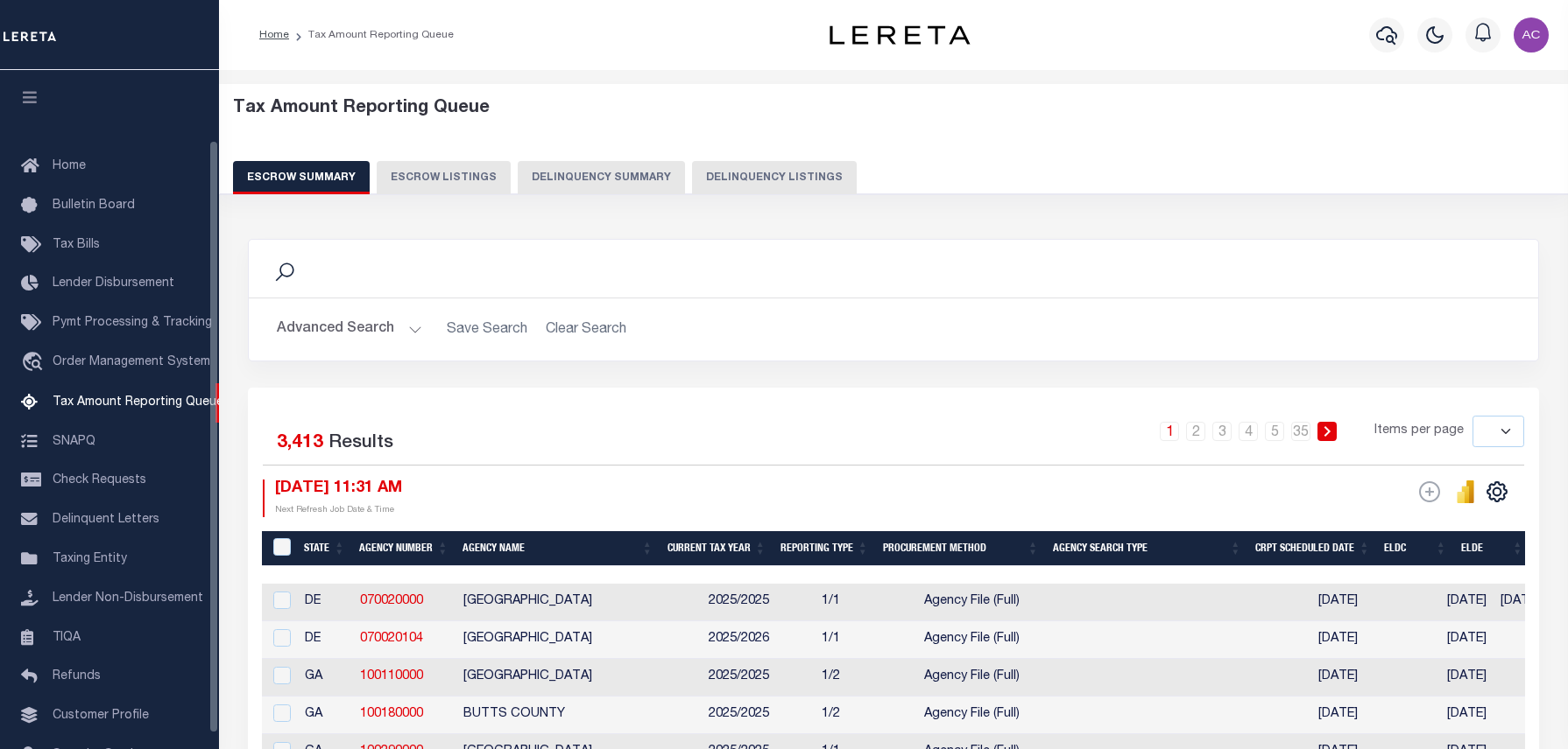
select select
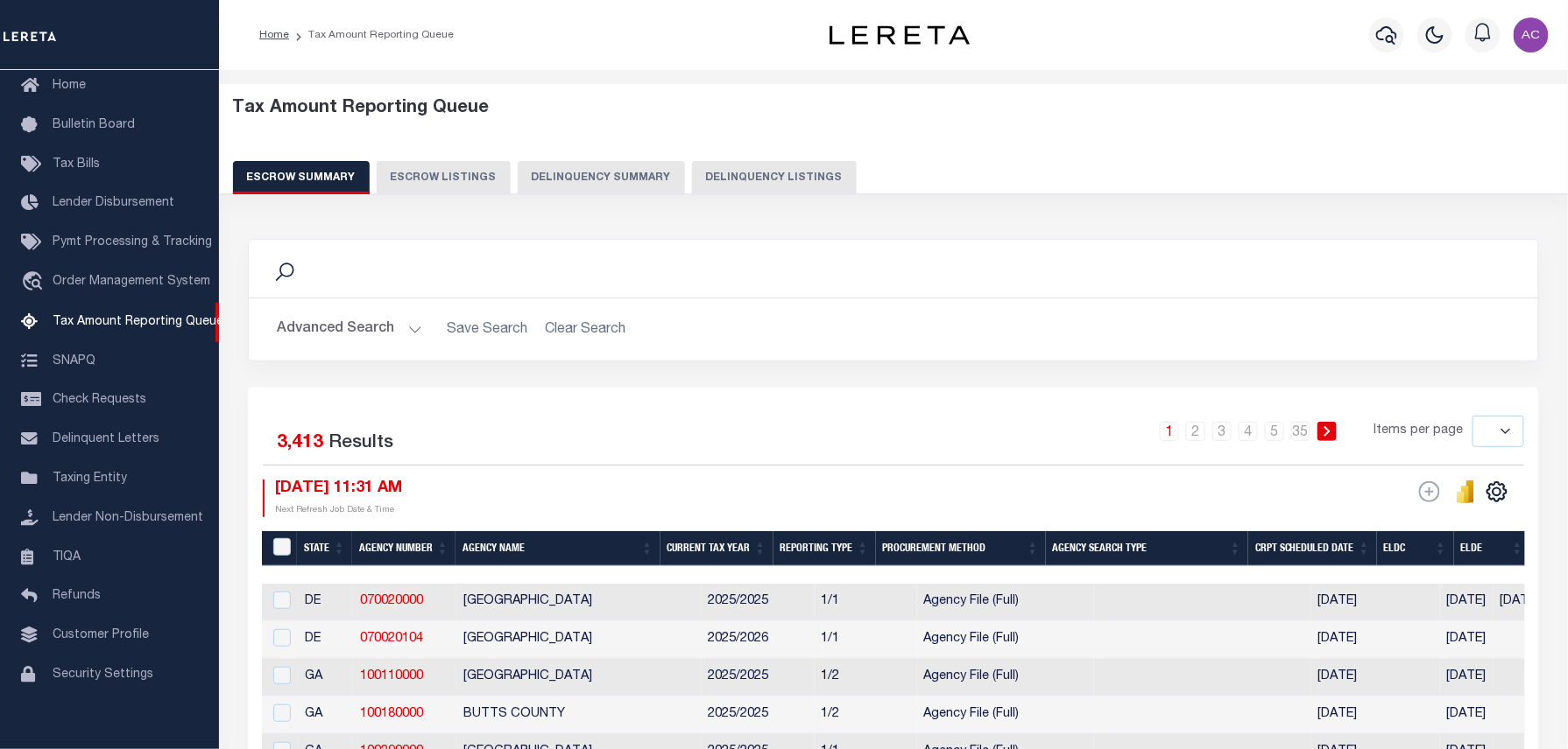
click at [775, 179] on button "Delinquency Listings" at bounding box center [774, 178] width 165 height 34
select select "100"
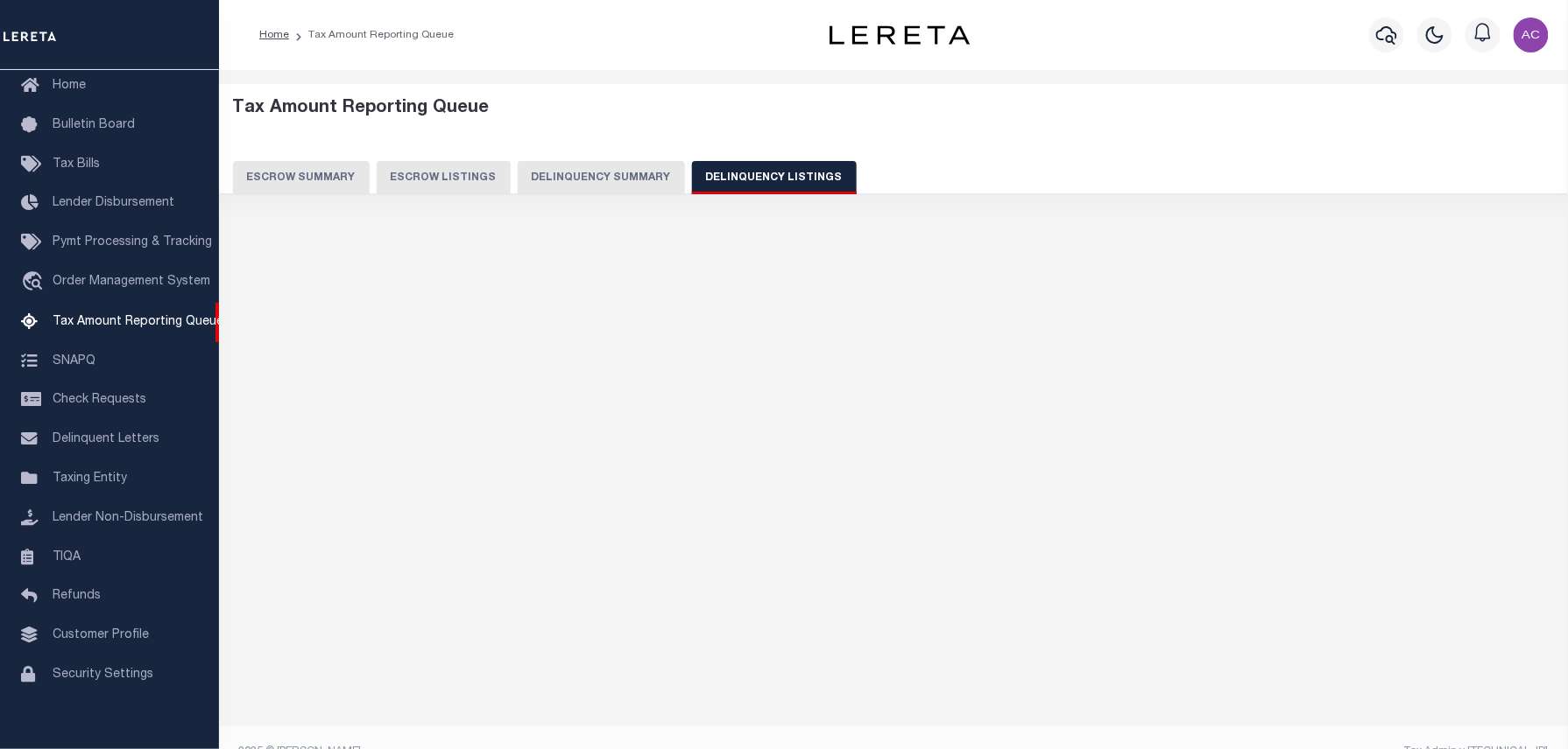
select select "100"
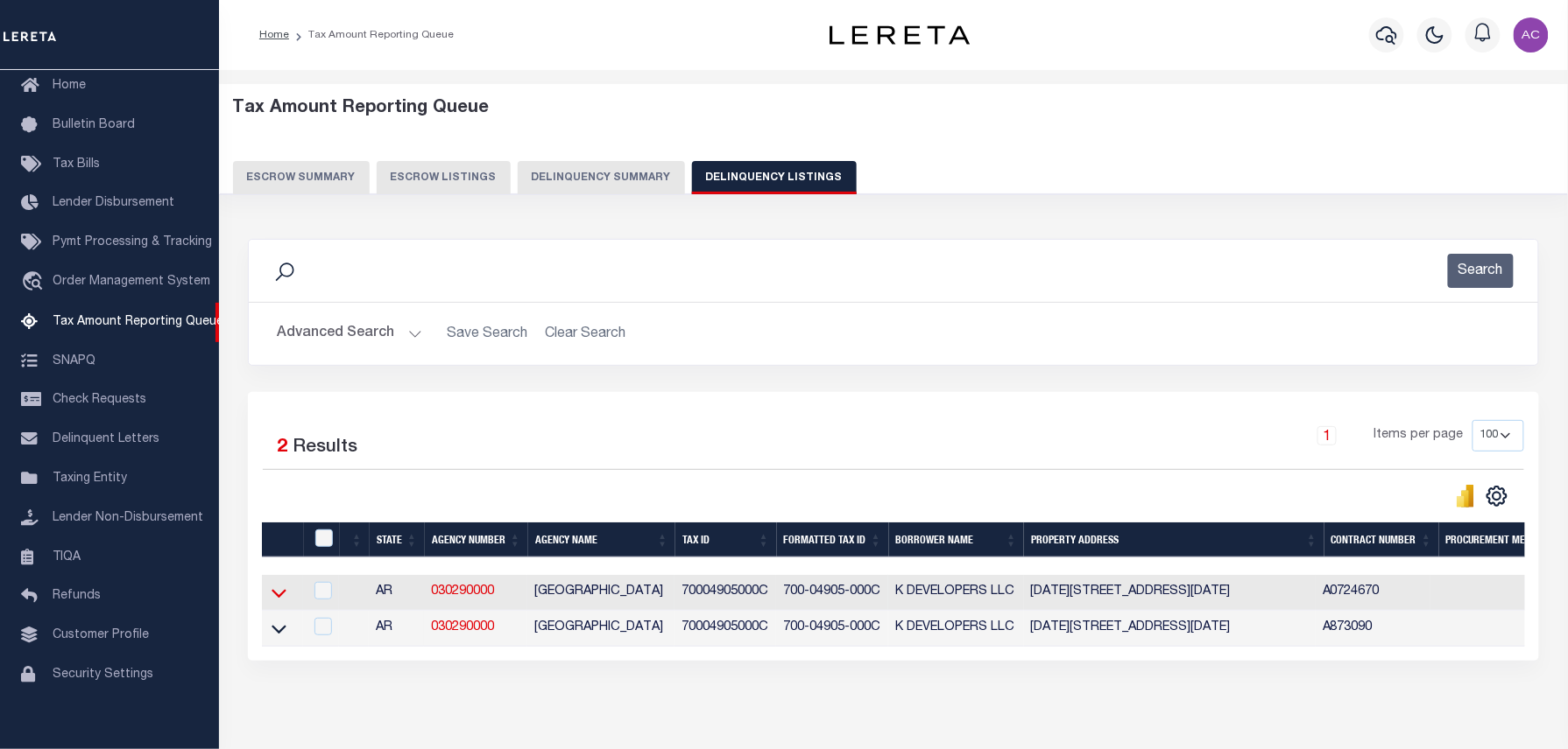
click at [280, 596] on icon at bounding box center [279, 593] width 15 height 19
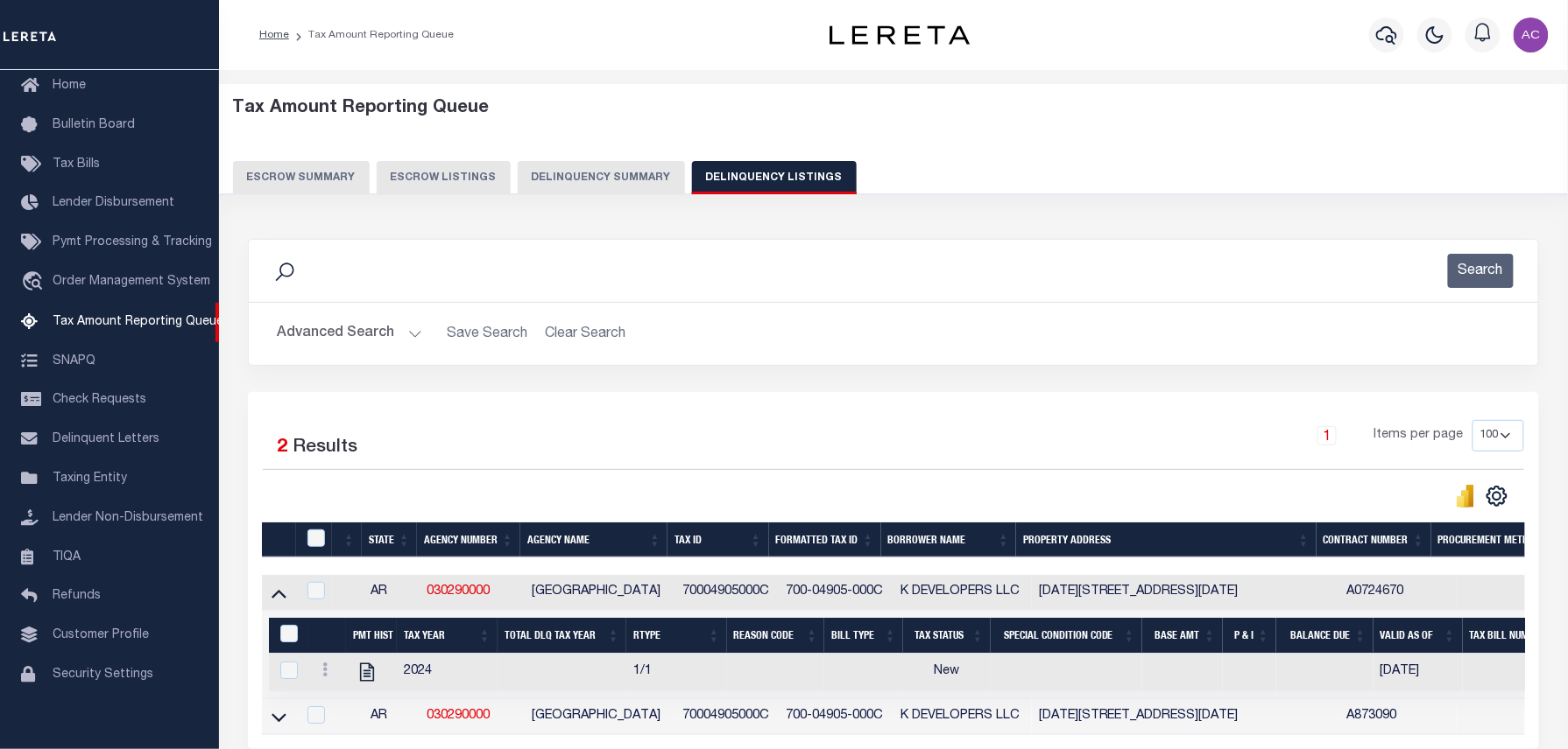
scroll to position [177, 0]
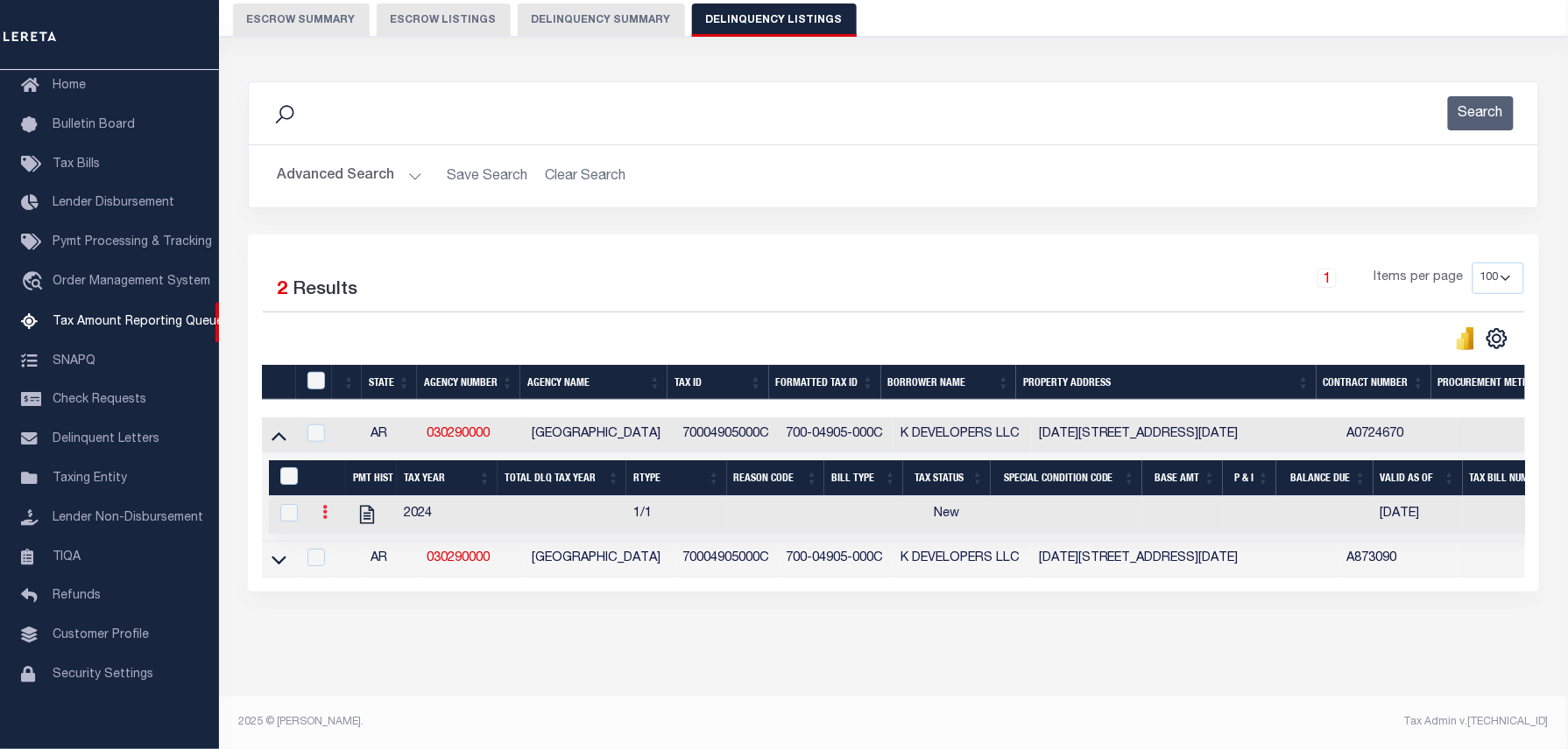
click at [323, 506] on icon at bounding box center [325, 513] width 5 height 14
click at [351, 539] on img "" at bounding box center [346, 541] width 18 height 18
checkbox input "true"
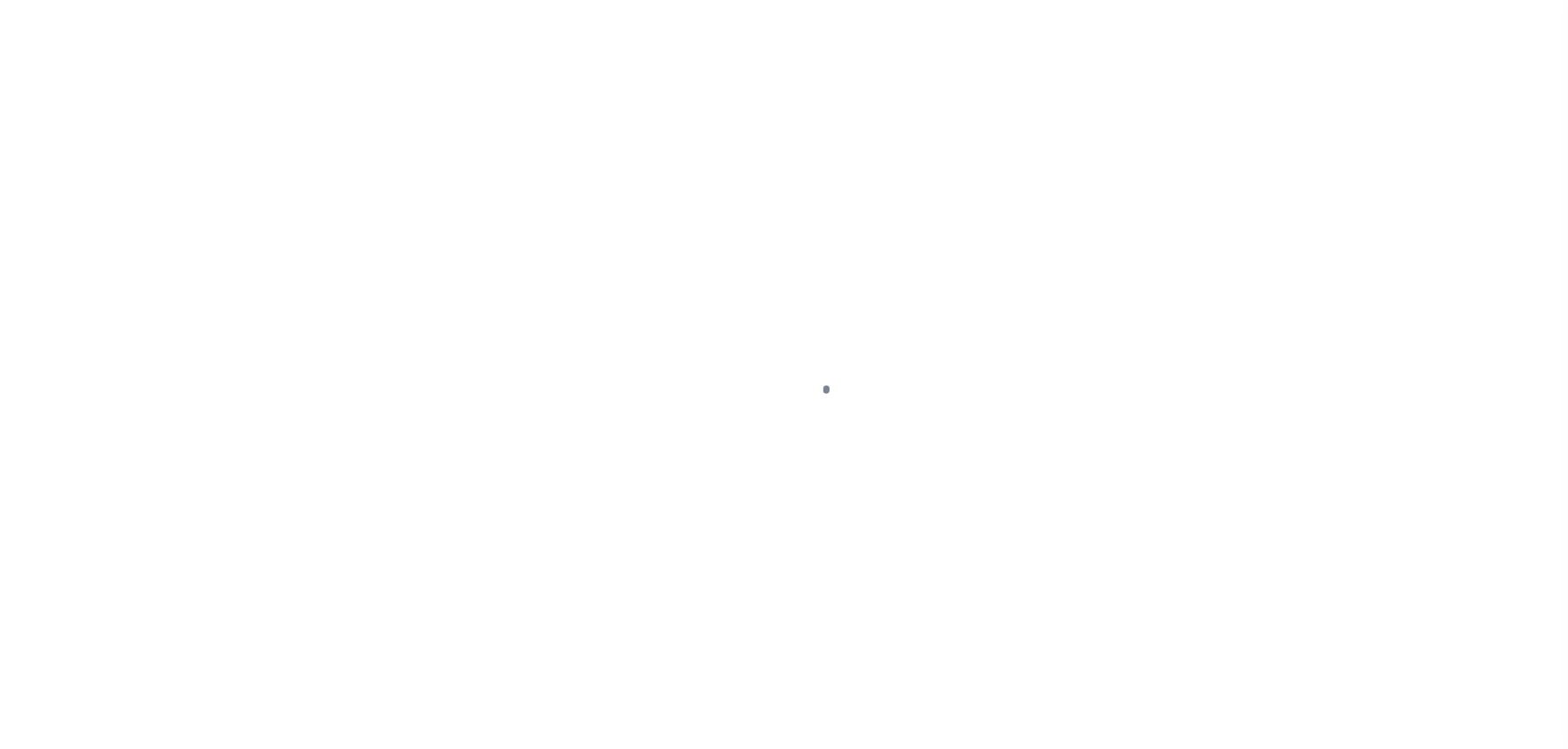
select select "NW2"
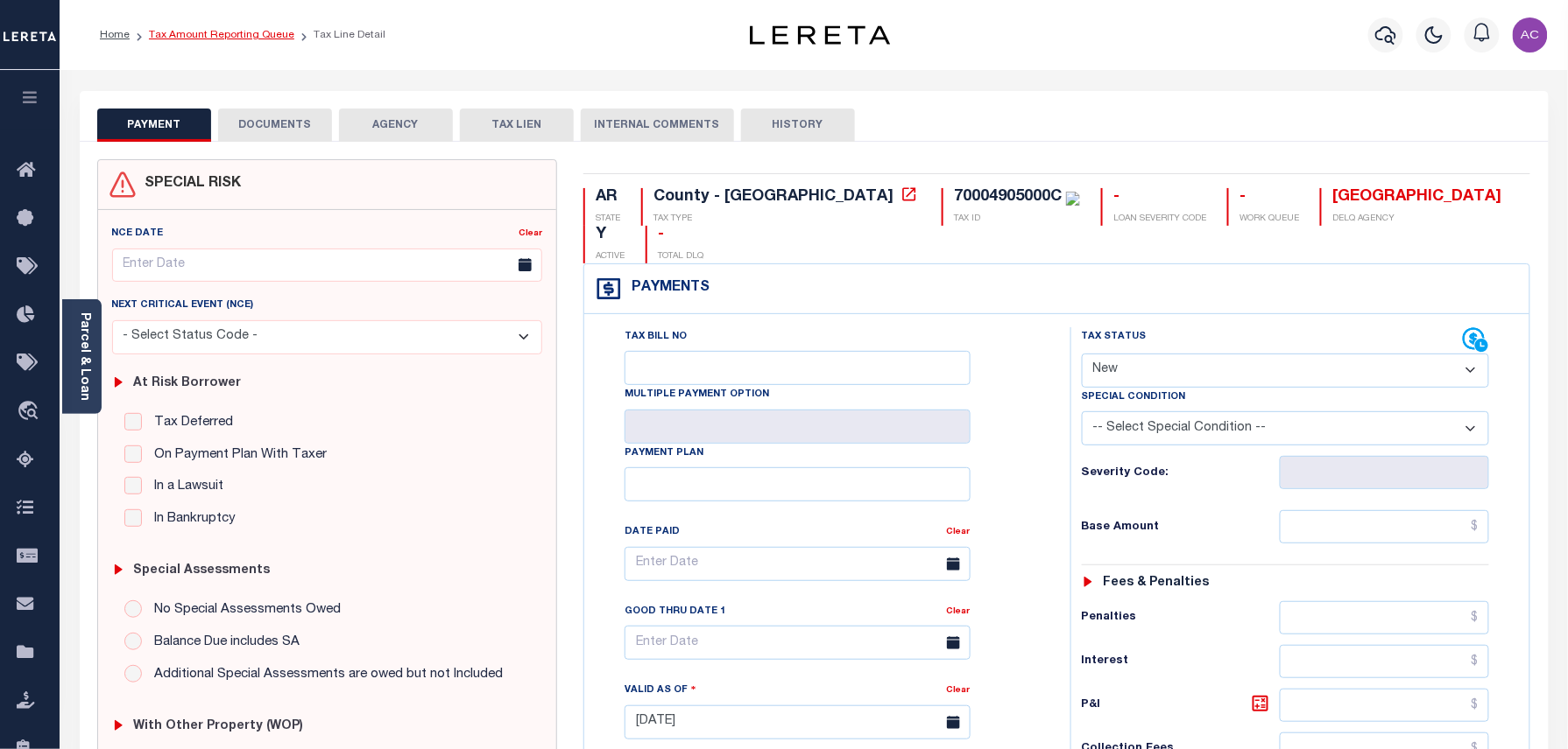
click at [214, 37] on link "Tax Amount Reporting Queue" at bounding box center [221, 35] width 145 height 11
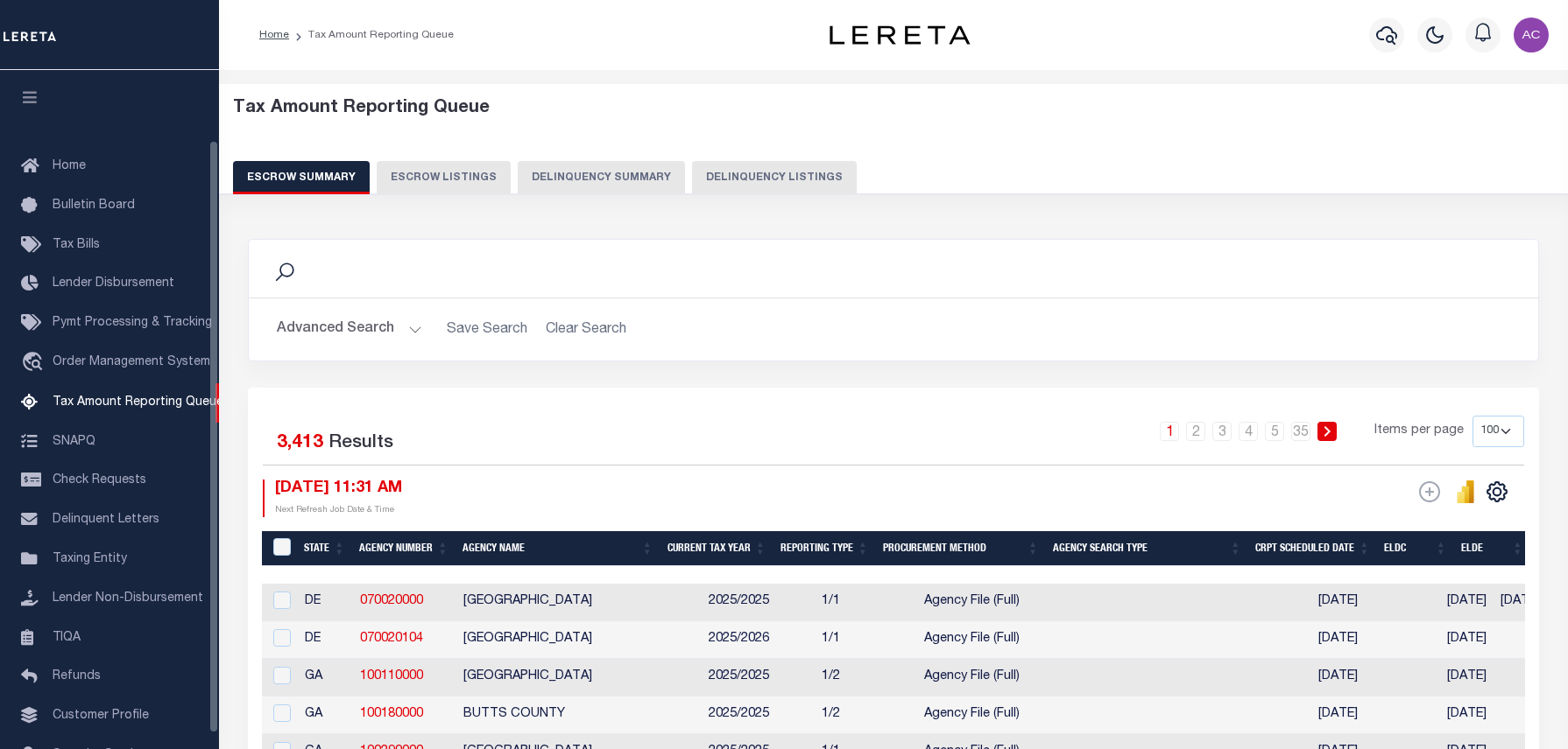
click at [767, 182] on button "Delinquency Listings" at bounding box center [774, 178] width 165 height 34
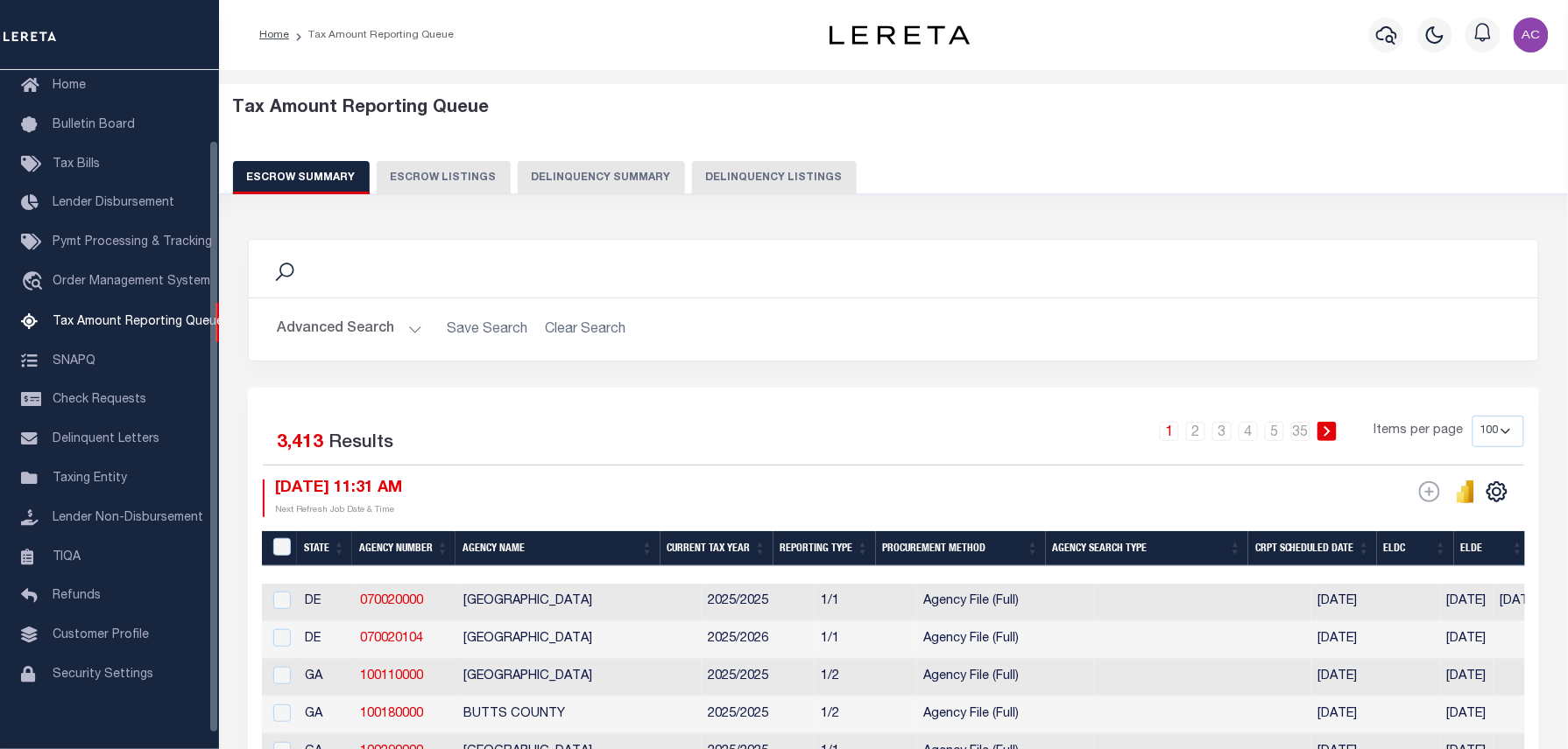
select select "100"
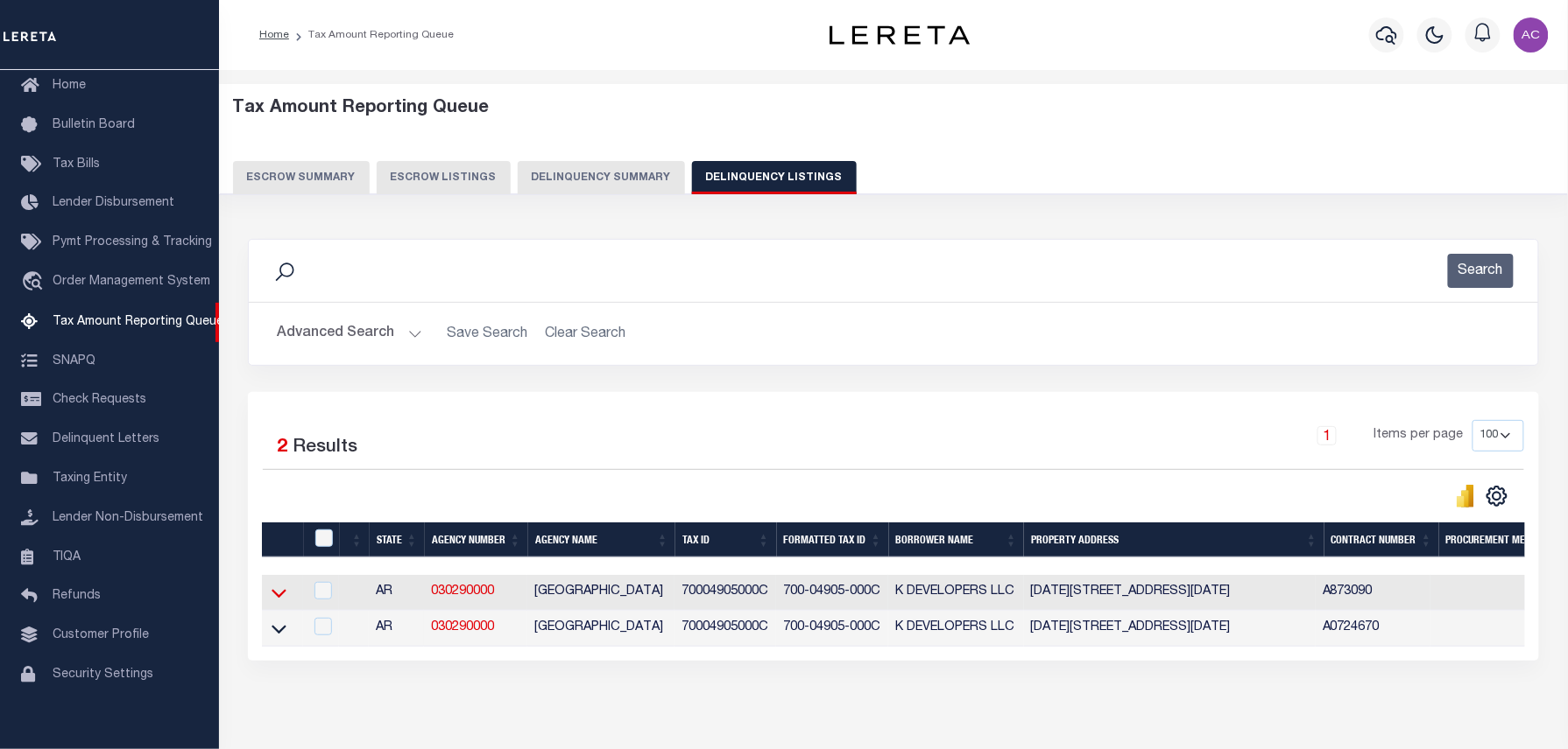
click at [276, 598] on icon at bounding box center [279, 595] width 15 height 9
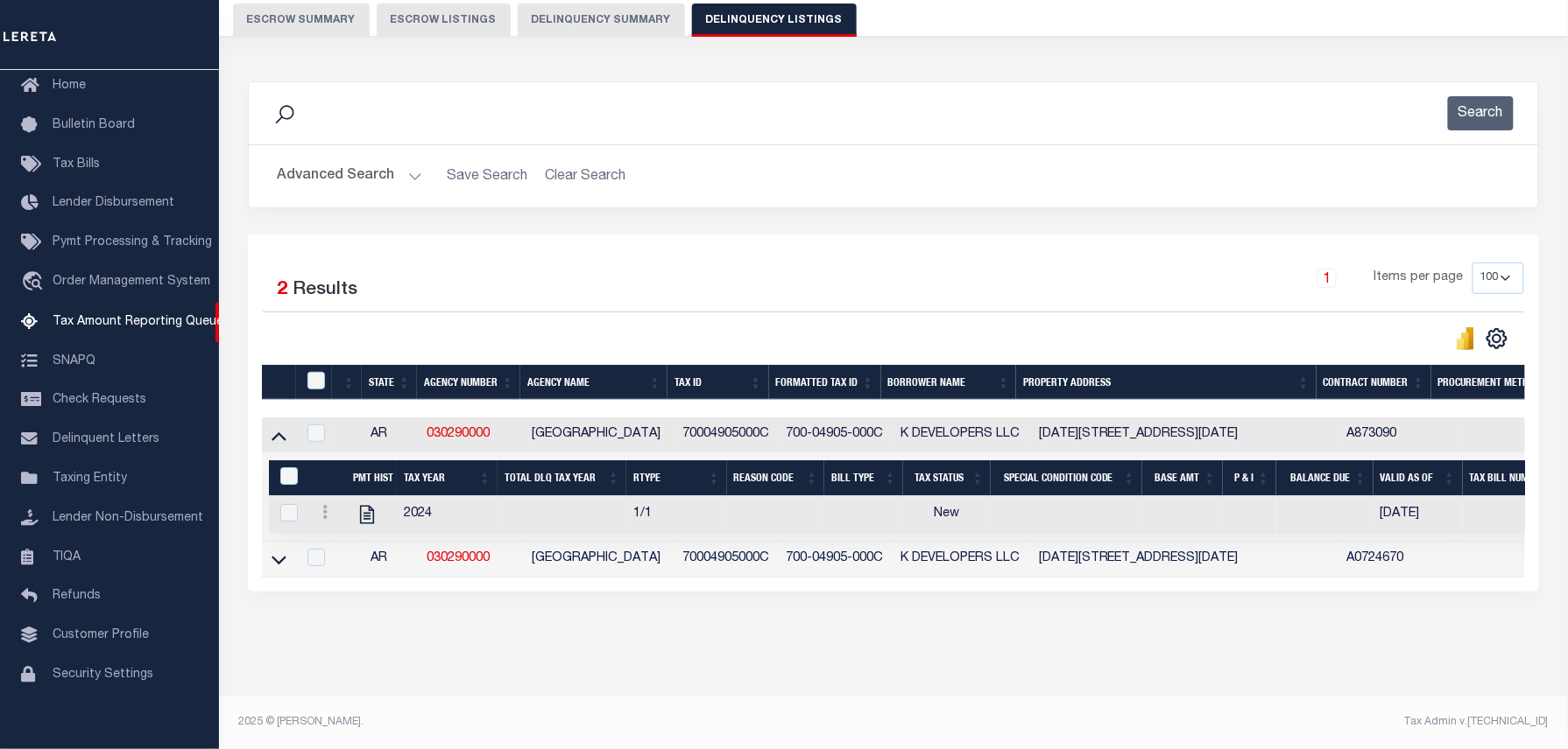
scroll to position [130, 0]
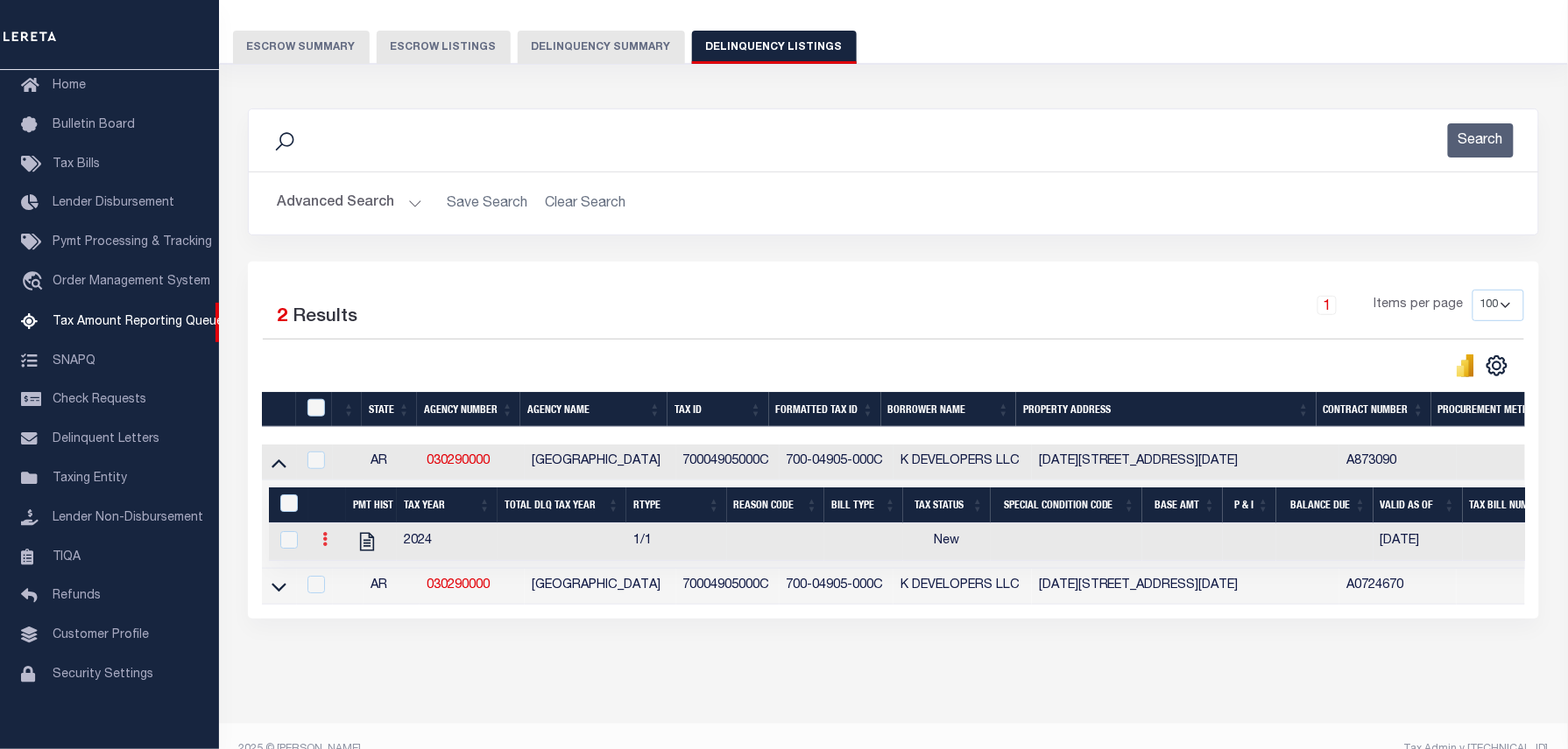
click at [324, 546] on icon at bounding box center [325, 539] width 5 height 14
click at [991, 283] on div "Selected 2 Results 1 Items per page 10 25 50 100 500" at bounding box center [894, 440] width 1292 height 357
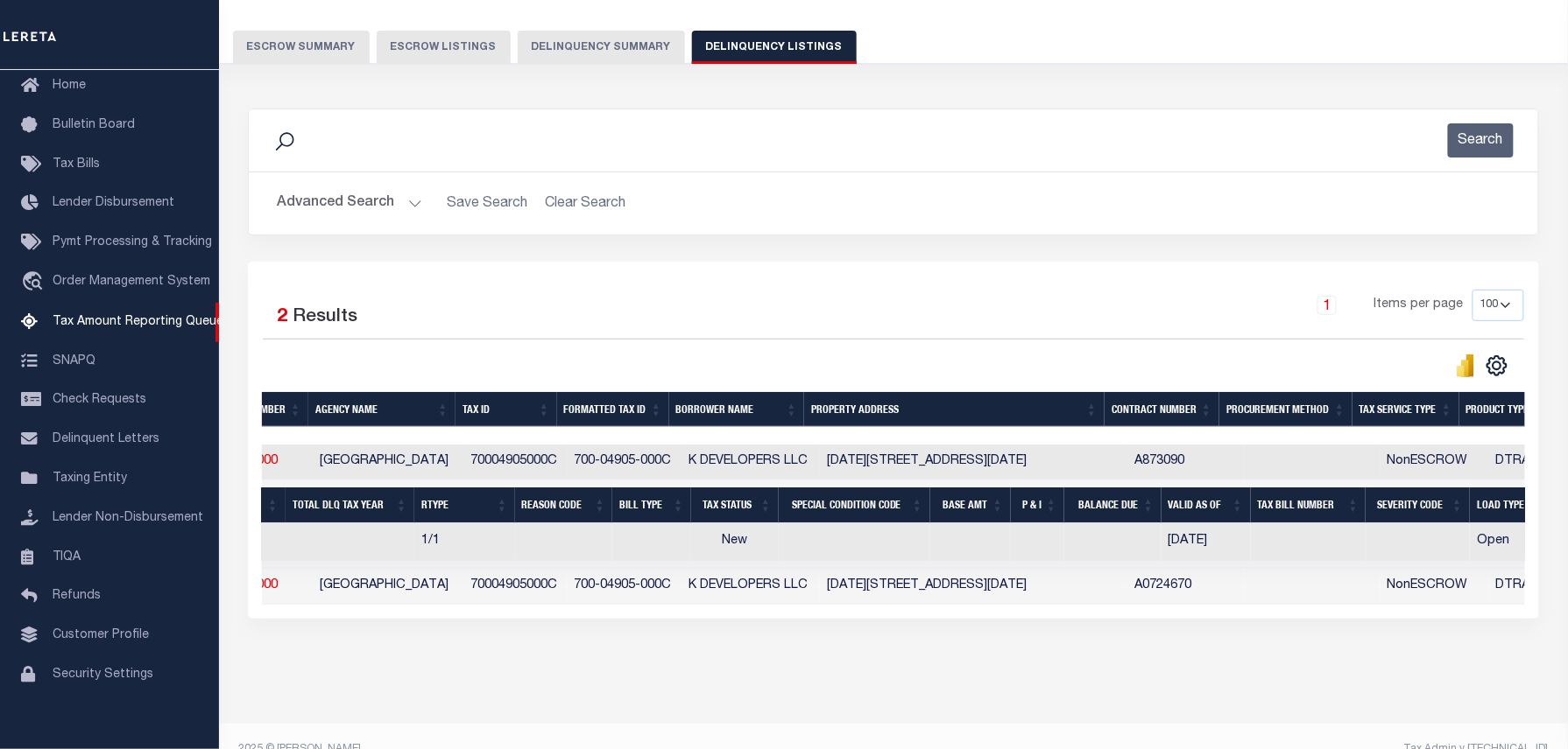
scroll to position [0, 0]
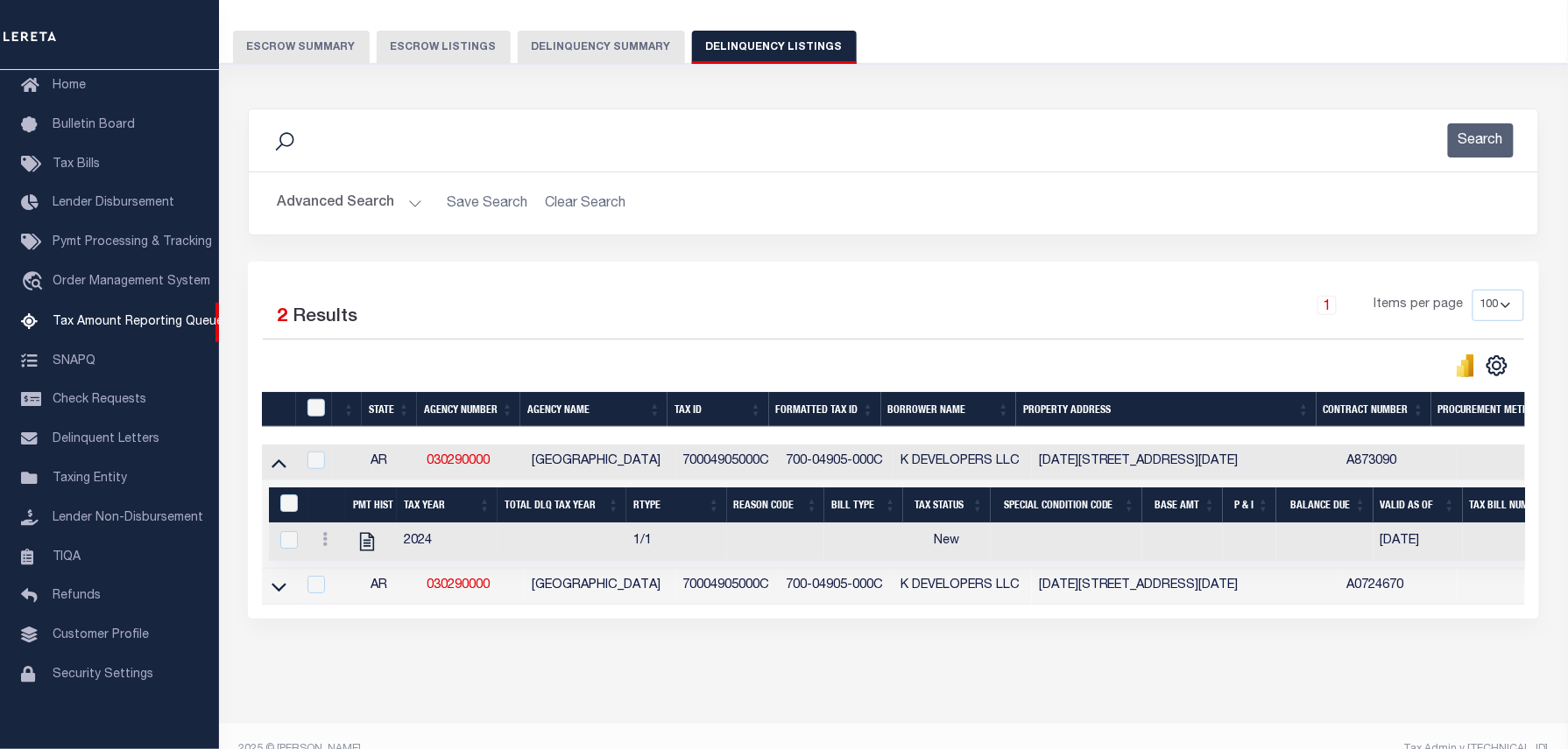
drag, startPoint x: 281, startPoint y: 600, endPoint x: 434, endPoint y: 522, distance: 171.7
click at [281, 596] on icon at bounding box center [279, 587] width 15 height 19
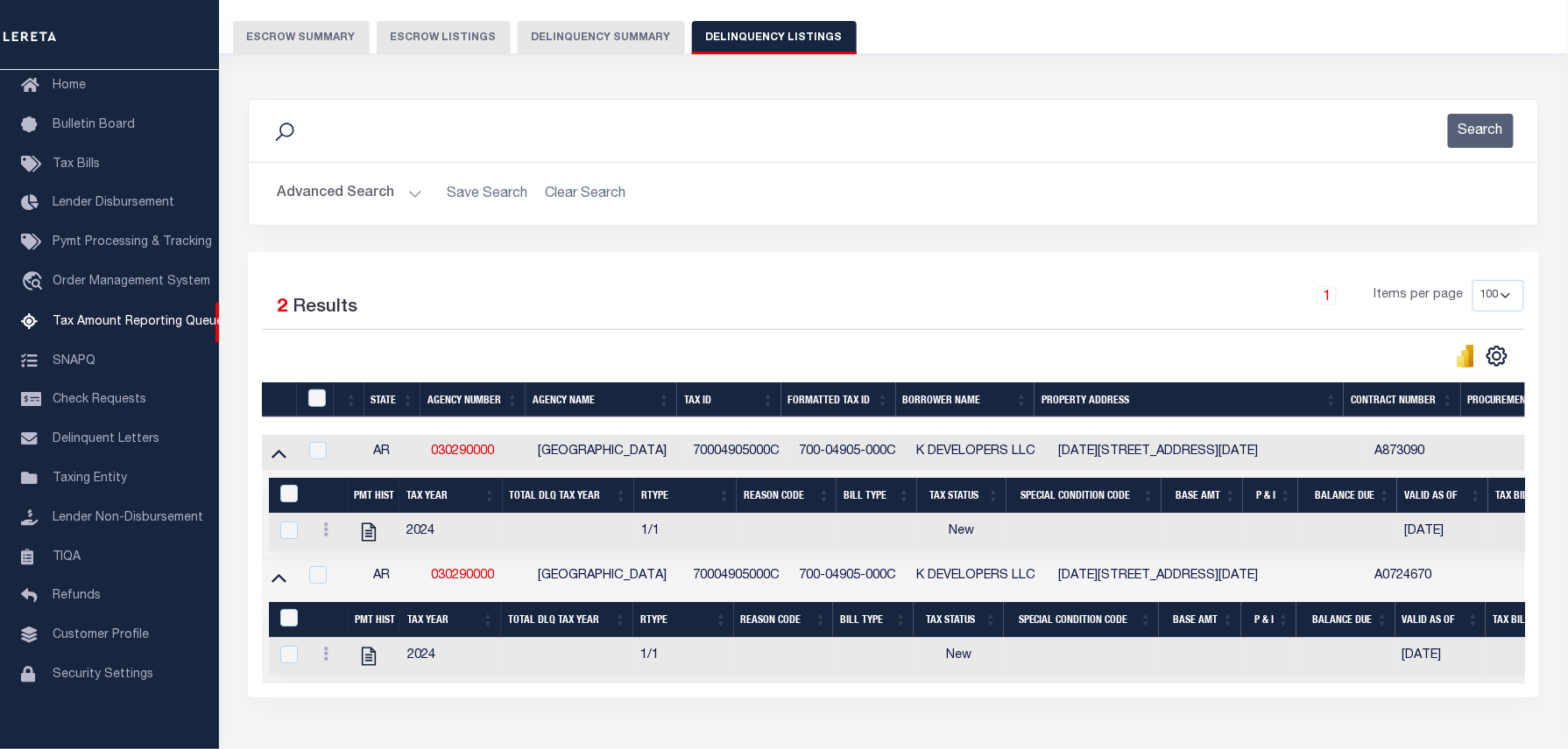
scroll to position [247, 0]
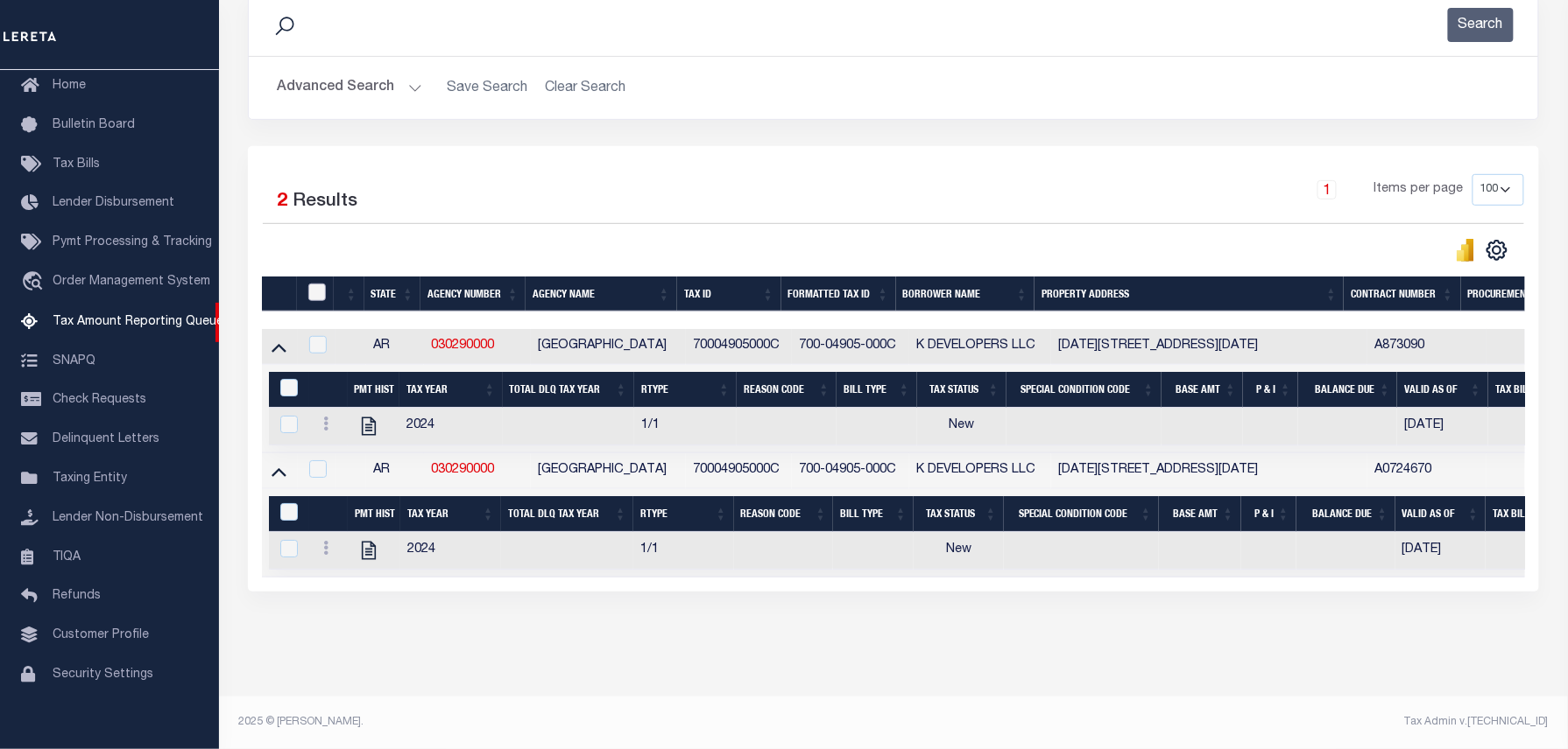
click at [316, 296] on input "checkbox" at bounding box center [317, 292] width 18 height 18
checkbox input "true"
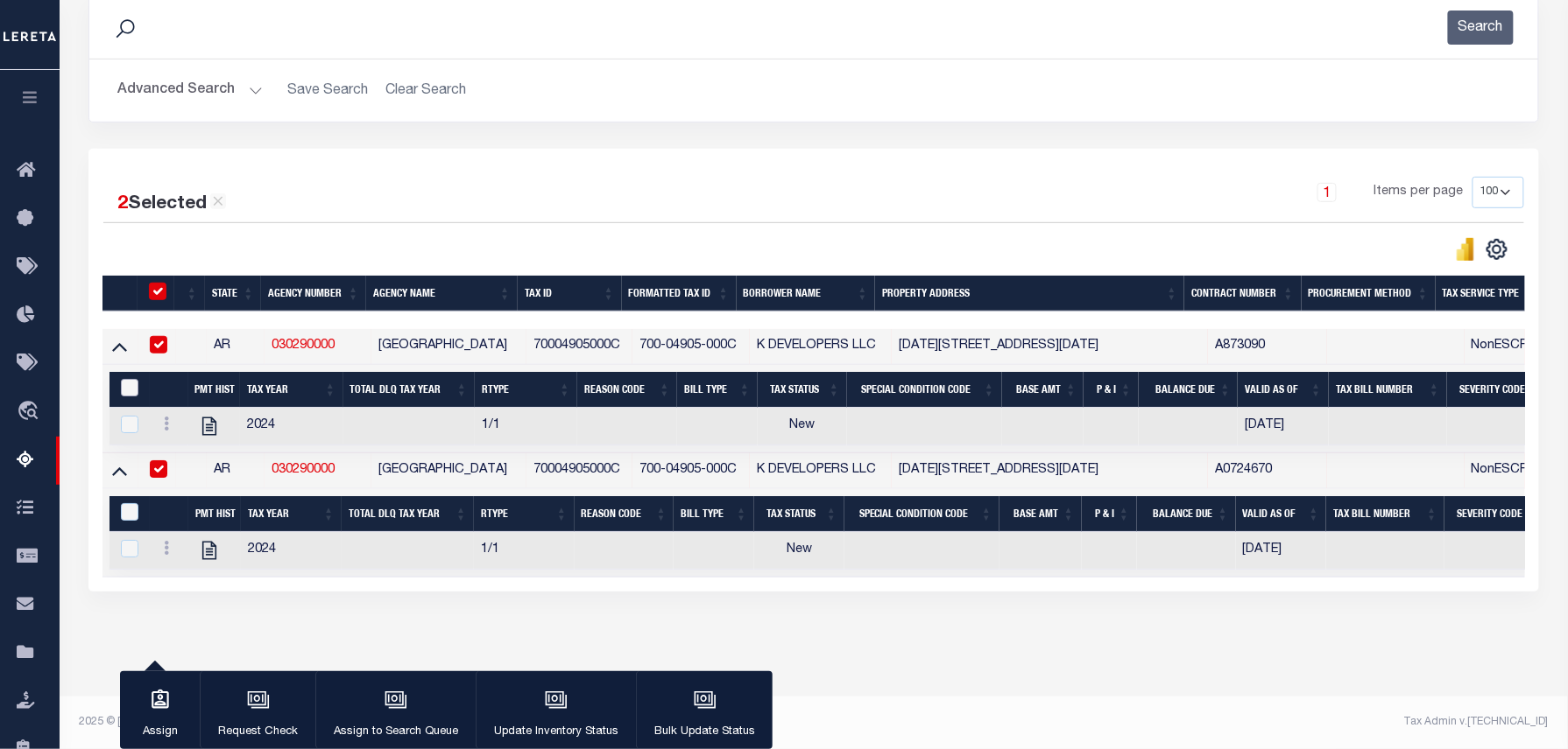
click at [127, 392] on input "&nbsp;" at bounding box center [129, 388] width 18 height 18
checkbox input "true"
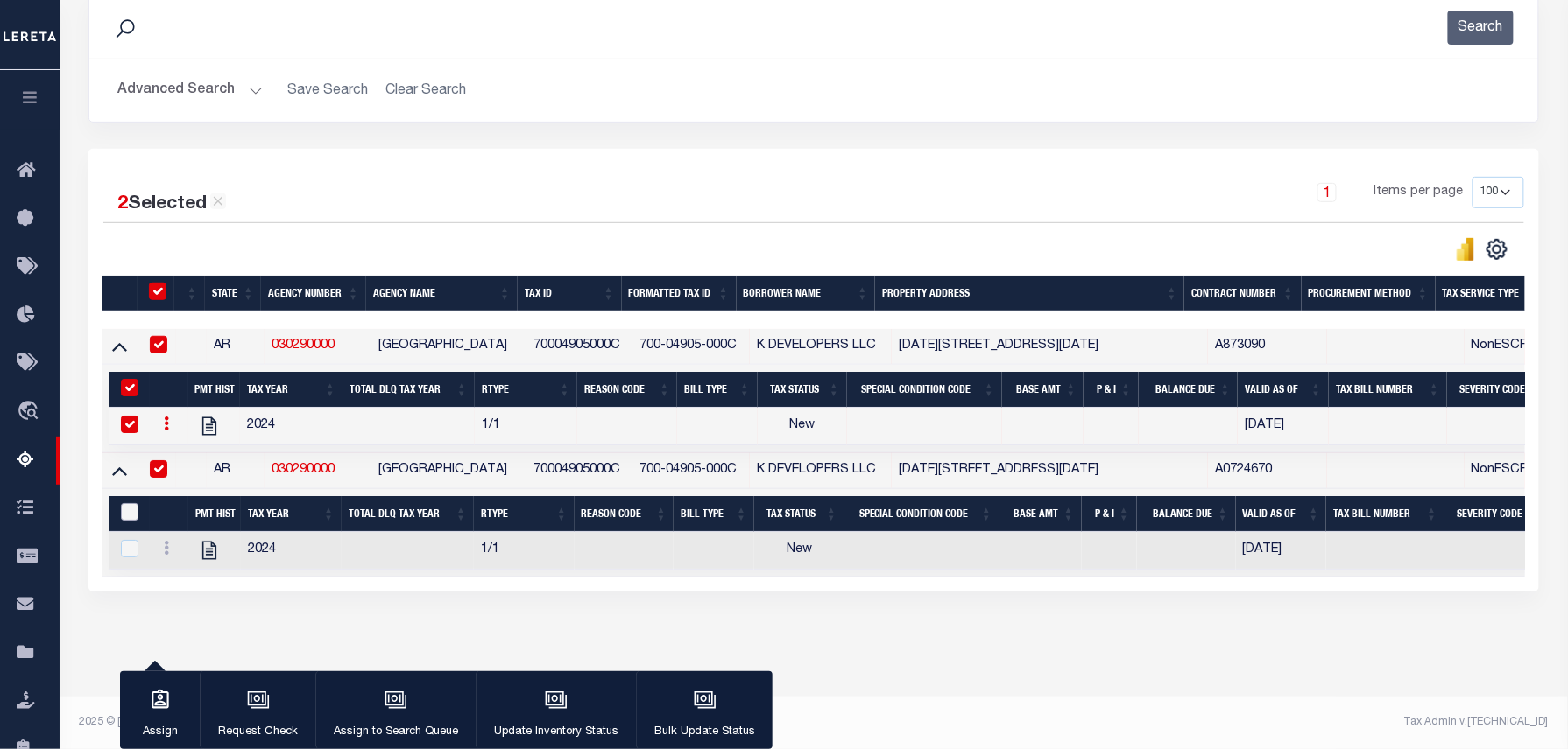
click at [129, 518] on input "&nbsp;" at bounding box center [129, 513] width 18 height 18
checkbox input "true"
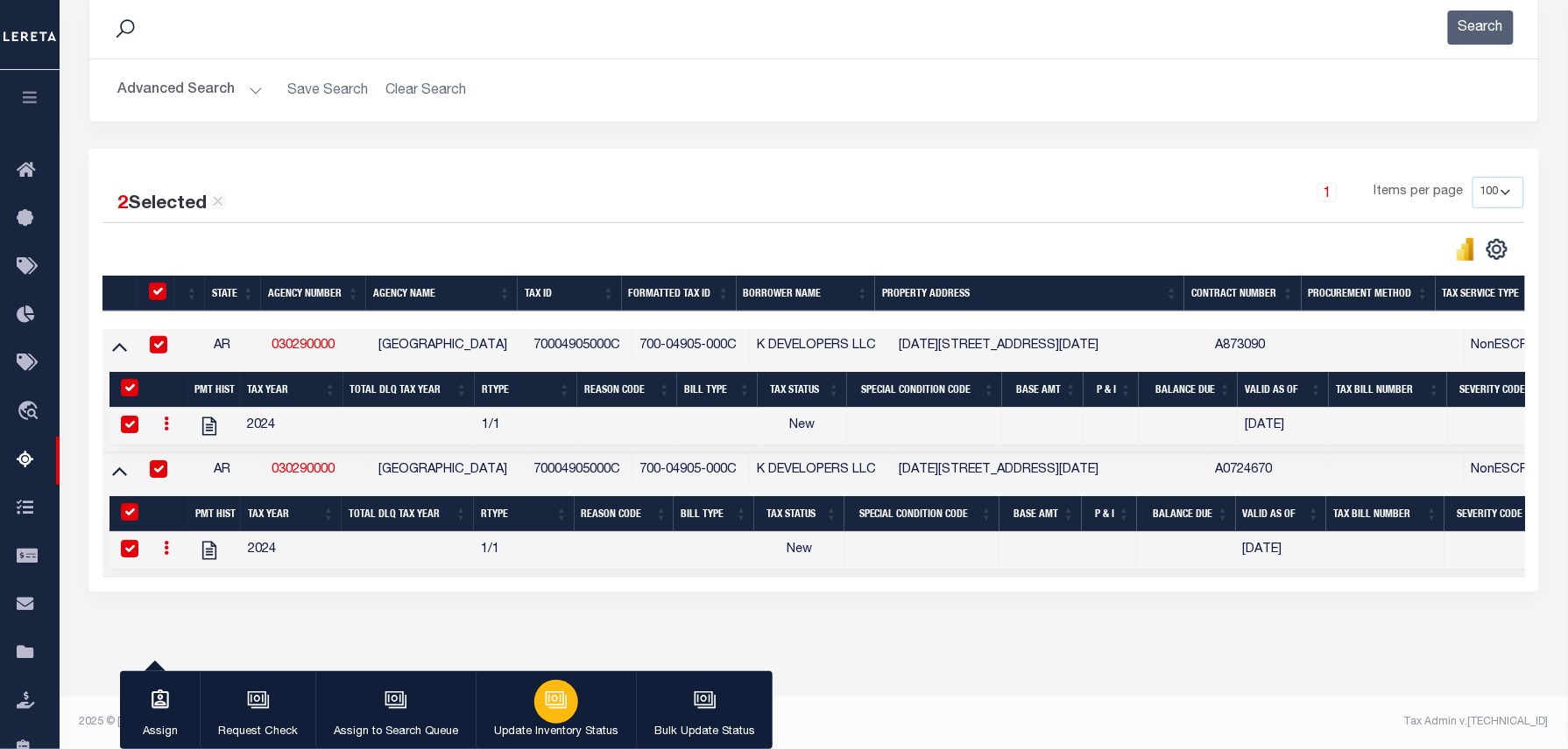
click at [557, 704] on icon "button" at bounding box center [556, 700] width 23 height 23
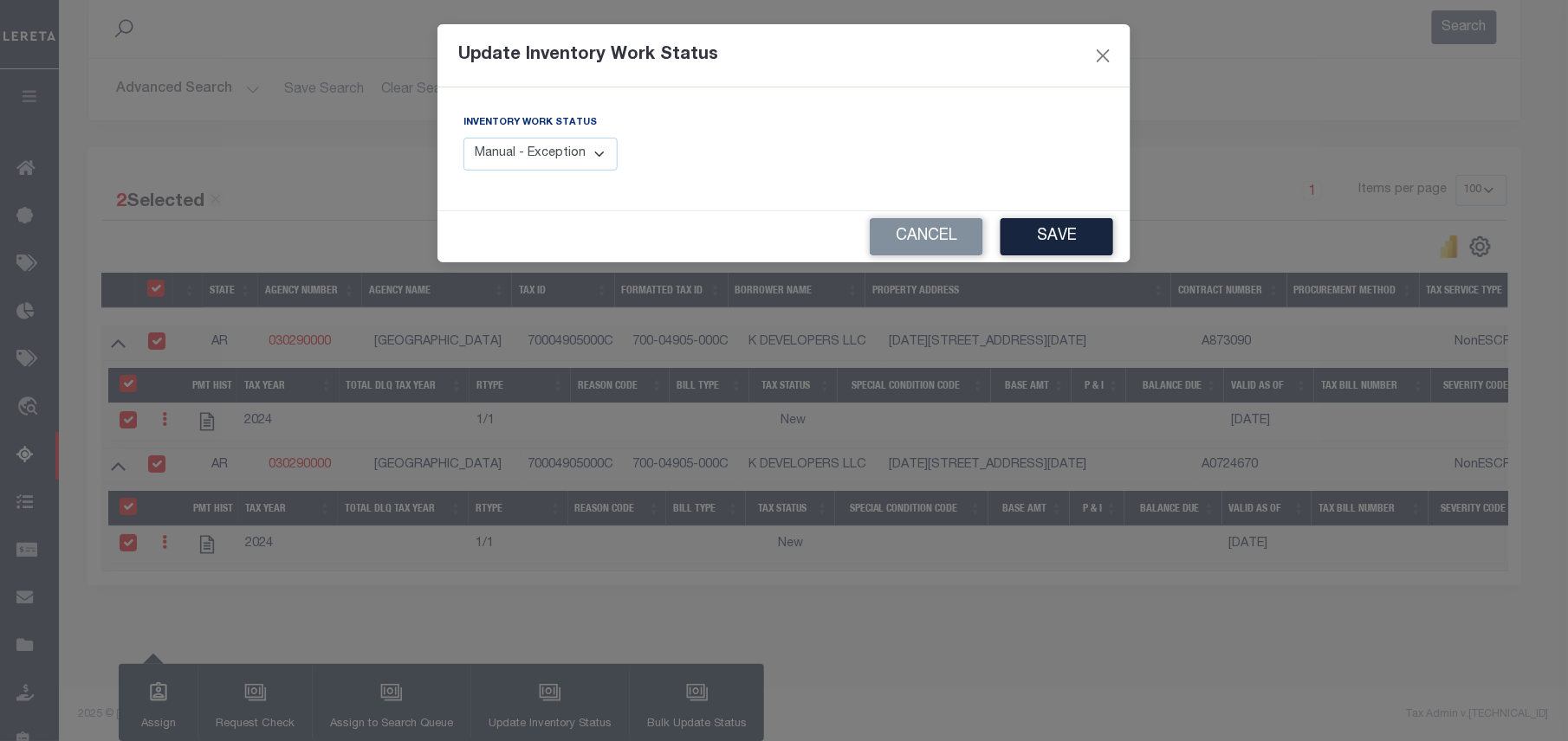
click at [558, 161] on select "Manual - Exception Pended - Awaiting Search Late Add Exception Completed" at bounding box center [540, 154] width 154 height 34
select select "4"
click at [463, 138] on select "Manual - Exception Pended - Awaiting Search Late Add Exception Completed" at bounding box center [540, 154] width 154 height 34
click at [1098, 56] on button "Close" at bounding box center [1104, 55] width 23 height 23
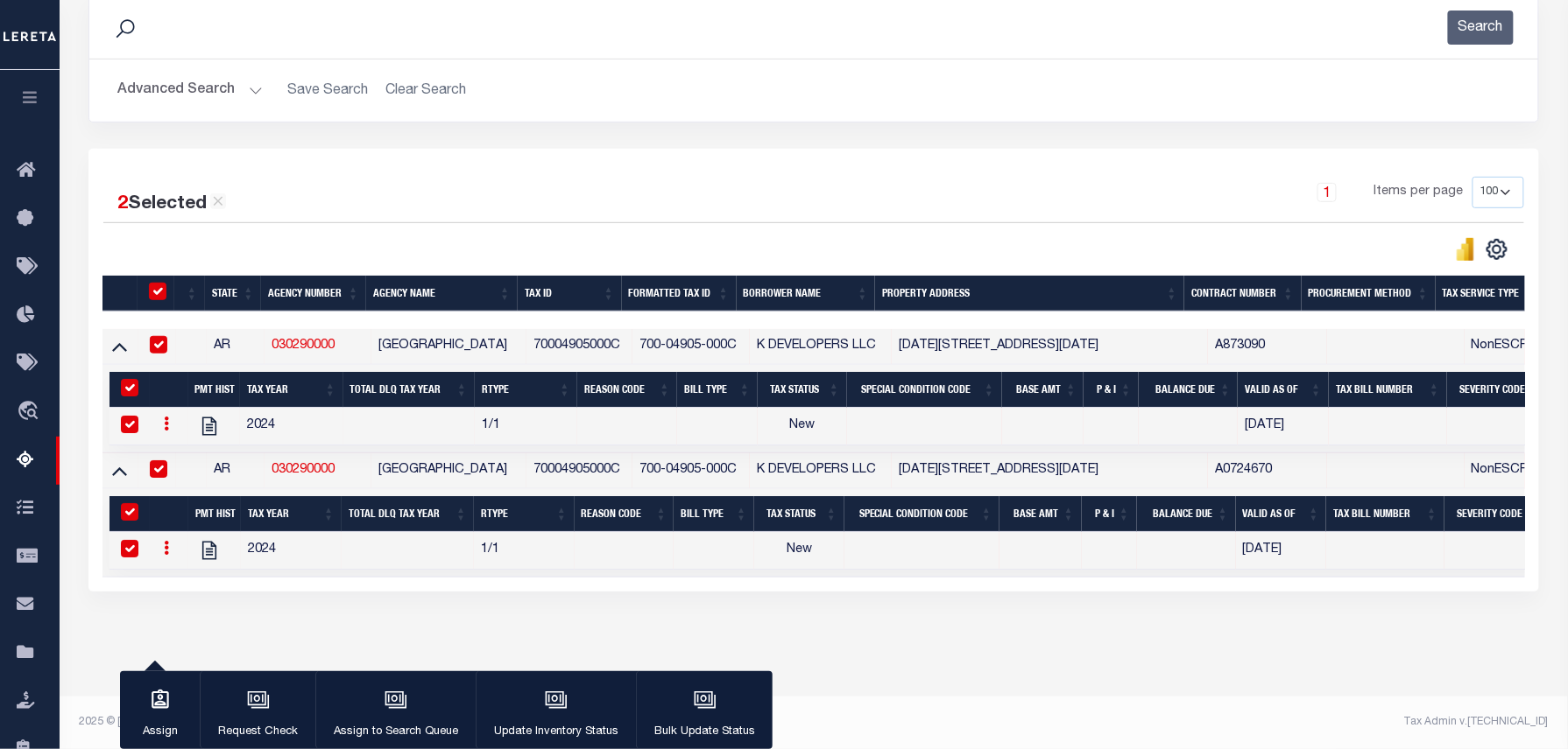
click at [159, 288] on input "checkbox" at bounding box center [158, 291] width 18 height 18
checkbox input "false"
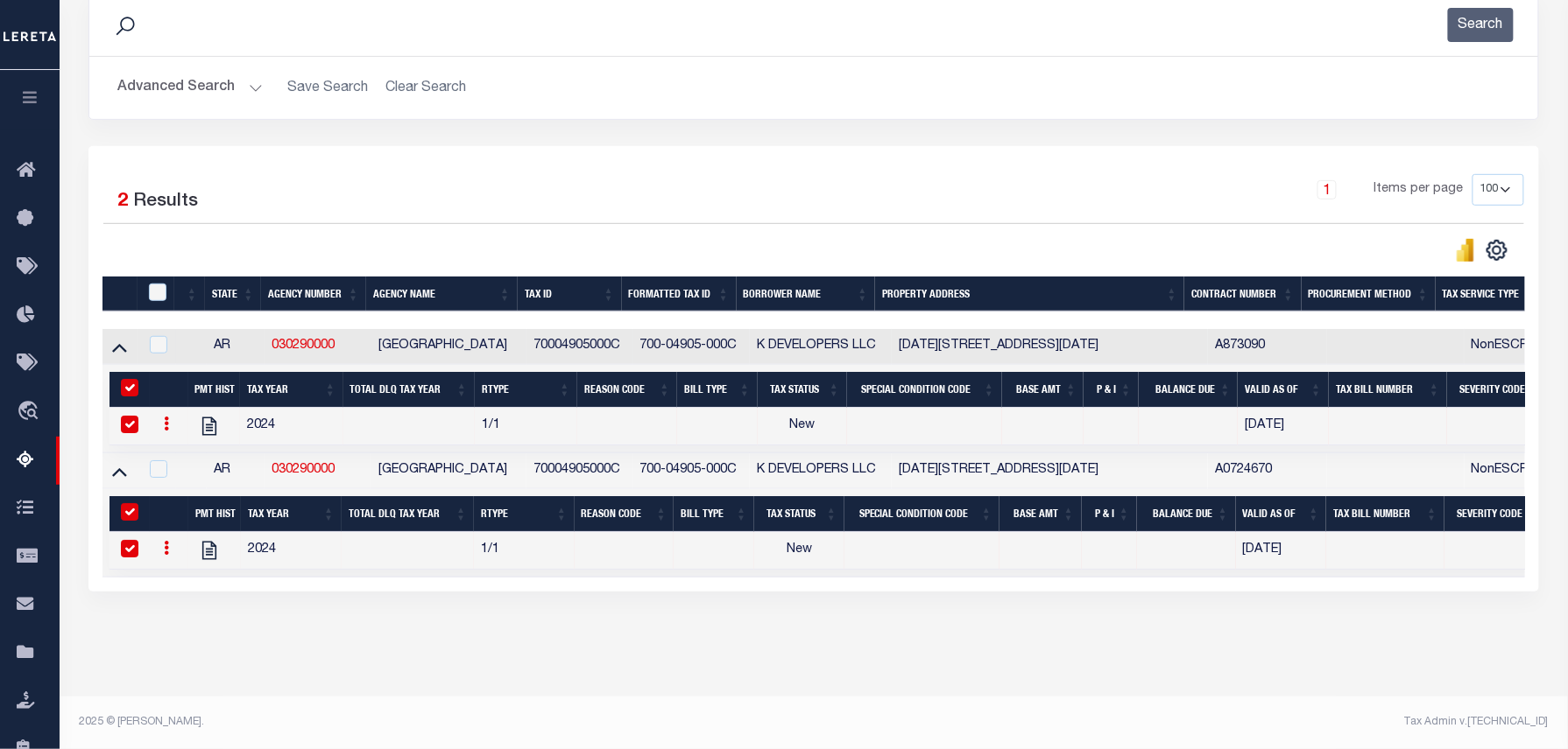
click at [128, 390] on input "&nbsp;" at bounding box center [129, 388] width 18 height 18
checkbox input "false"
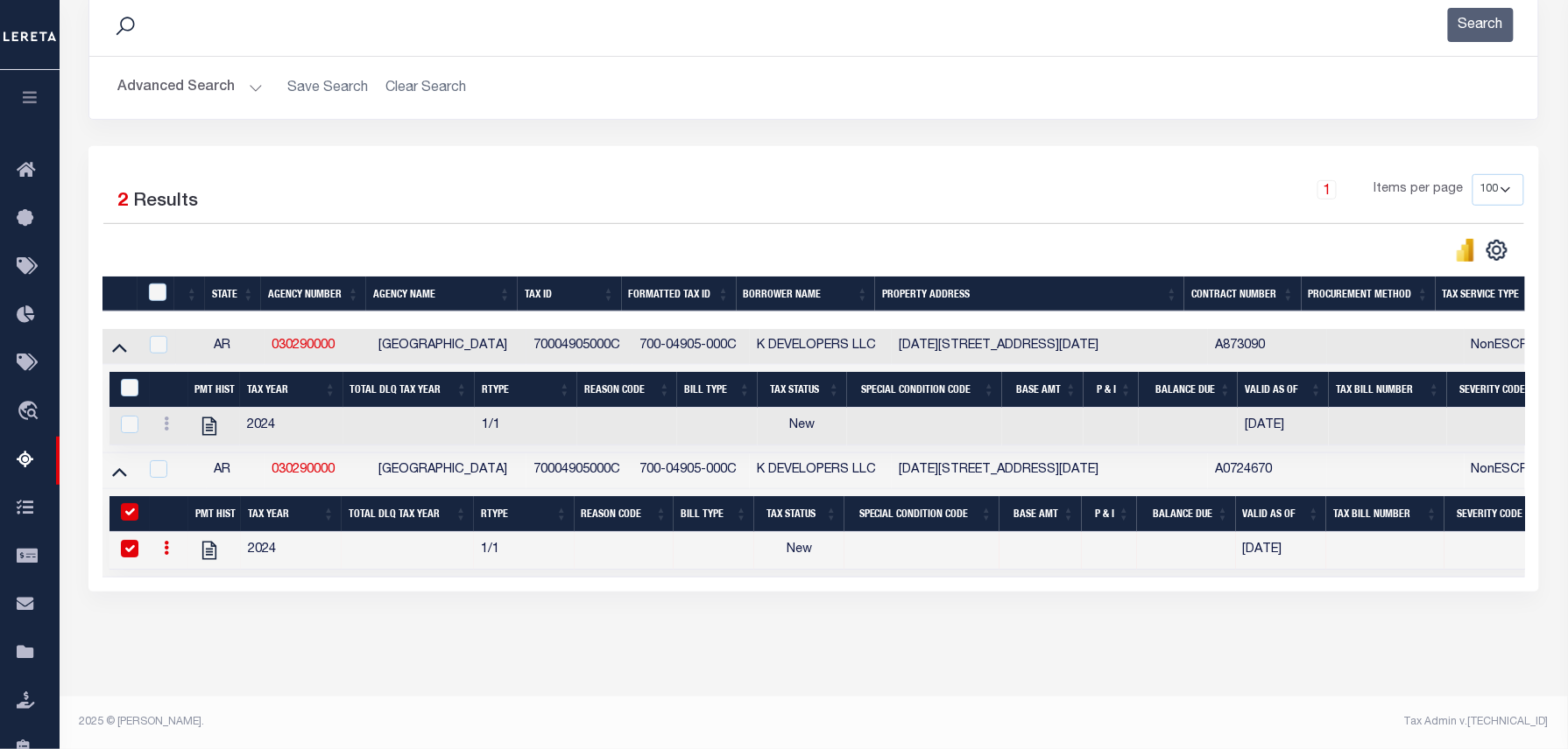
click at [128, 521] on input "&nbsp;" at bounding box center [129, 513] width 18 height 18
checkbox input "false"
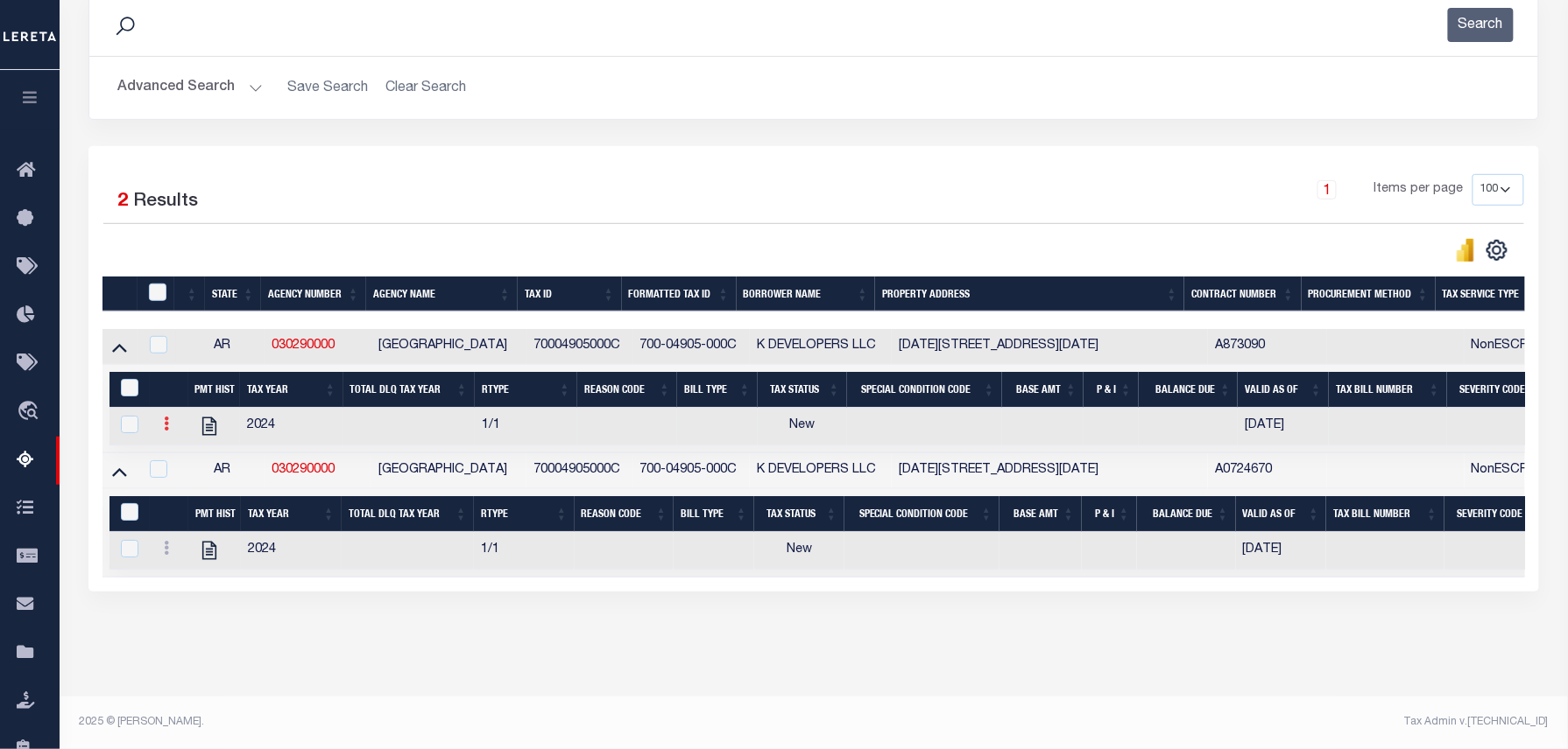
click at [167, 429] on icon at bounding box center [167, 424] width 5 height 14
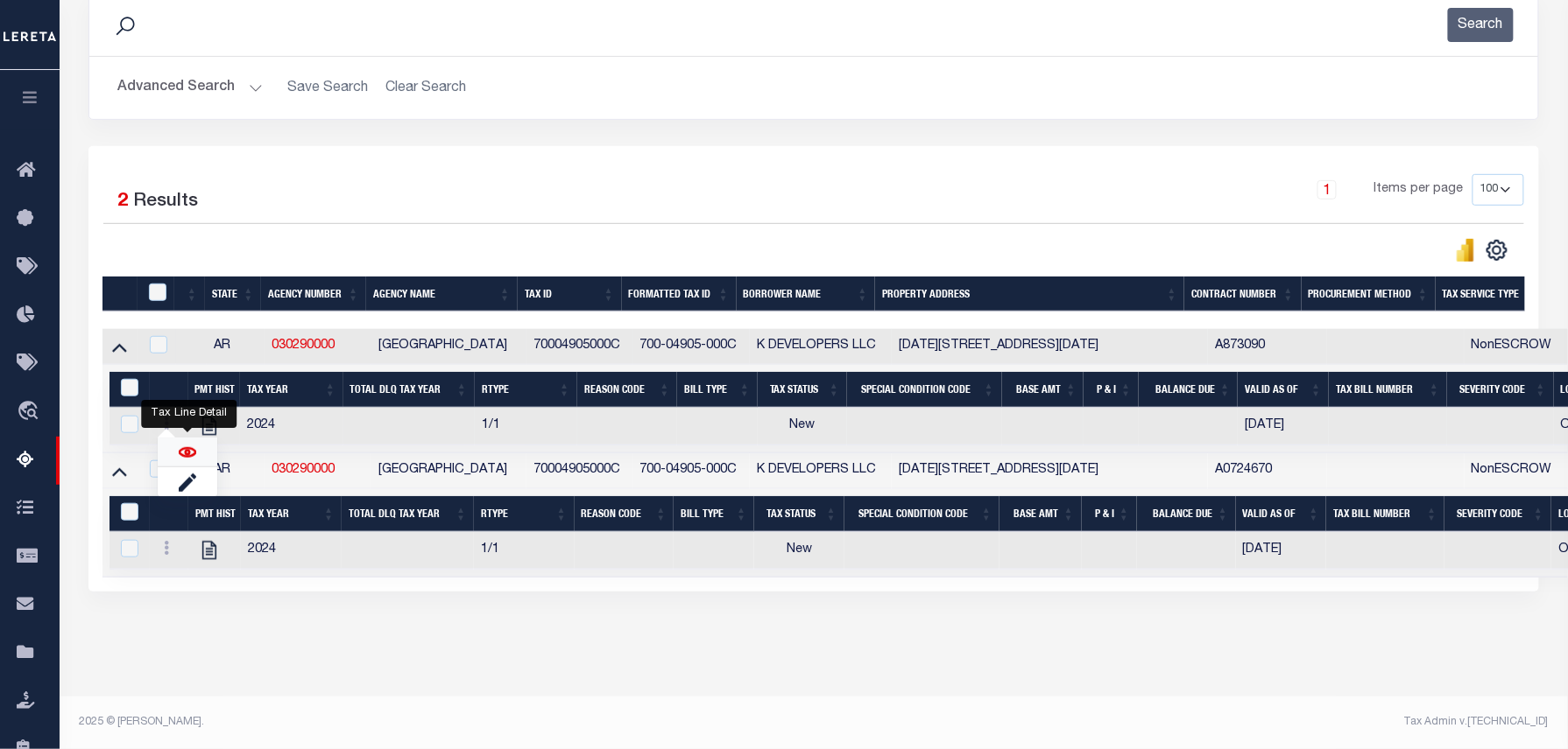
click at [190, 452] on img "" at bounding box center [188, 452] width 18 height 18
checkbox input "true"
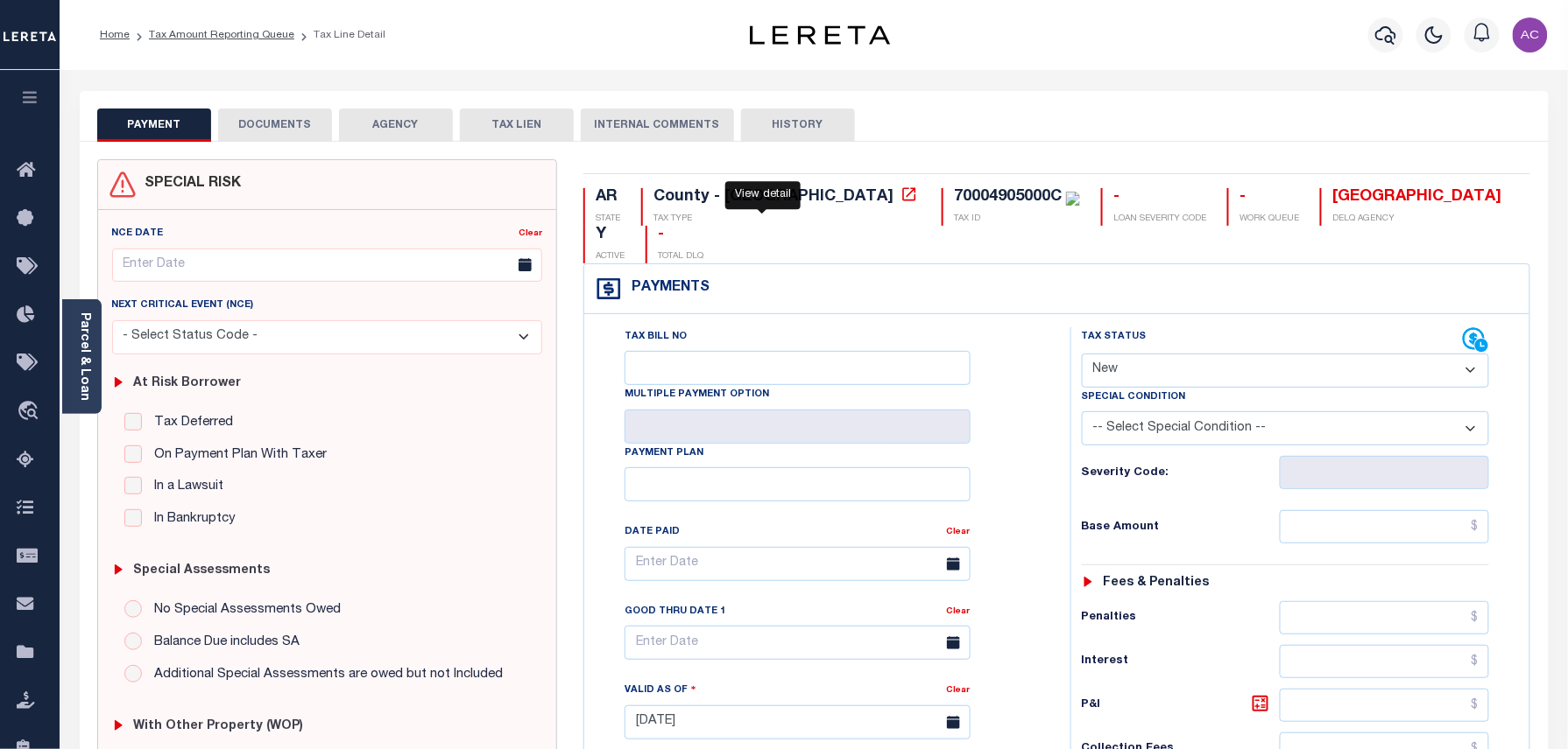
click at [901, 200] on icon at bounding box center [910, 195] width 18 height 18
click at [954, 195] on div "70004905000C" at bounding box center [1008, 197] width 108 height 16
copy div "70004905000C"
click at [1190, 354] on select "- Select Status Code - Open Due/Unpaid Paid Incomplete No Tax Due Internal Refu…" at bounding box center [1285, 371] width 408 height 35
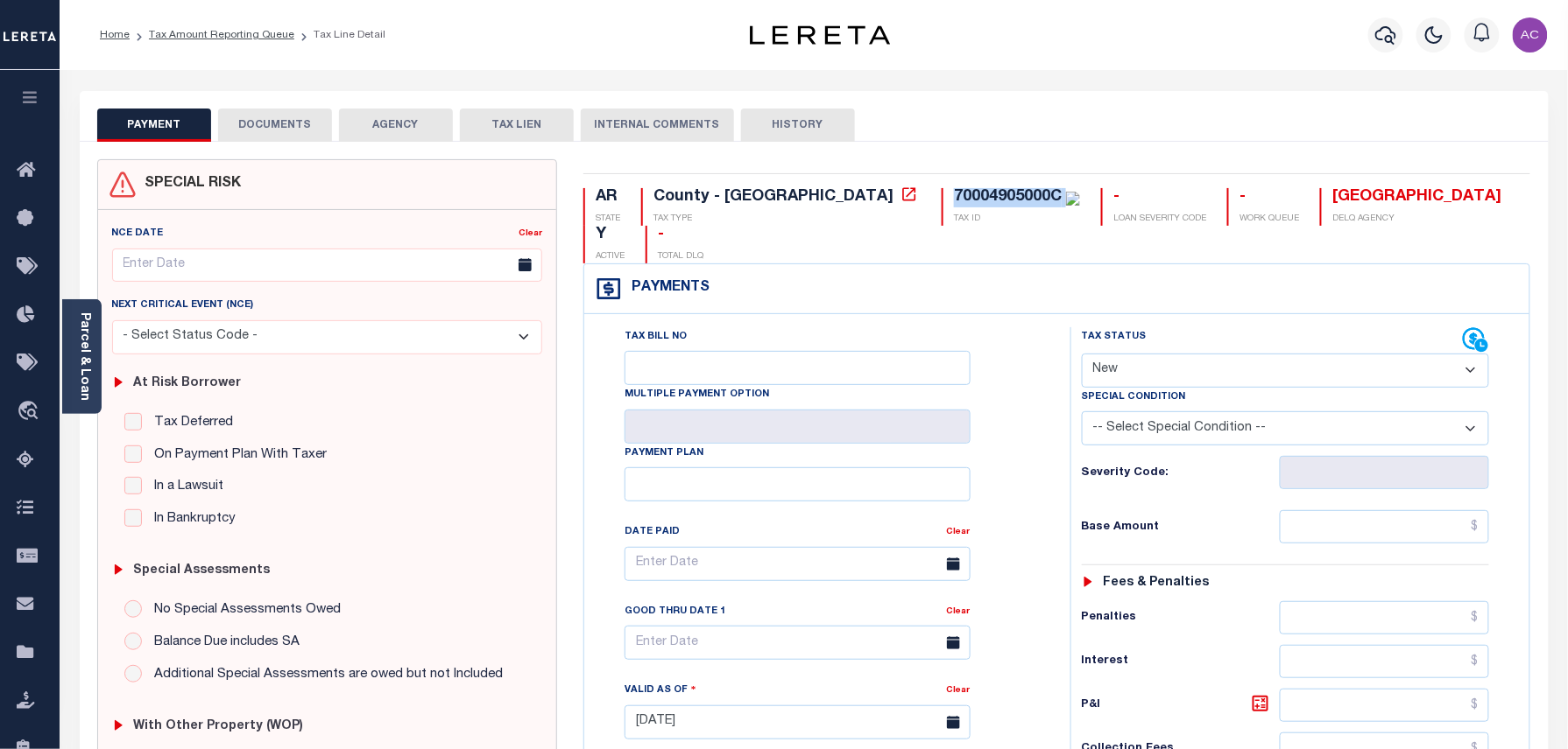
select select "DUE"
click at [1082, 354] on select "- Select Status Code - Open Due/Unpaid Paid Incomplete No Tax Due Internal Refu…" at bounding box center [1285, 371] width 408 height 35
type input "[DATE]"
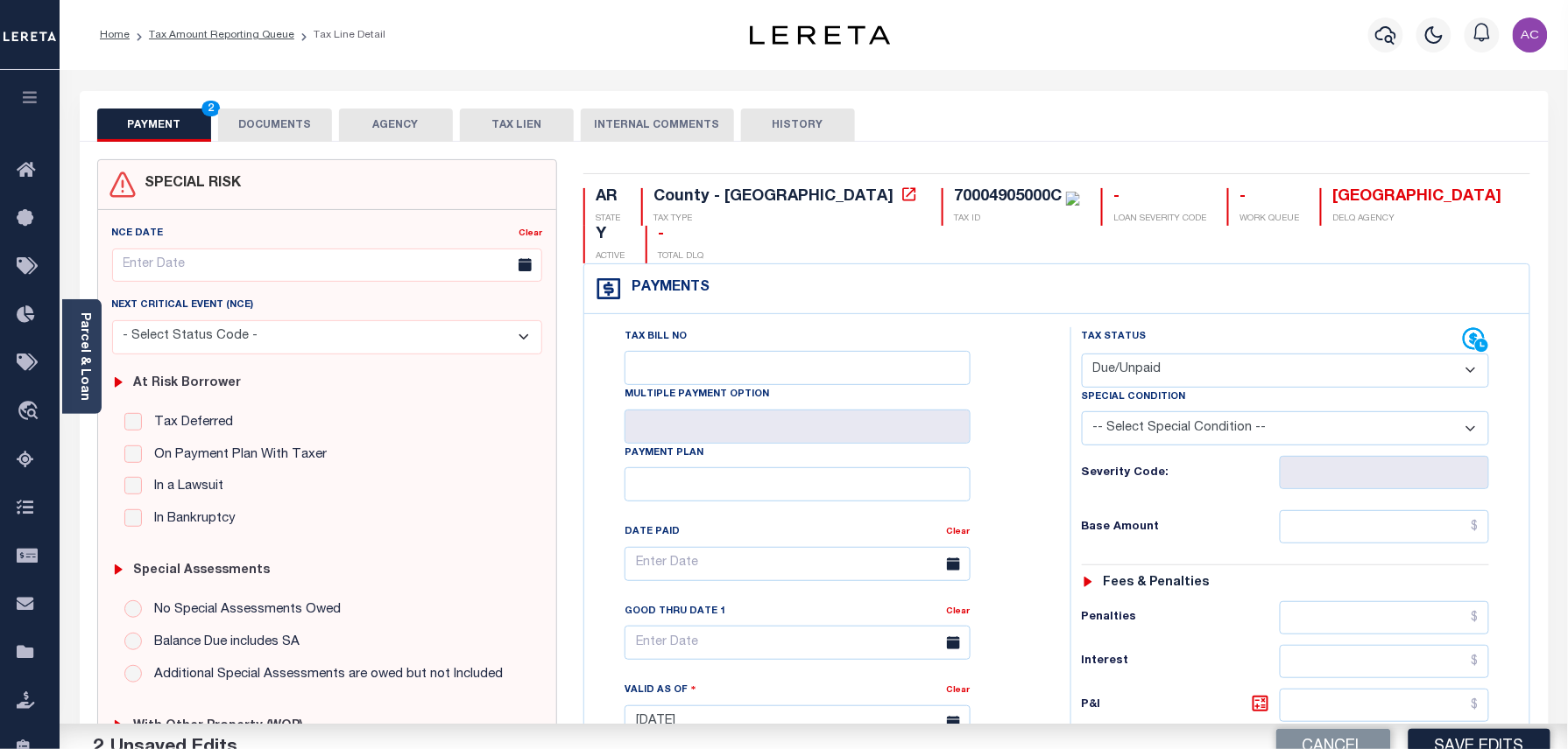
click at [1021, 411] on div "Tax Bill No Multiple Payment Option Payment Plan Clear" at bounding box center [822, 573] width 442 height 491
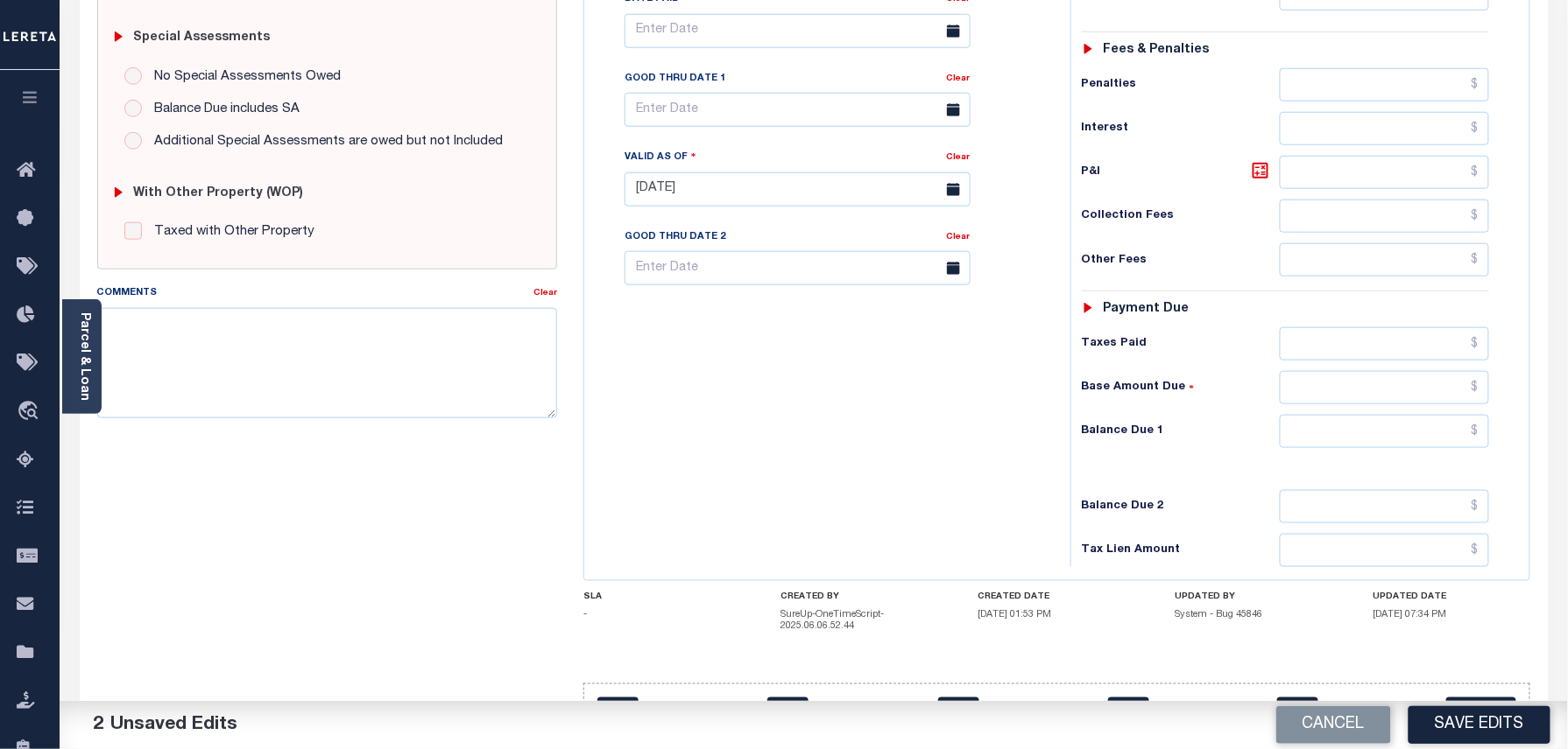
scroll to position [561, 0]
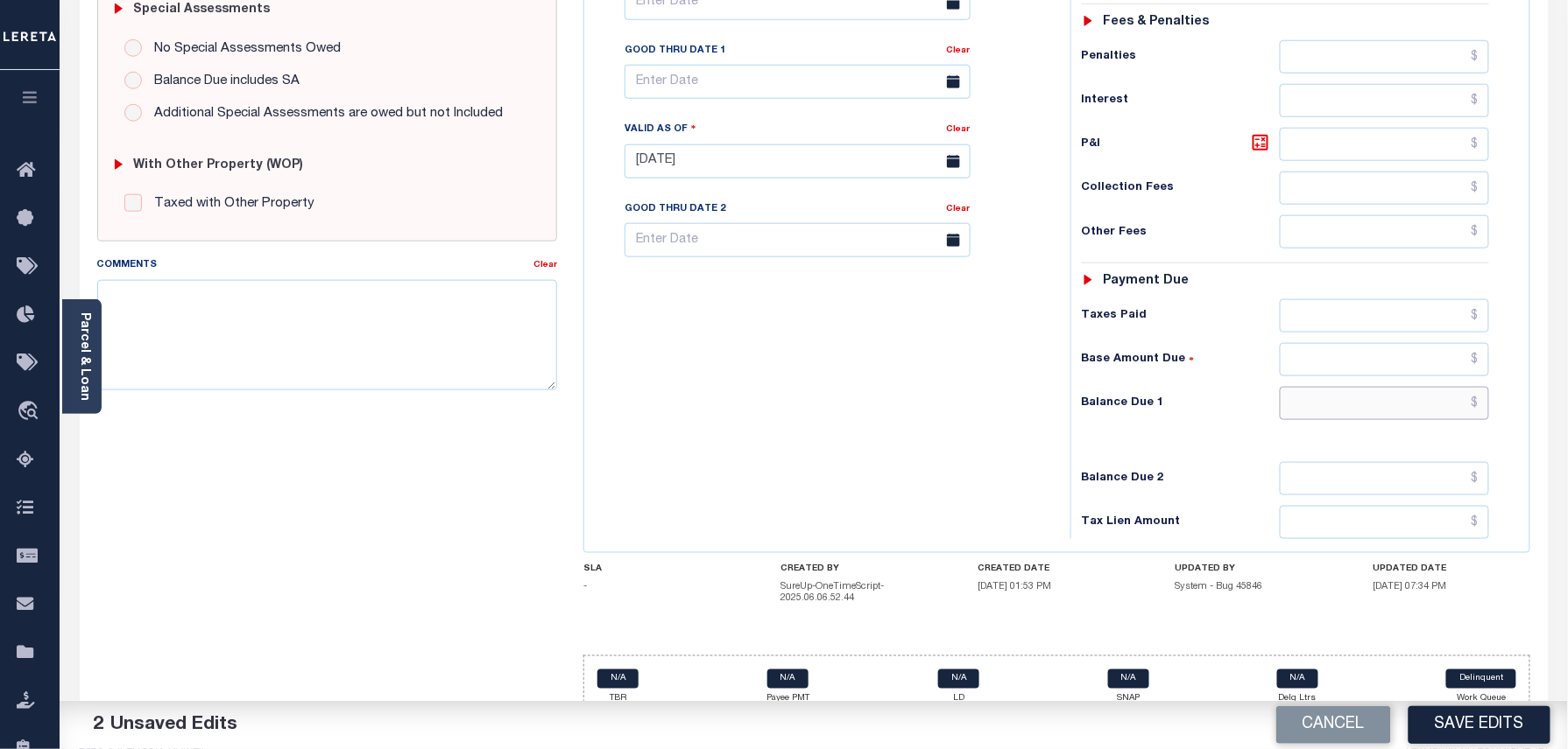
click at [1329, 387] on input "text" at bounding box center [1385, 404] width 210 height 34
click at [895, 338] on div "Tax Bill No Multiple Payment Option Payment Plan Clear" at bounding box center [823, 152] width 469 height 773
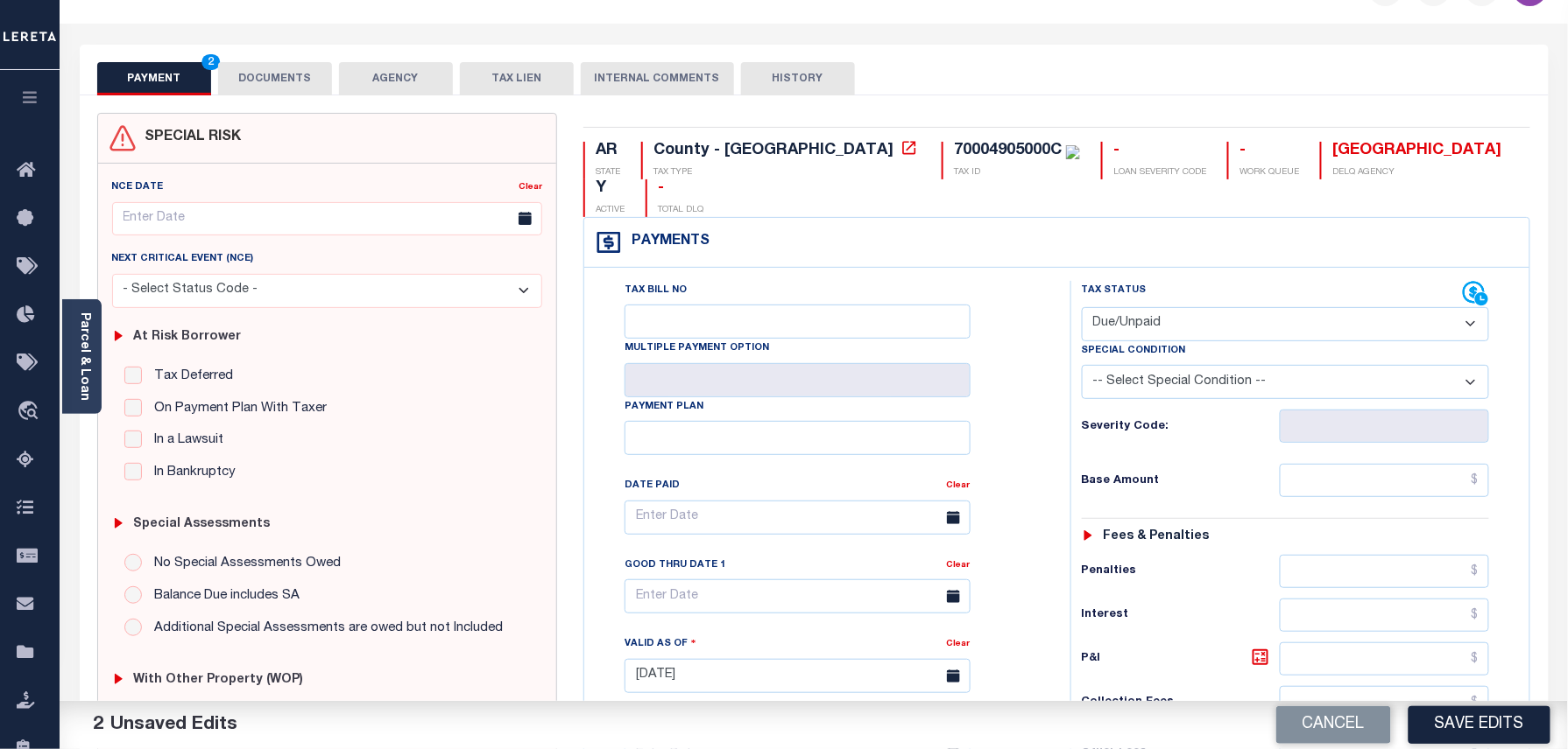
scroll to position [0, 0]
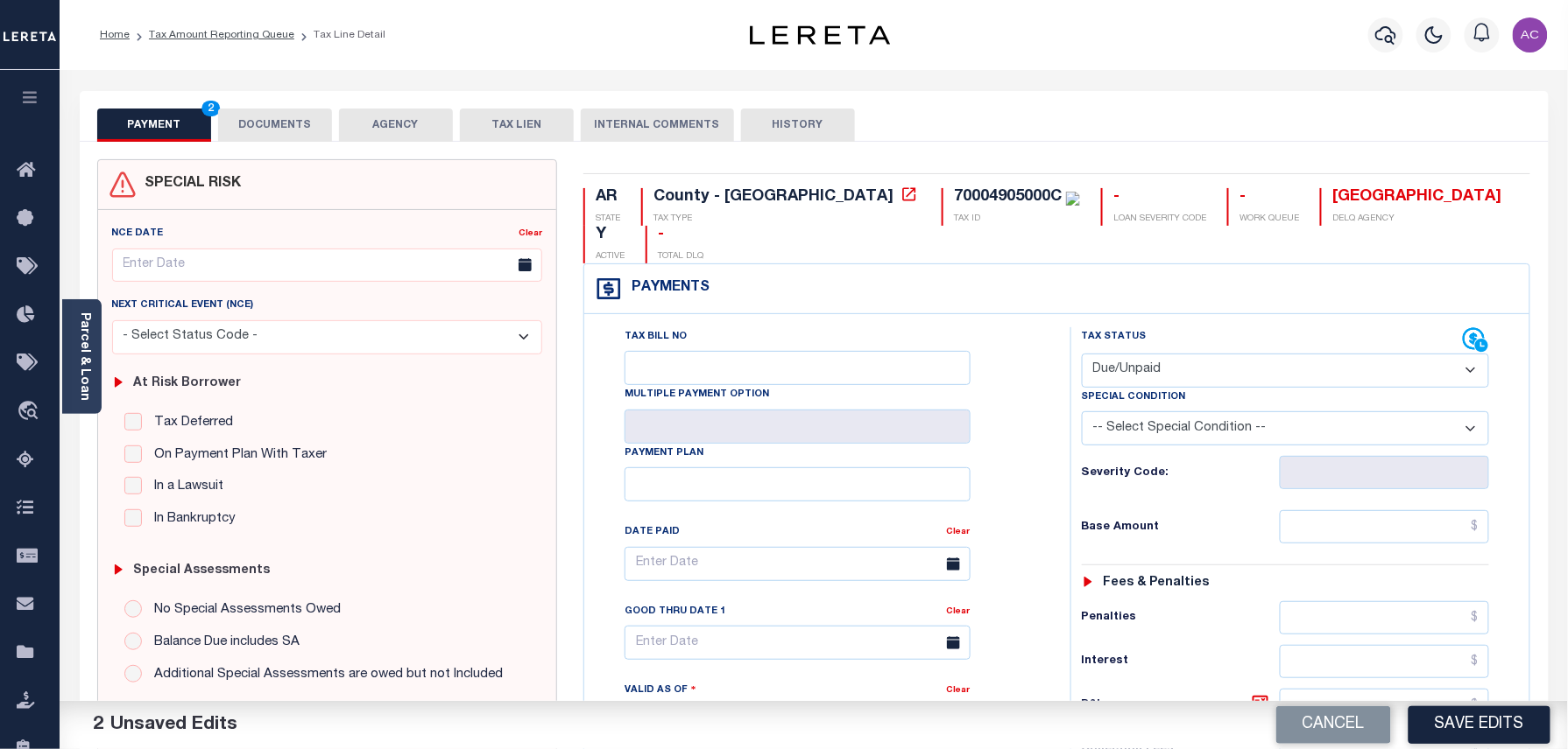
click at [995, 337] on div "Tax Bill No Multiple Payment Option Payment Plan Clear" at bounding box center [822, 573] width 442 height 491
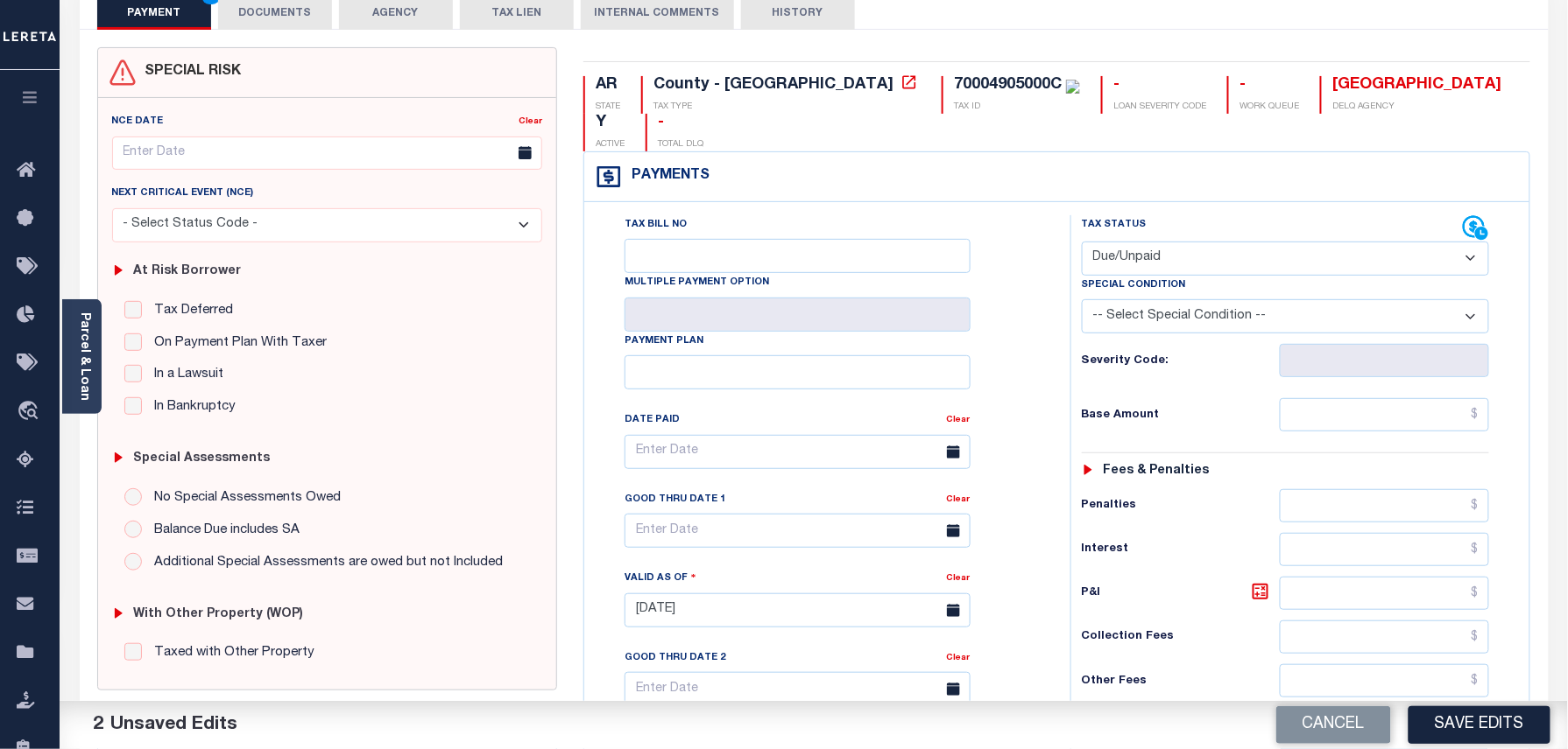
scroll to position [117, 0]
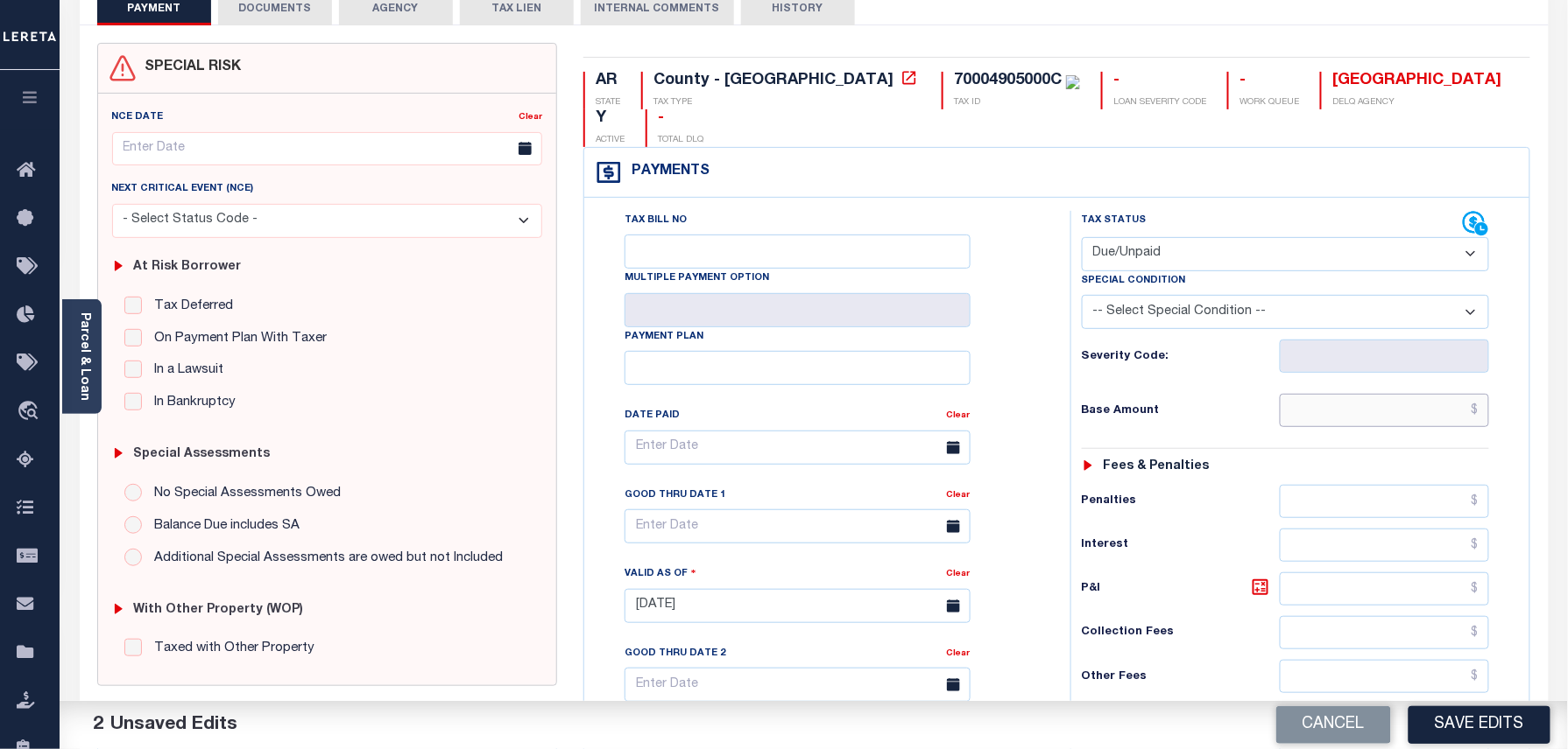
click at [1328, 394] on input "text" at bounding box center [1385, 411] width 210 height 34
click at [1037, 364] on div "Tax Bill No Multiple Payment Option Payment Plan Clear" at bounding box center [822, 456] width 442 height 491
click at [1402, 394] on input "text" at bounding box center [1385, 411] width 210 height 34
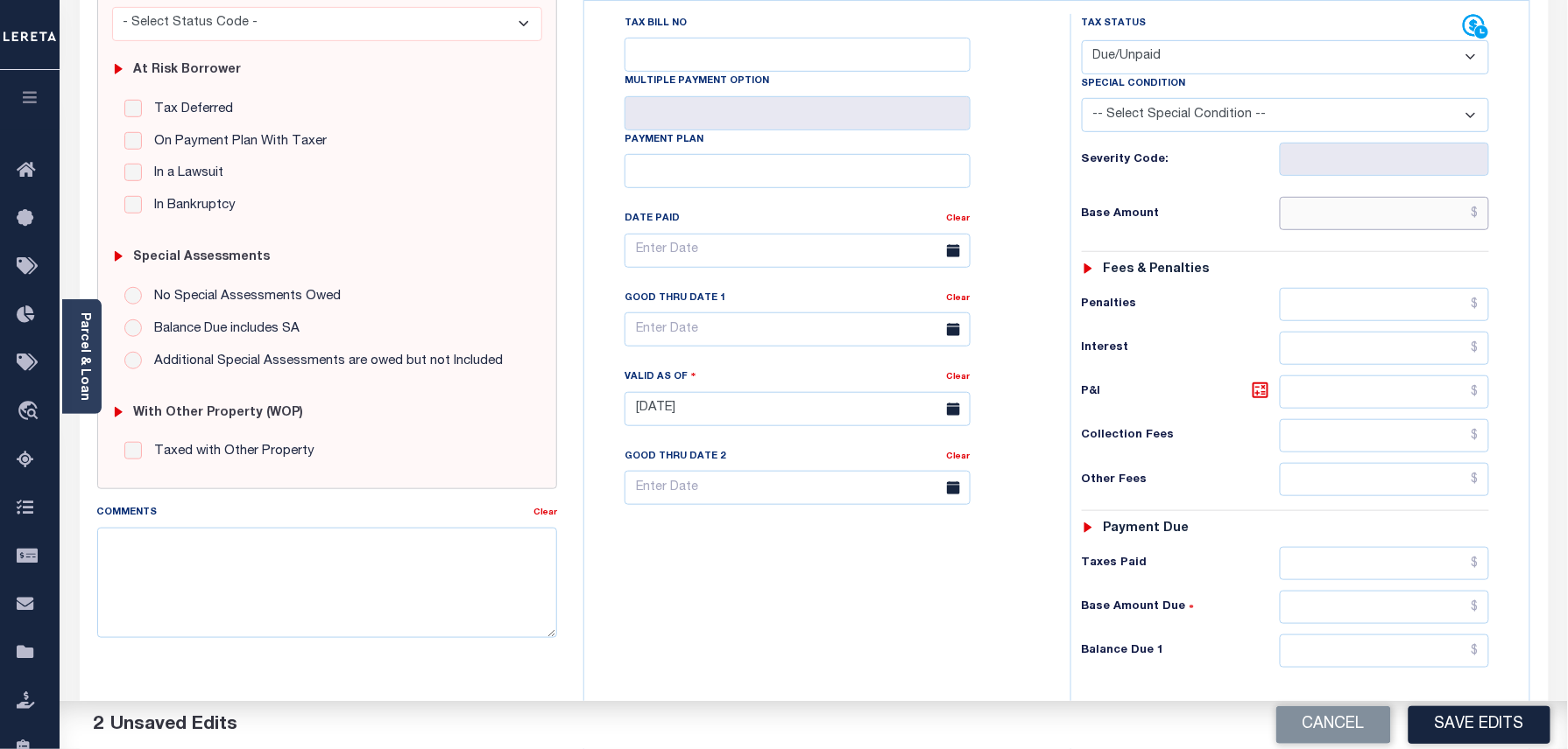
scroll to position [467, 0]
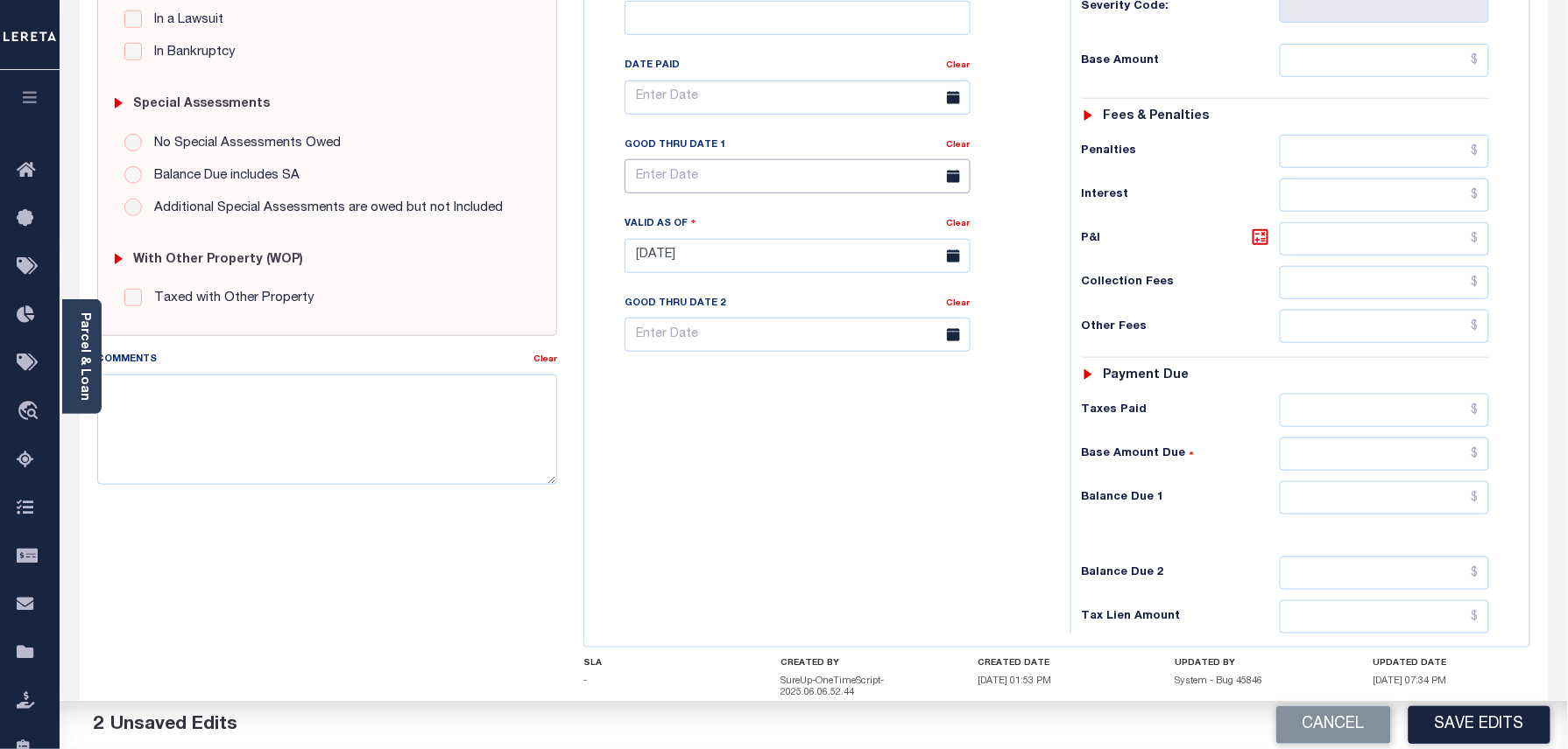
click at [722, 158] on body "Home Tax Amount Reporting Queue Tax Line Detail" at bounding box center [784, 201] width 1568 height 1336
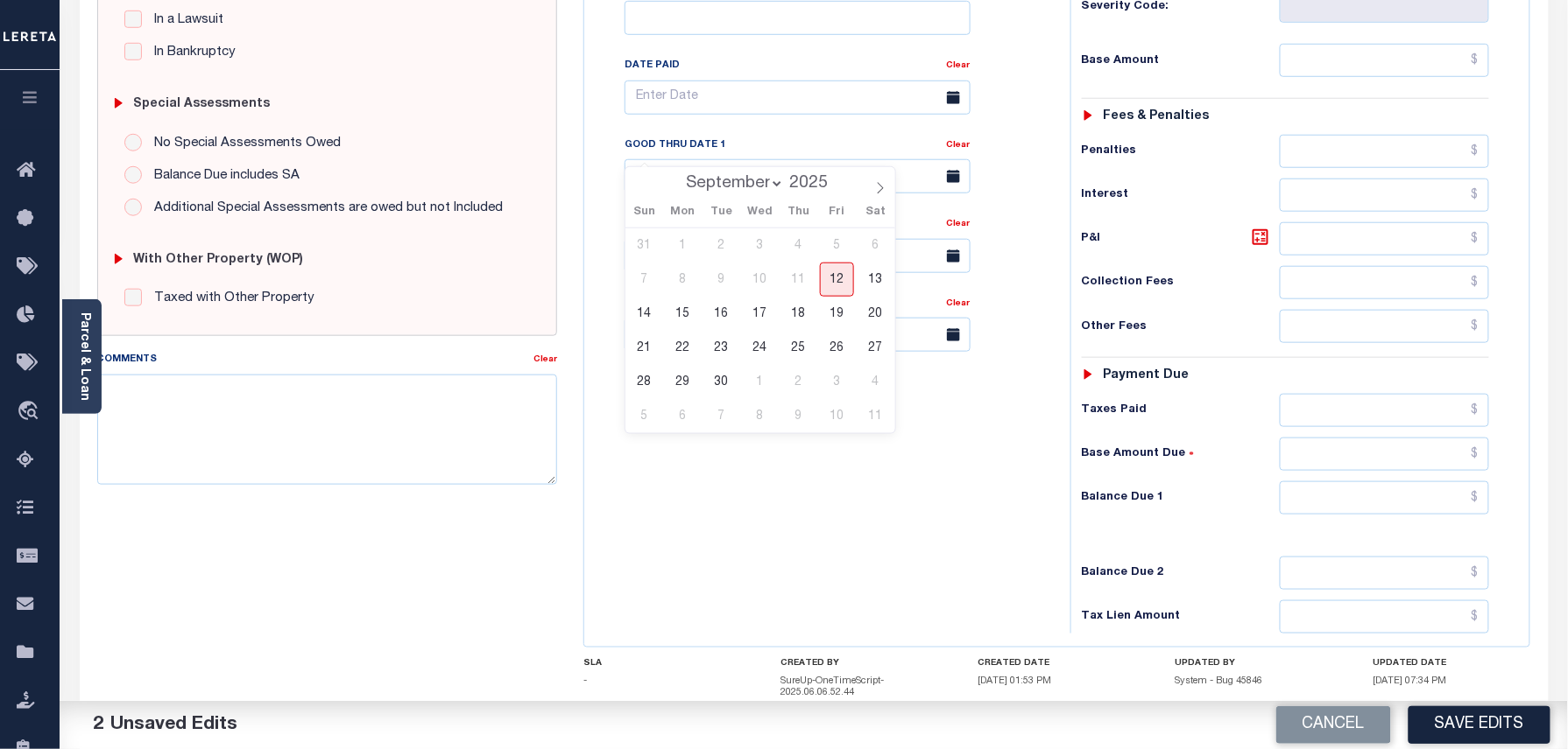
click at [695, 498] on div "Tax Bill No Multiple Payment Option Payment Plan Clear" at bounding box center [823, 247] width 469 height 773
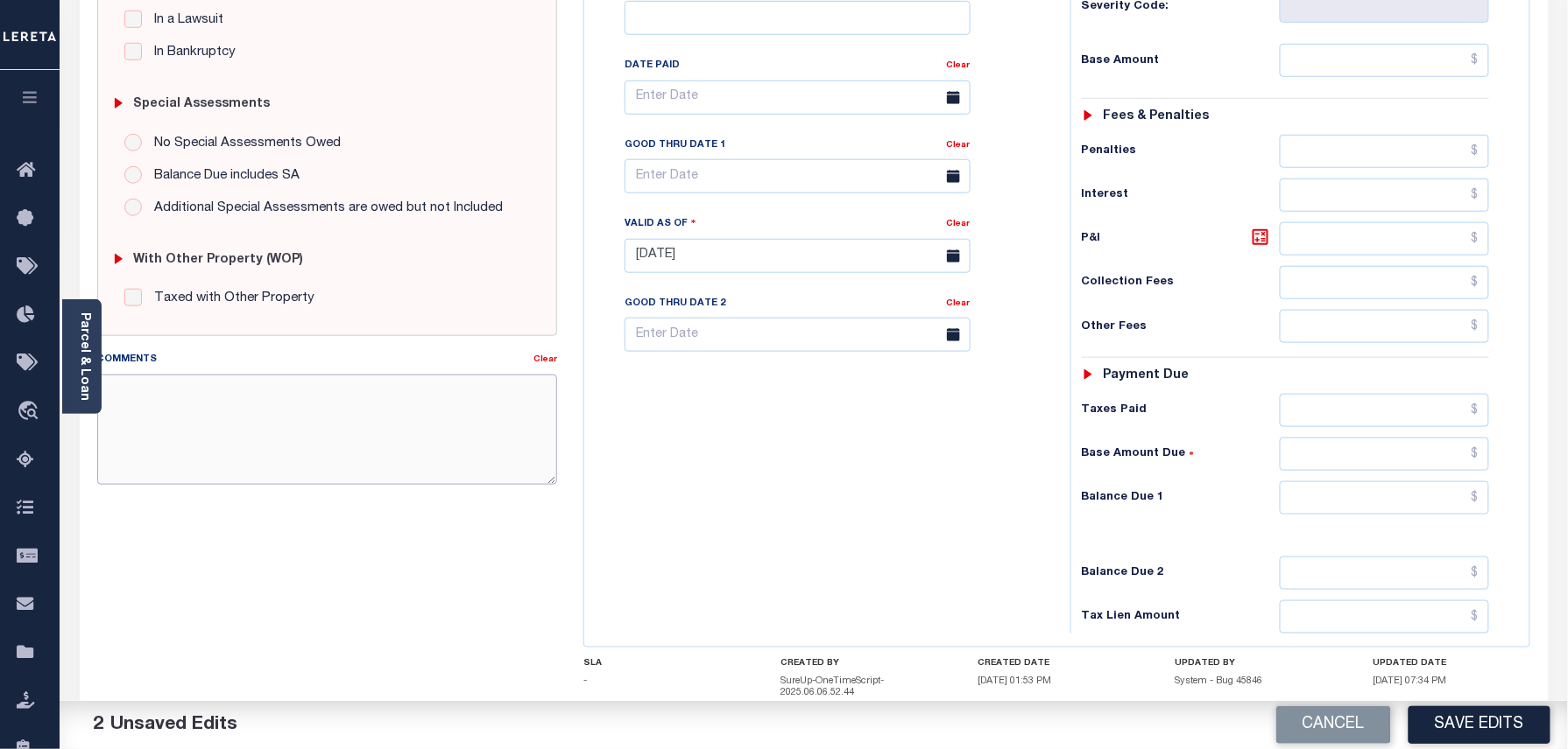
click at [372, 428] on textarea "Comments" at bounding box center [328, 429] width 461 height 111
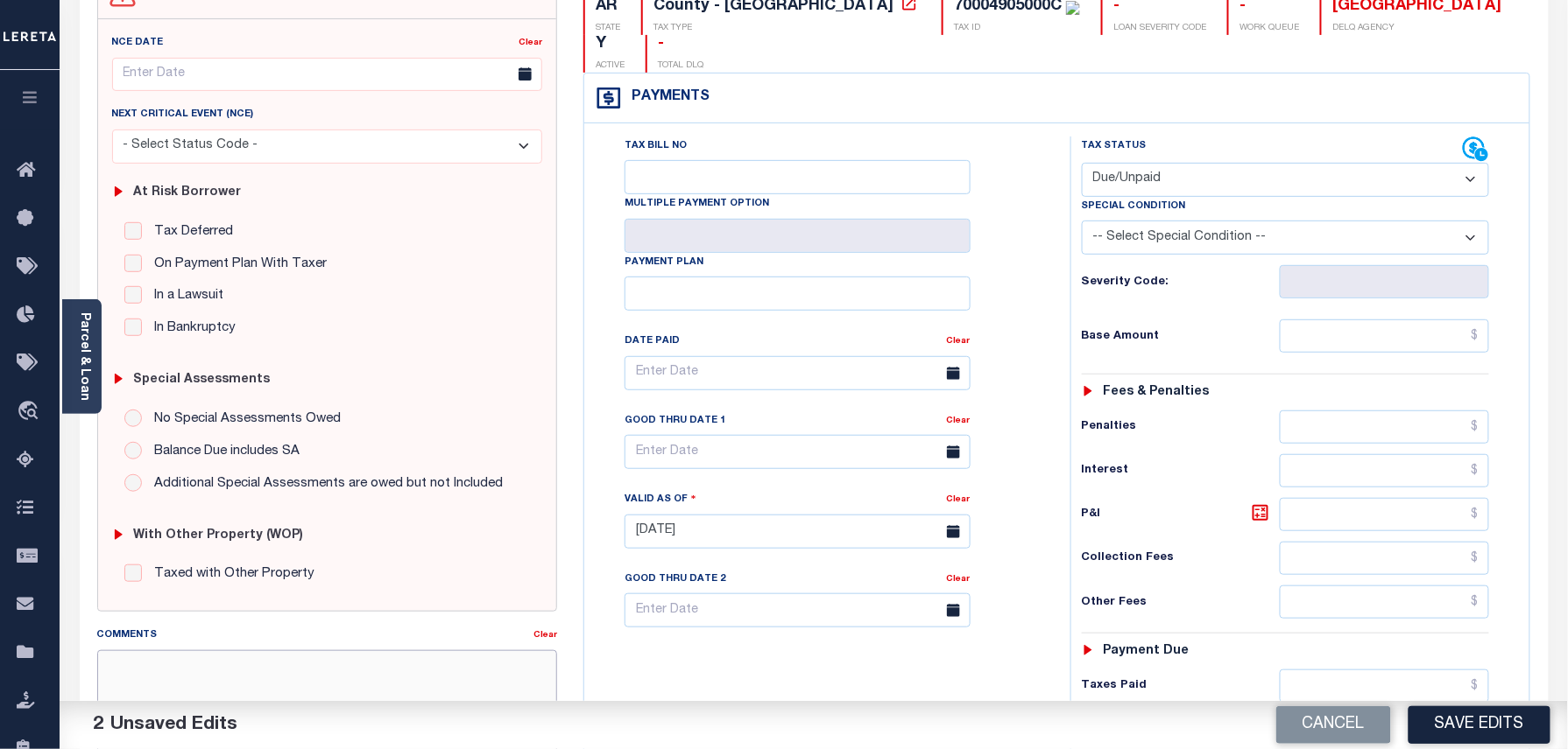
scroll to position [233, 0]
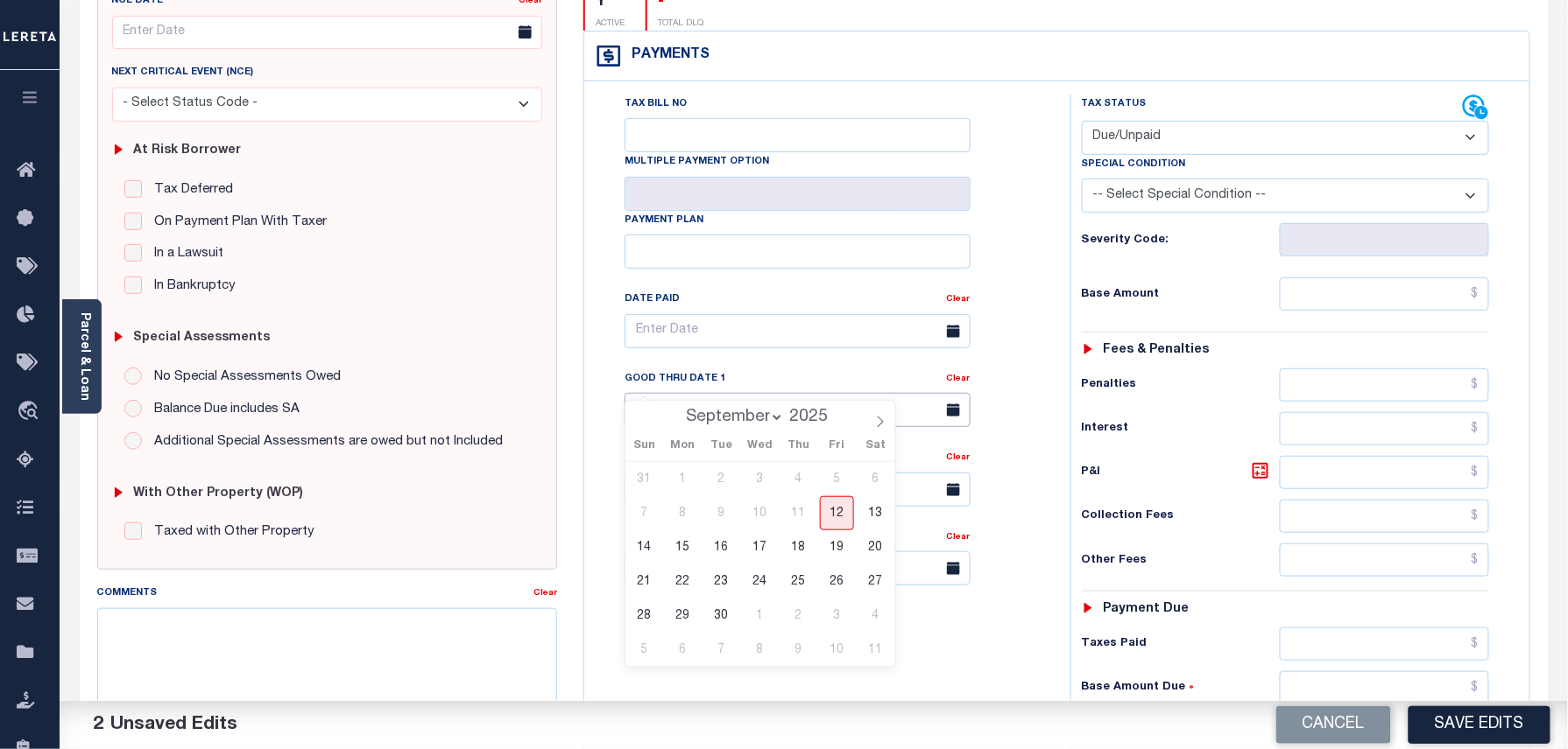
click at [678, 393] on input "text" at bounding box center [797, 410] width 346 height 35
click at [841, 516] on span "12" at bounding box center [837, 513] width 35 height 35
type input "[DATE]"
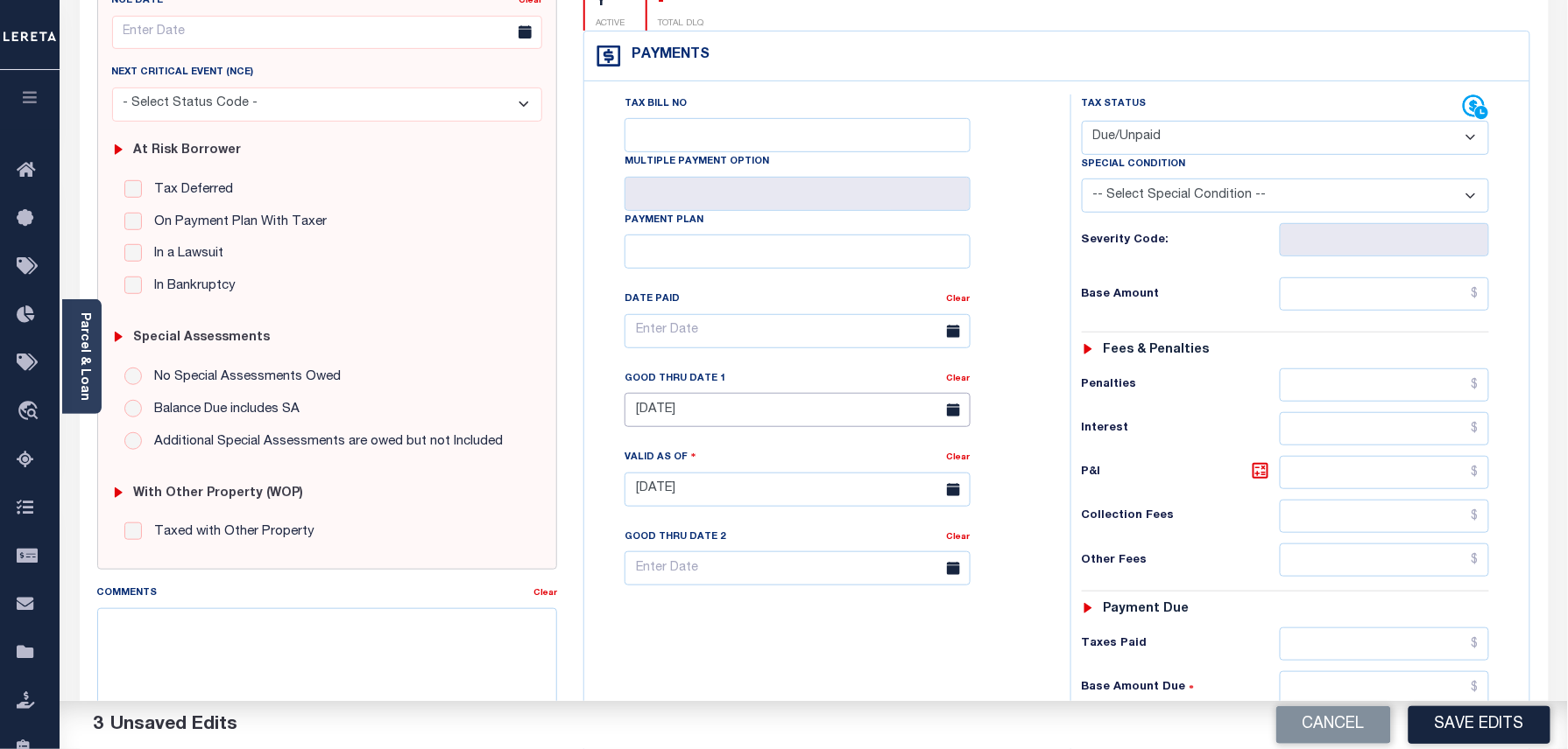
scroll to position [0, 0]
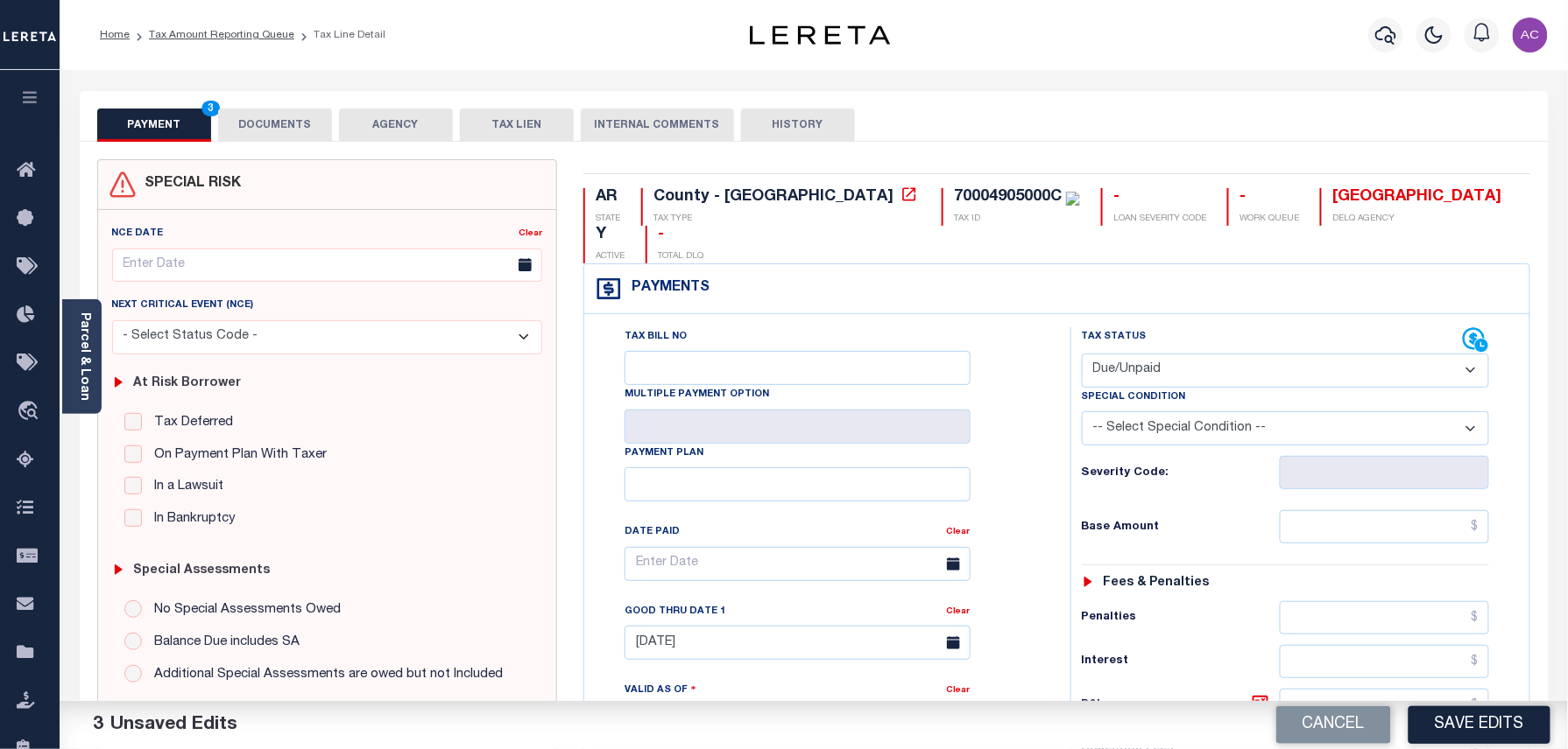
click at [1007, 412] on div "Tax Bill No Multiple Payment Option Payment Plan Clear" at bounding box center [822, 573] width 442 height 491
click at [106, 36] on link "Home" at bounding box center [115, 35] width 30 height 11
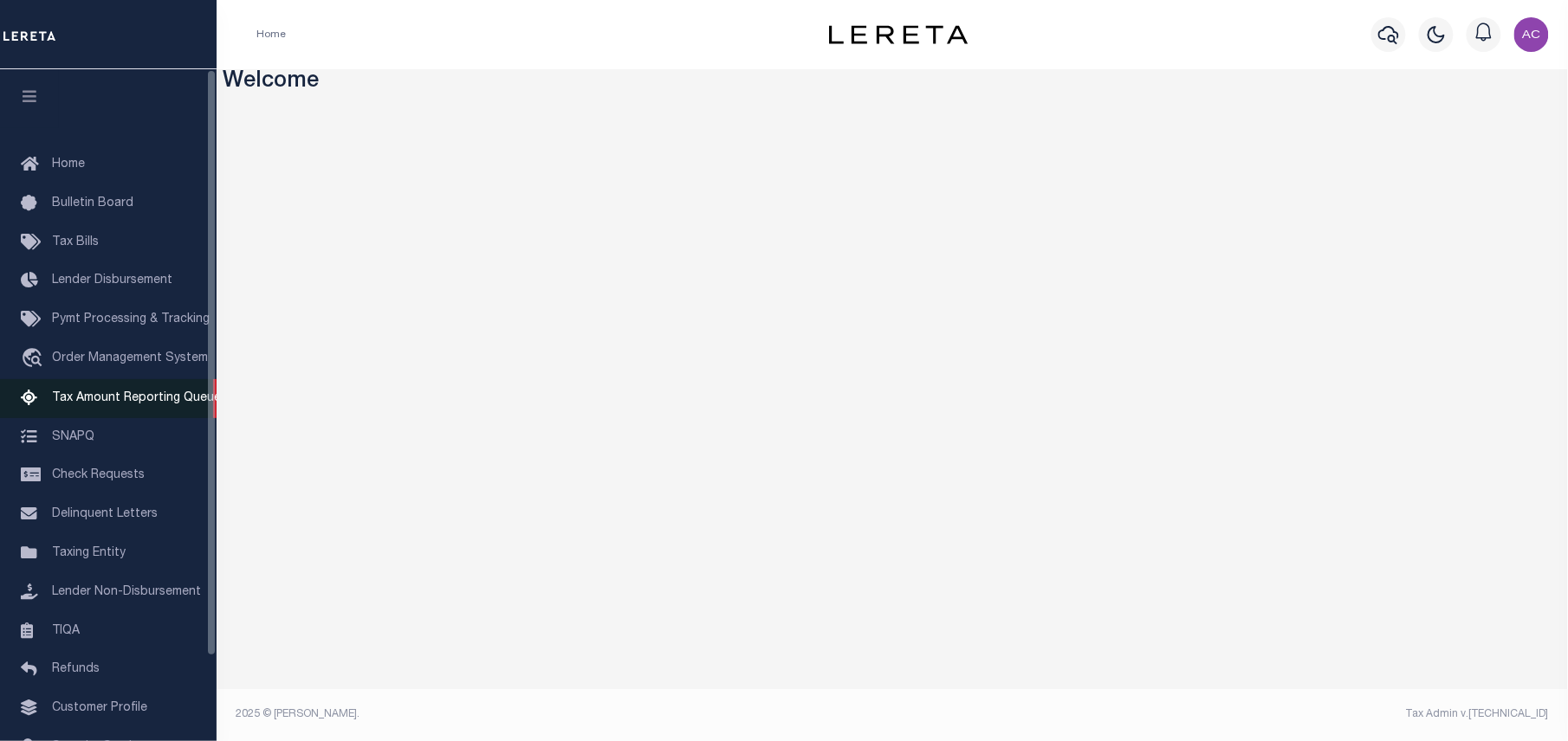
click at [125, 392] on span "Tax Amount Reporting Queue" at bounding box center [136, 399] width 169 height 12
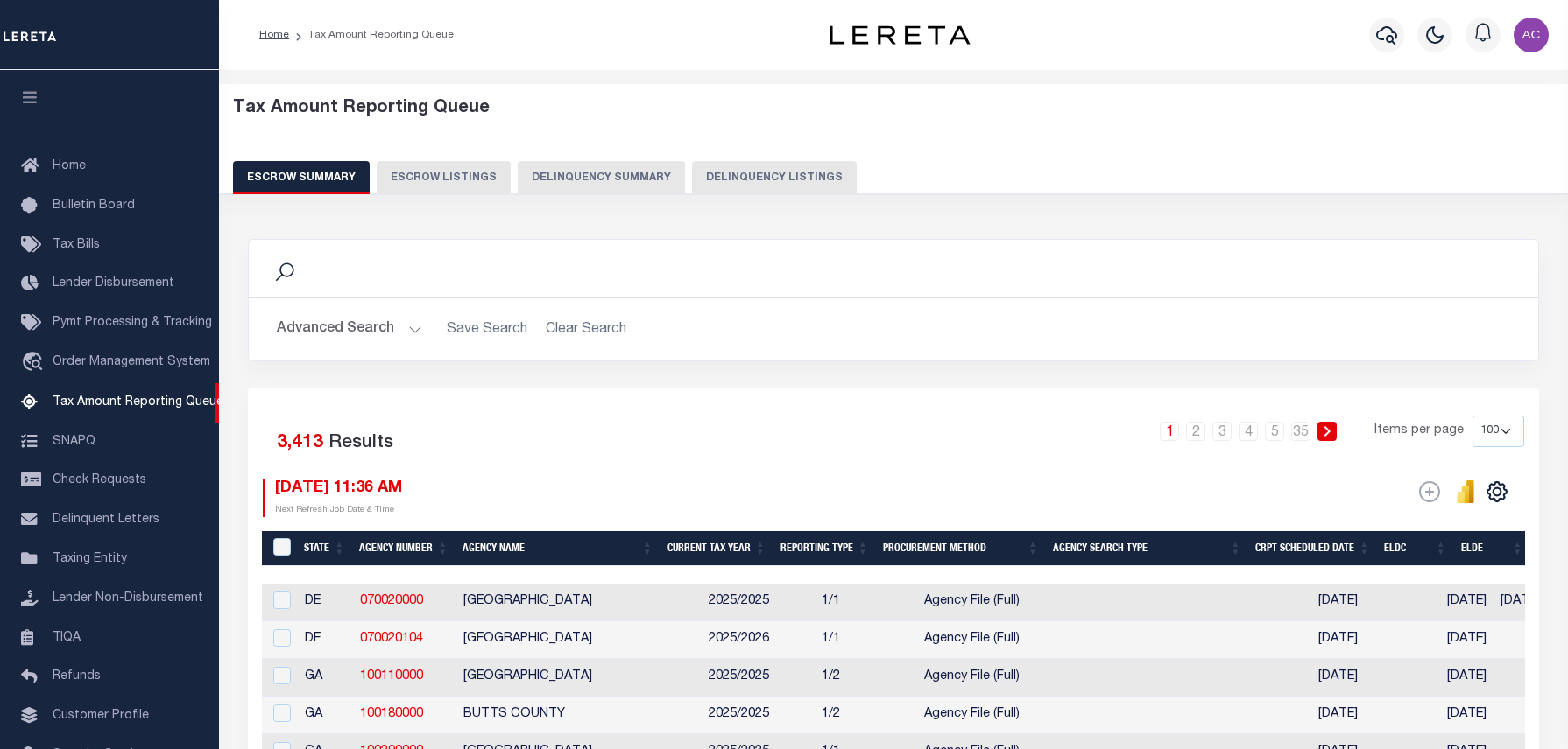
click at [785, 184] on button "Delinquency Listings" at bounding box center [774, 178] width 165 height 34
select select "100"
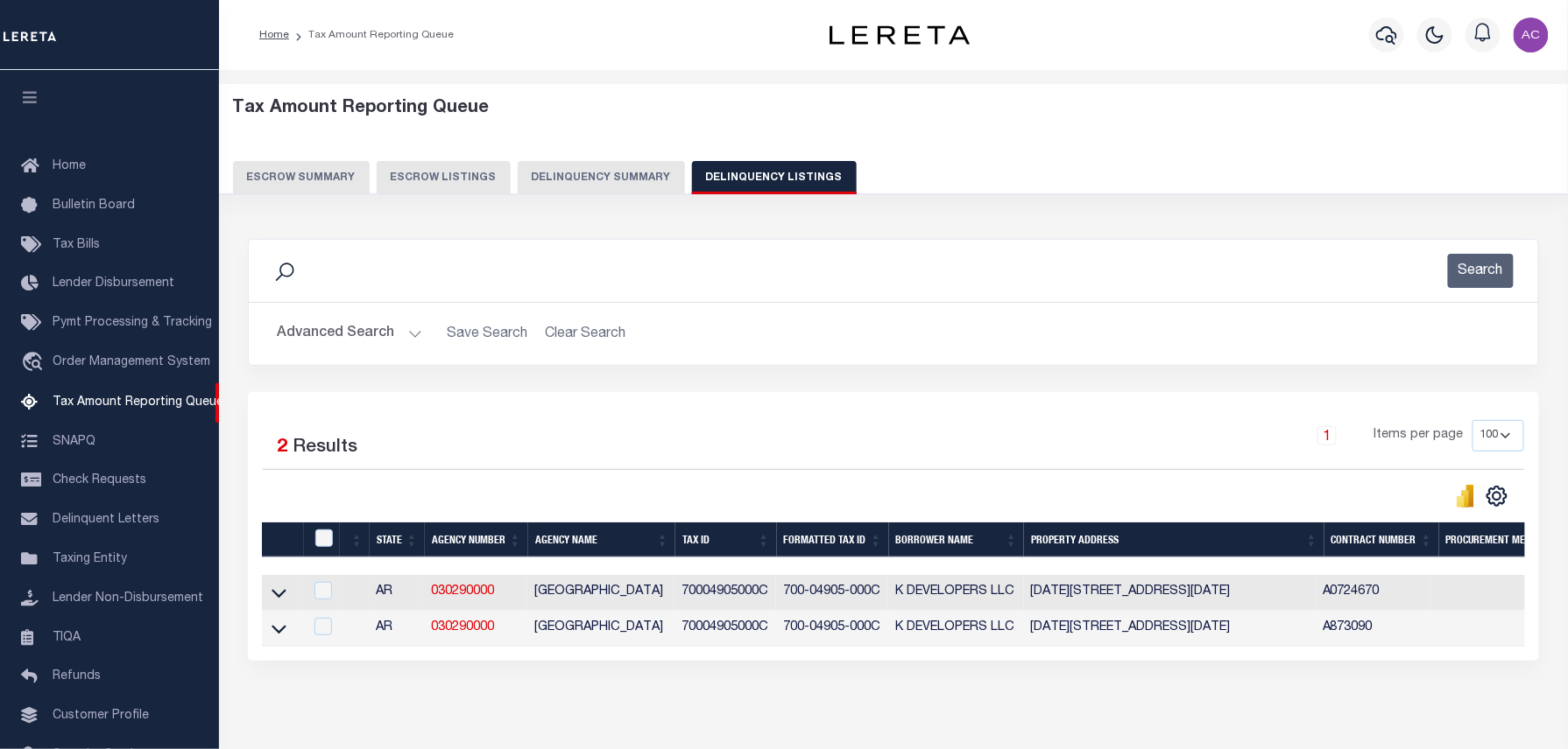
scroll to position [98, 0]
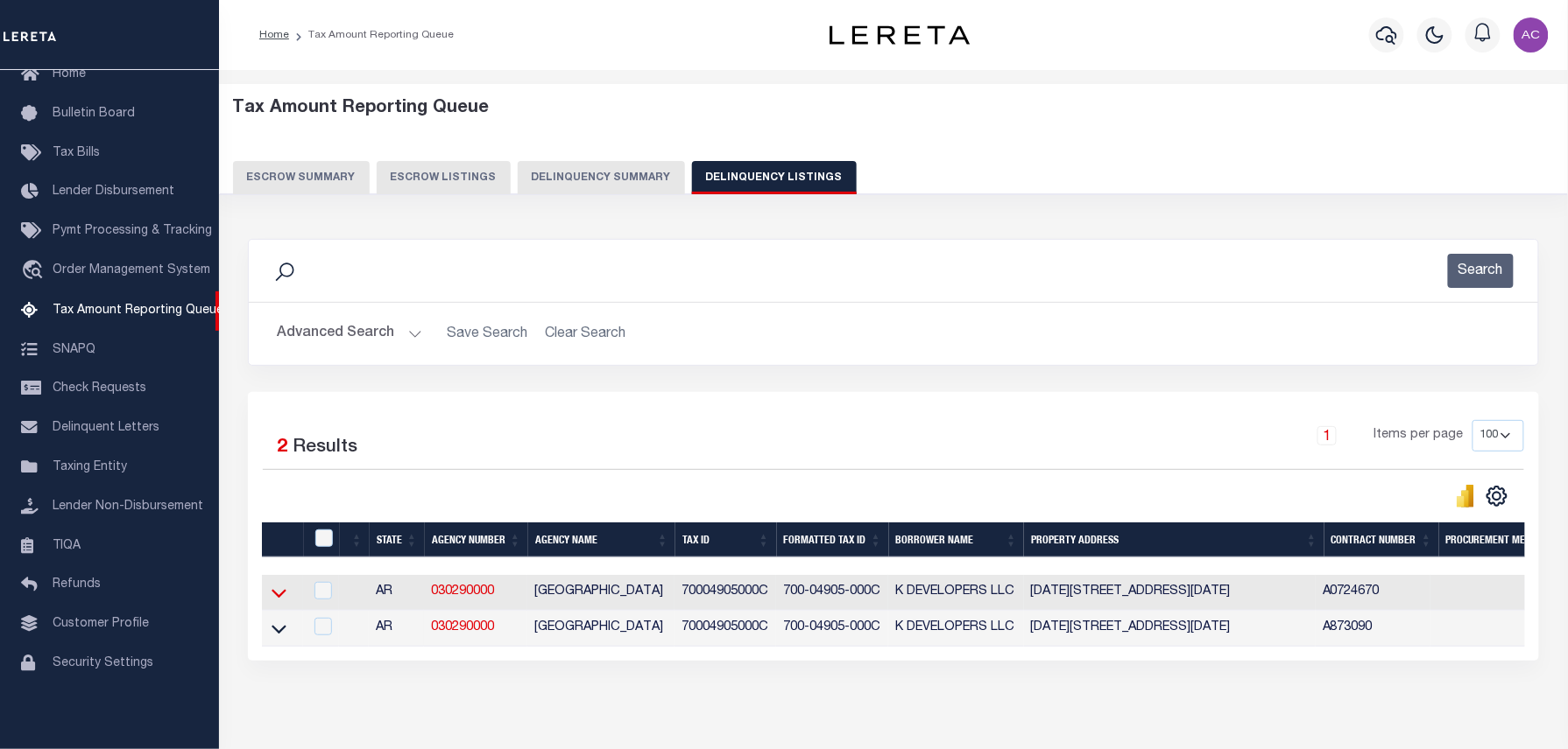
click at [280, 602] on icon at bounding box center [279, 593] width 15 height 19
